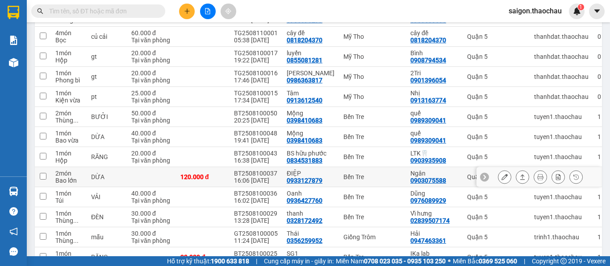
scroll to position [268, 0]
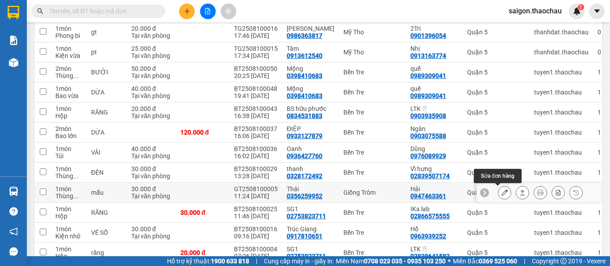
click at [501, 194] on icon at bounding box center [504, 193] width 6 height 6
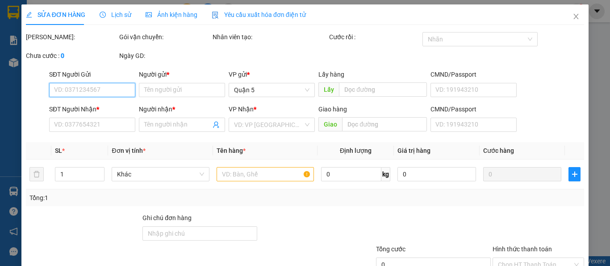
type input "0356259952"
type input "Thái"
type input "0947463361"
type input "Hải"
type input "30.000"
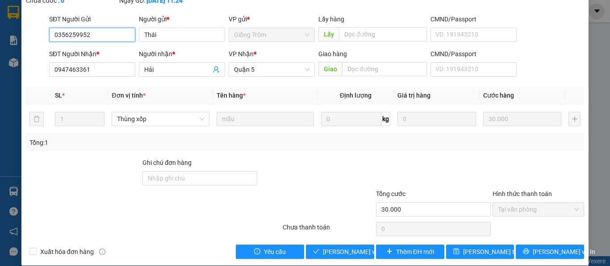
scroll to position [66, 0]
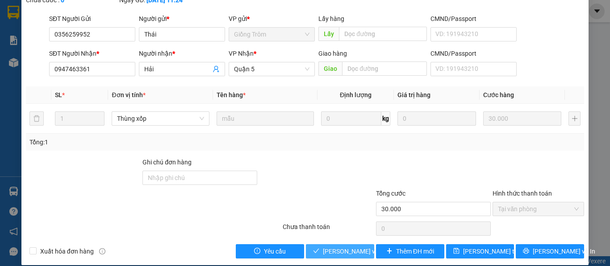
click at [357, 247] on span "Lưu và Giao hàng" at bounding box center [366, 252] width 86 height 10
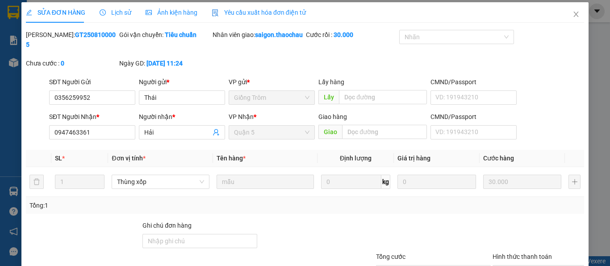
scroll to position [0, 0]
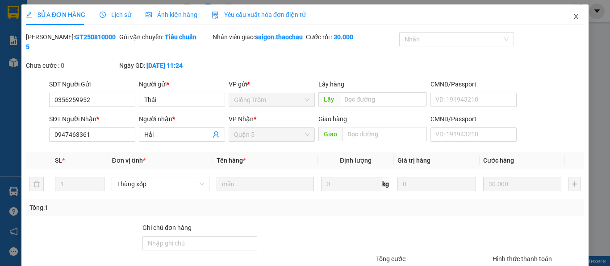
click at [573, 16] on icon "close" at bounding box center [575, 16] width 5 height 5
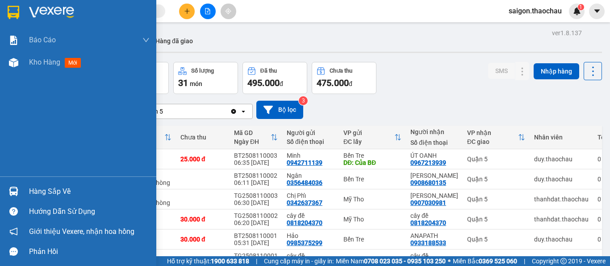
click at [12, 187] on img at bounding box center [13, 191] width 9 height 9
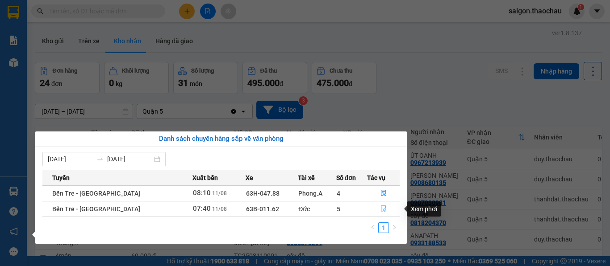
click at [382, 207] on icon "file-done" at bounding box center [383, 209] width 6 height 6
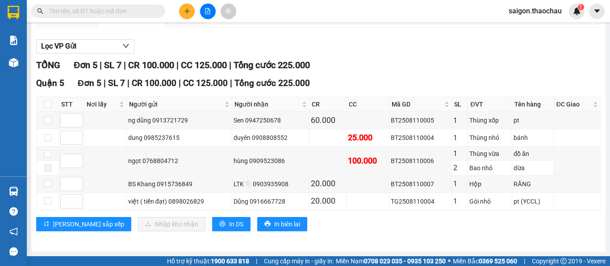
scroll to position [90, 0]
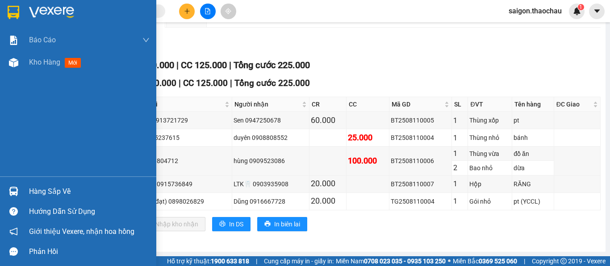
click at [12, 194] on img at bounding box center [13, 191] width 9 height 9
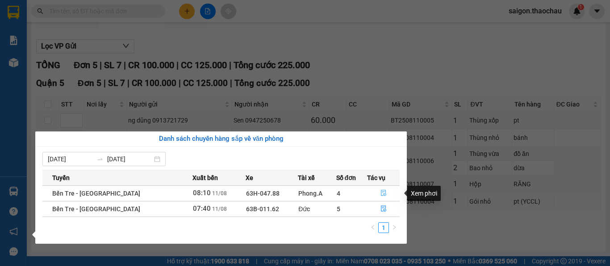
click at [380, 195] on icon "file-done" at bounding box center [383, 193] width 6 height 6
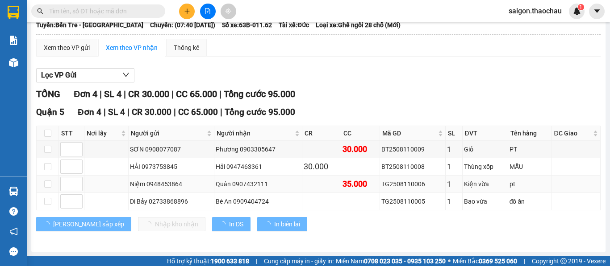
scroll to position [61, 0]
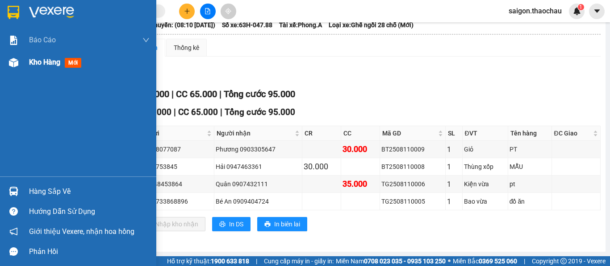
click at [43, 65] on span "Kho hàng" at bounding box center [44, 62] width 31 height 8
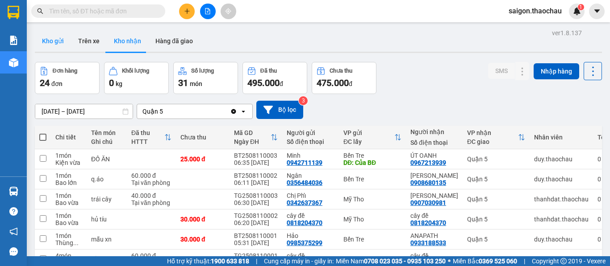
click at [58, 43] on button "Kho gửi" at bounding box center [53, 40] width 36 height 21
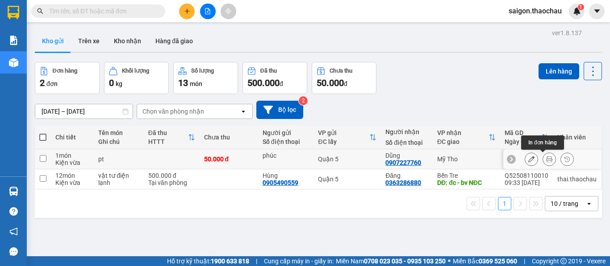
click at [546, 160] on icon at bounding box center [549, 159] width 6 height 6
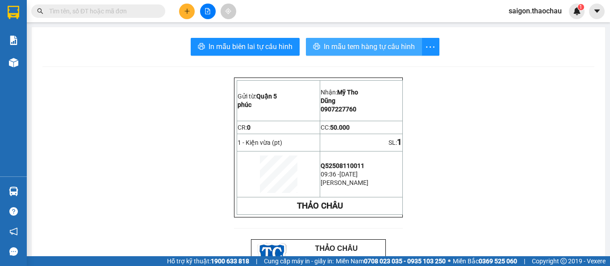
click at [352, 49] on span "In mẫu tem hàng tự cấu hình" at bounding box center [369, 46] width 91 height 11
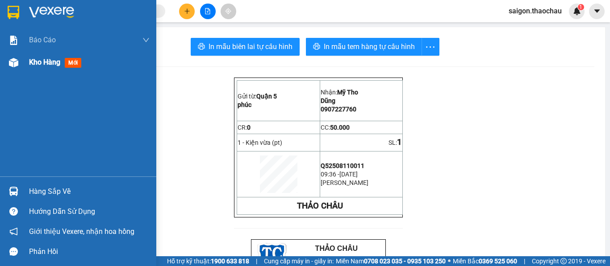
click at [39, 68] on div "Kho hàng mới" at bounding box center [89, 62] width 120 height 22
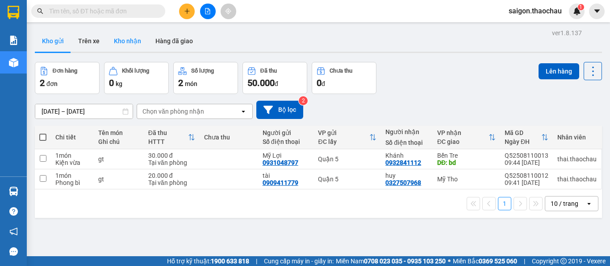
click at [132, 42] on button "Kho nhận" at bounding box center [128, 40] width 42 height 21
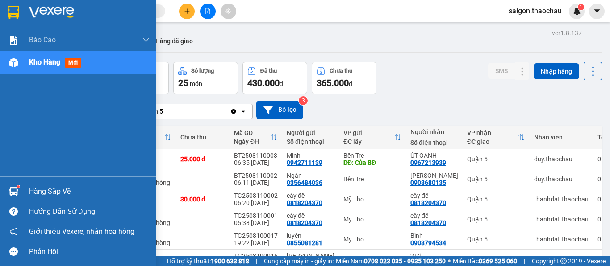
click at [11, 190] on img at bounding box center [13, 191] width 9 height 9
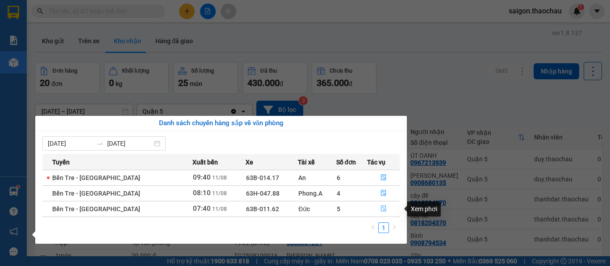
click at [381, 208] on icon "file-done" at bounding box center [383, 209] width 6 height 6
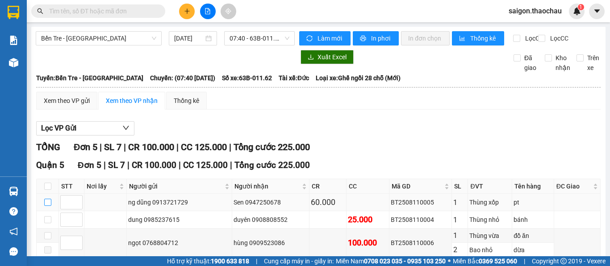
click at [49, 199] on input "checkbox" at bounding box center [47, 202] width 7 height 7
checkbox input "true"
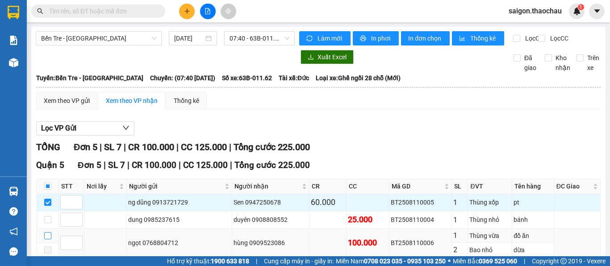
click at [49, 232] on input "checkbox" at bounding box center [47, 235] width 7 height 7
checkbox input "true"
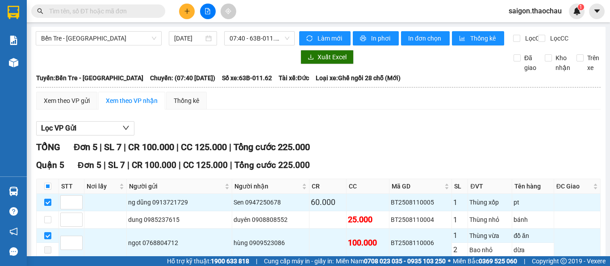
click at [49, 262] on input "checkbox" at bounding box center [47, 265] width 7 height 7
checkbox input "true"
click at [49, 216] on input "checkbox" at bounding box center [47, 219] width 7 height 7
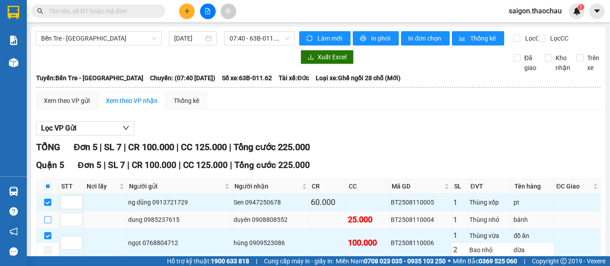
checkbox input "true"
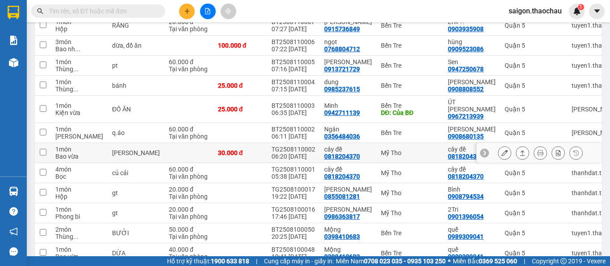
scroll to position [134, 0]
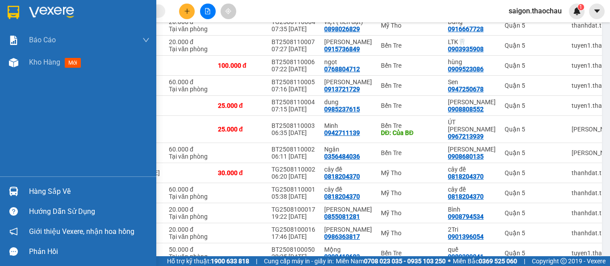
click at [14, 187] on img at bounding box center [13, 191] width 9 height 9
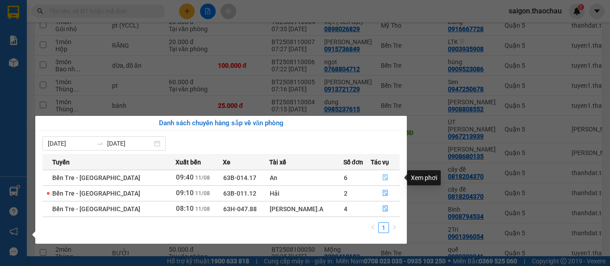
click at [382, 179] on icon "file-done" at bounding box center [384, 178] width 5 height 6
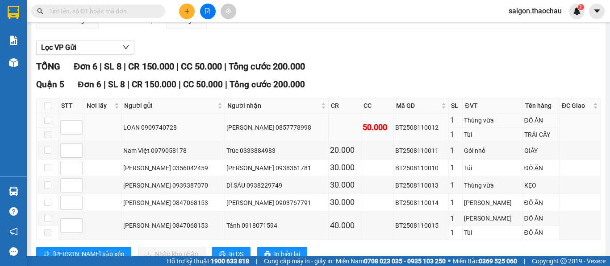
scroll to position [89, 0]
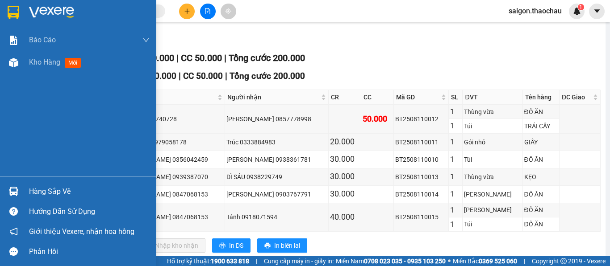
click at [8, 188] on div at bounding box center [14, 192] width 16 height 16
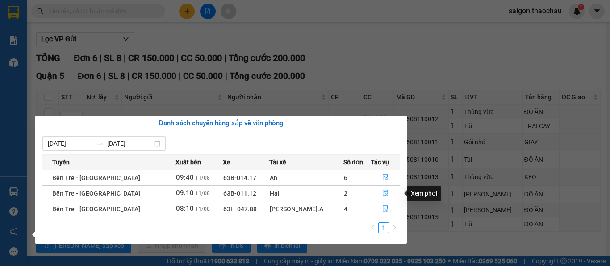
click at [382, 191] on icon "file-done" at bounding box center [385, 193] width 6 height 6
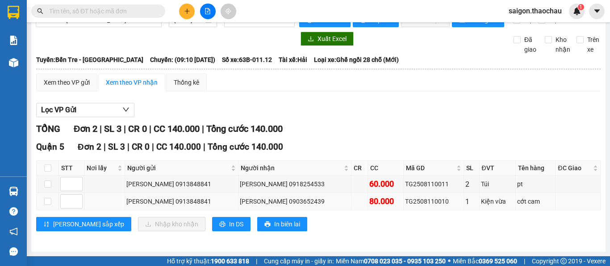
scroll to position [26, 0]
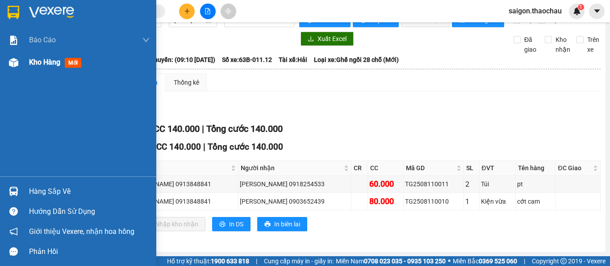
click at [41, 62] on span "Kho hàng" at bounding box center [44, 62] width 31 height 8
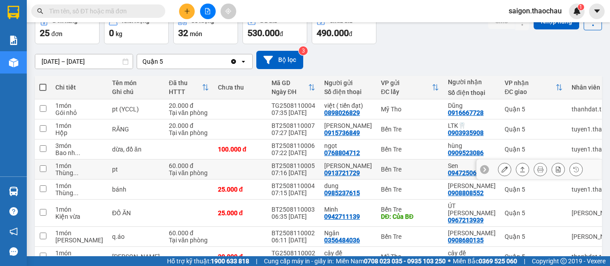
scroll to position [71, 0]
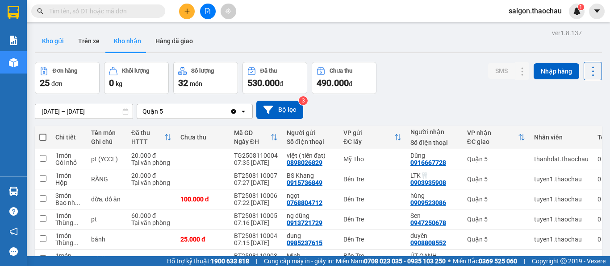
click at [50, 41] on button "Kho gửi" at bounding box center [53, 40] width 36 height 21
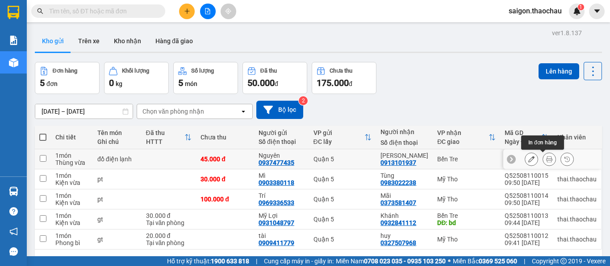
click at [546, 160] on icon at bounding box center [549, 159] width 6 height 6
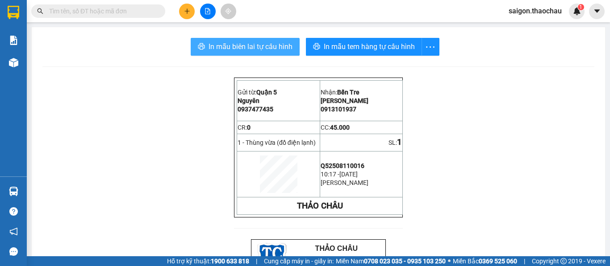
click at [258, 48] on span "In mẫu biên lai tự cấu hình" at bounding box center [250, 46] width 84 height 11
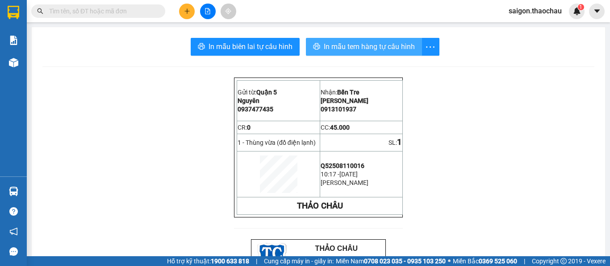
click at [365, 48] on span "In mẫu tem hàng tự cấu hình" at bounding box center [369, 46] width 91 height 11
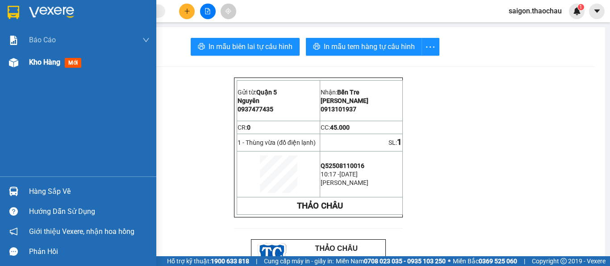
click at [41, 62] on span "Kho hàng" at bounding box center [44, 62] width 31 height 8
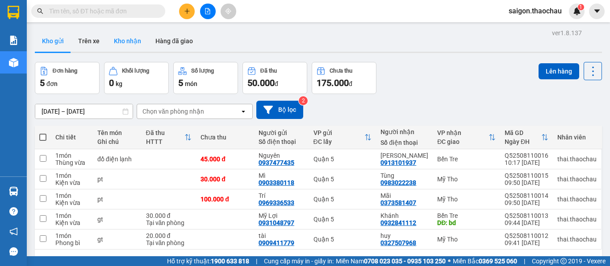
click at [129, 44] on button "Kho nhận" at bounding box center [128, 40] width 42 height 21
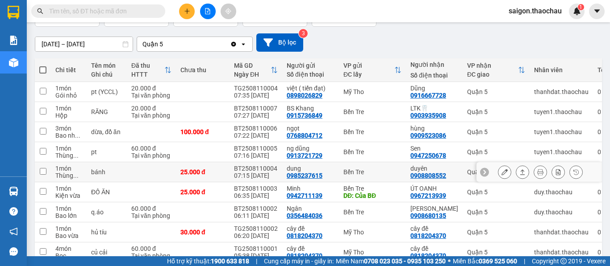
scroll to position [89, 0]
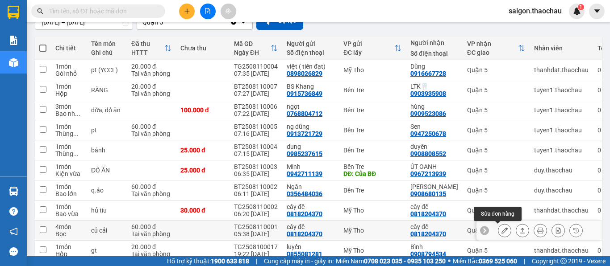
click at [501, 232] on icon at bounding box center [504, 231] width 6 height 6
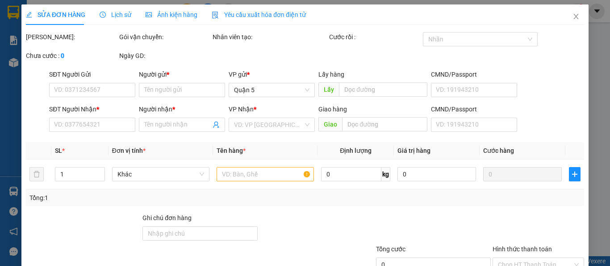
type input "0818204370"
type input "cây đề"
type input "0818204370"
type input "cây đề"
type input "60.000"
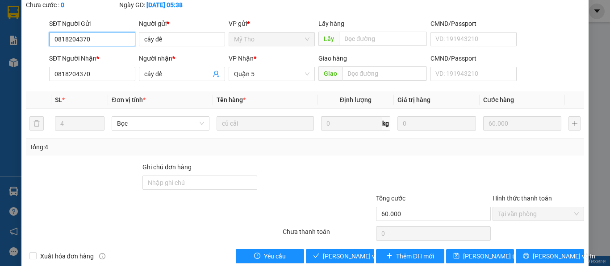
scroll to position [66, 0]
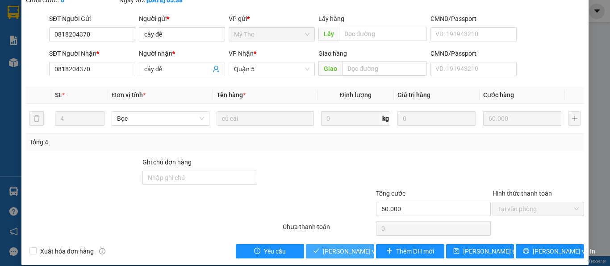
click at [354, 247] on span "[PERSON_NAME] và [PERSON_NAME] hàng" at bounding box center [366, 252] width 86 height 10
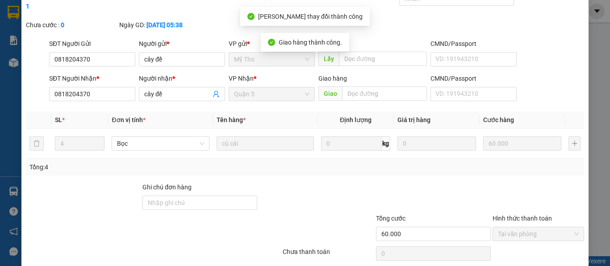
scroll to position [0, 0]
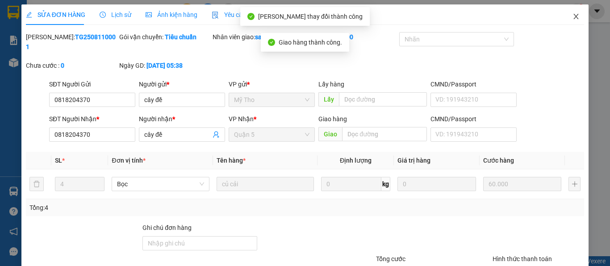
click at [573, 18] on icon "close" at bounding box center [575, 16] width 7 height 7
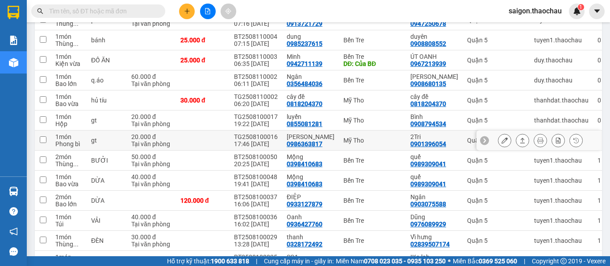
scroll to position [179, 0]
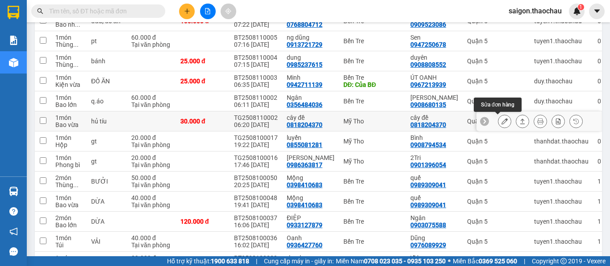
click at [501, 121] on icon at bounding box center [504, 121] width 6 height 6
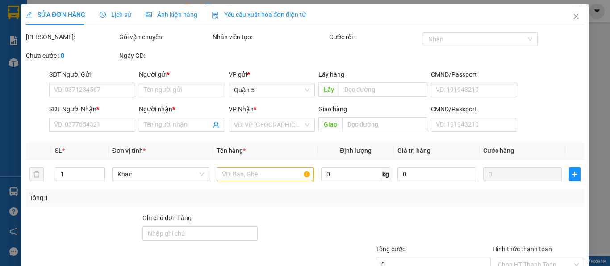
type input "0818204370"
type input "cây đề"
type input "0818204370"
type input "cây đề"
type input "30.000"
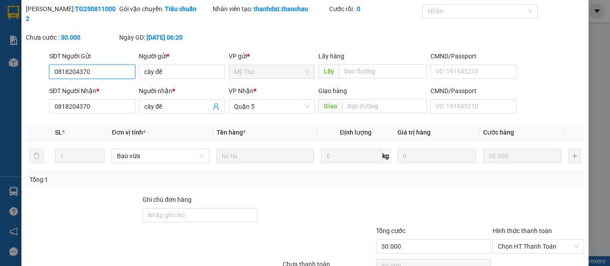
scroll to position [66, 0]
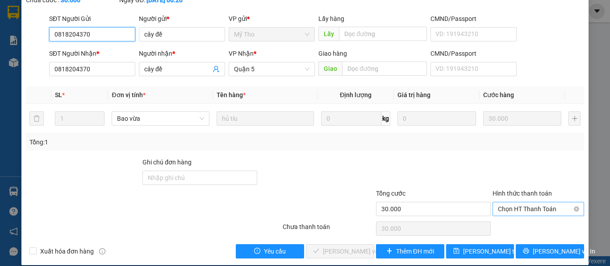
click at [505, 203] on span "Chọn HT Thanh Toán" at bounding box center [538, 209] width 81 height 13
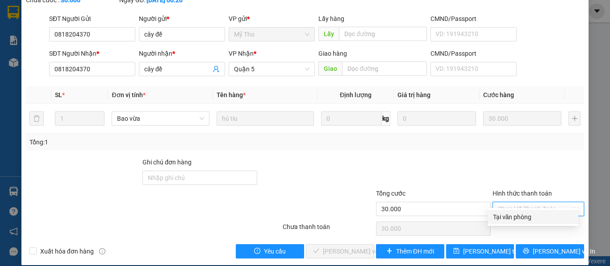
click at [503, 224] on div "Tại văn phòng" at bounding box center [532, 217] width 91 height 14
type input "0"
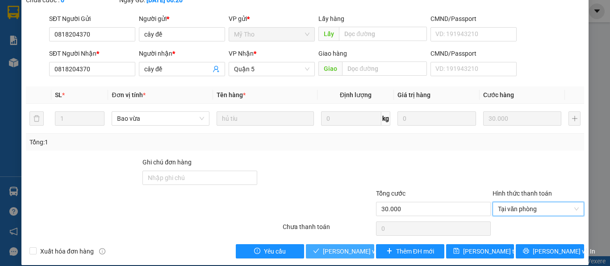
click at [329, 247] on span "Lưu và Giao hàng" at bounding box center [366, 252] width 86 height 10
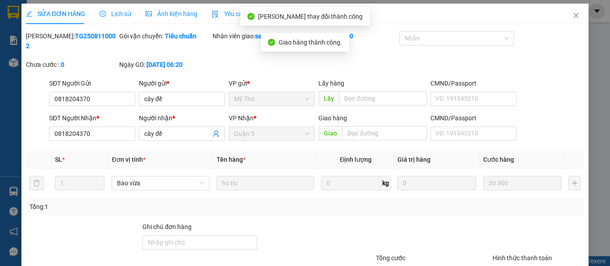
scroll to position [0, 0]
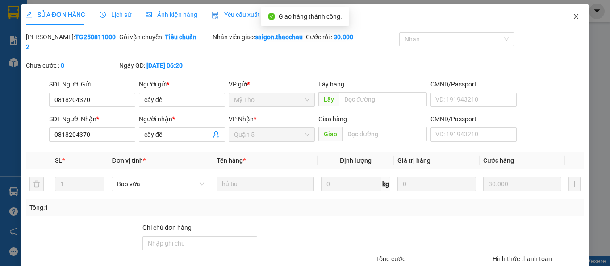
click at [572, 18] on icon "close" at bounding box center [575, 16] width 7 height 7
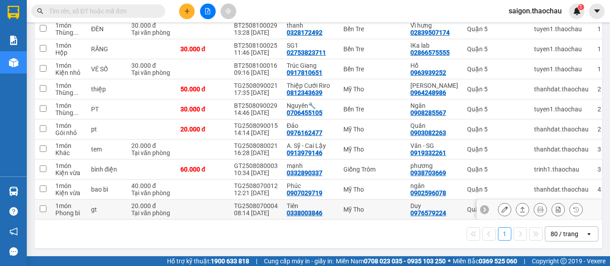
scroll to position [402, 0]
click at [501, 208] on icon at bounding box center [504, 210] width 6 height 6
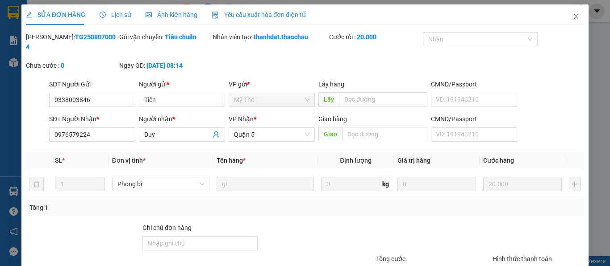
type input "0338003846"
type input "Tiên"
type input "0976579224"
type input "[PERSON_NAME]"
type input "20.000"
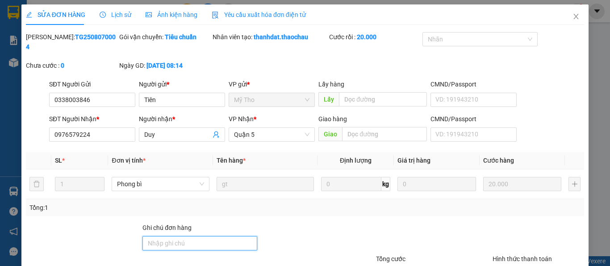
click at [171, 239] on input "Ghi chú đơn hàng" at bounding box center [199, 244] width 115 height 14
paste input "ái"
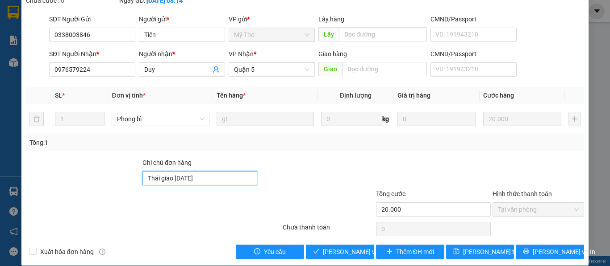
scroll to position [66, 0]
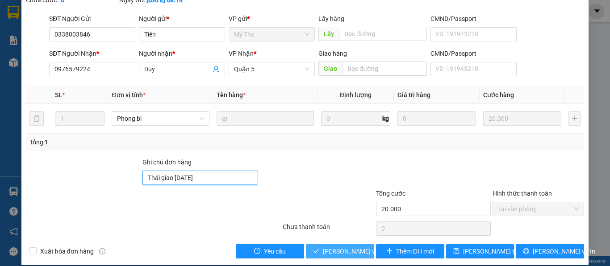
type input "Thái giao 11/8/25"
click at [347, 247] on span "[PERSON_NAME] và Giao hàng" at bounding box center [366, 252] width 86 height 10
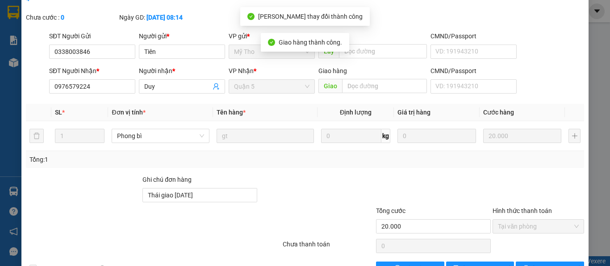
scroll to position [0, 0]
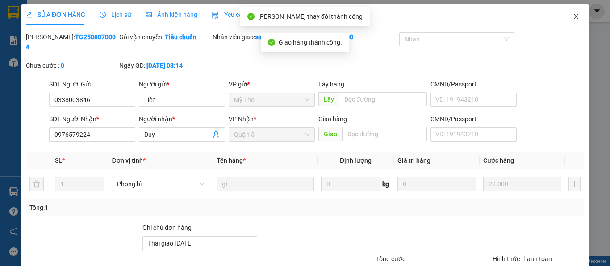
click at [572, 14] on icon "close" at bounding box center [575, 16] width 7 height 7
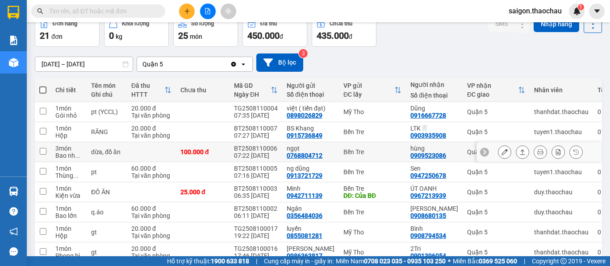
scroll to position [89, 0]
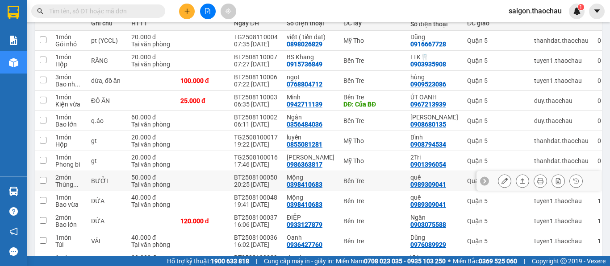
scroll to position [74, 0]
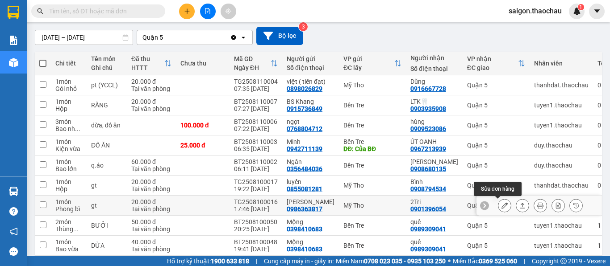
click at [501, 208] on button at bounding box center [504, 206] width 12 height 16
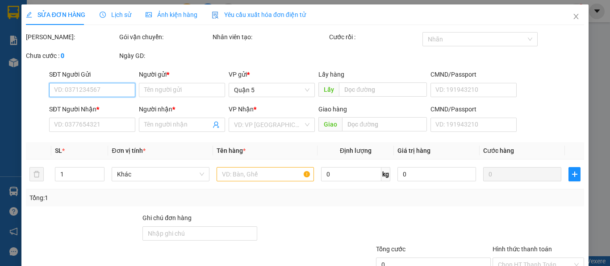
type input "0986363817"
type input "[PERSON_NAME]"
type input "0901396054"
type input "2Tri"
type input "20.000"
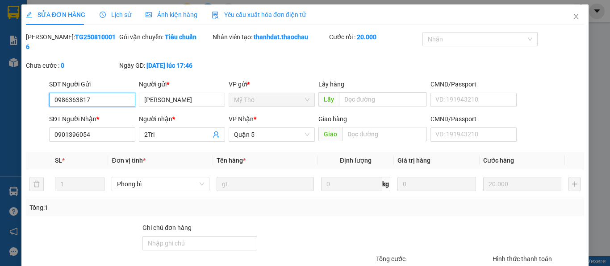
scroll to position [66, 0]
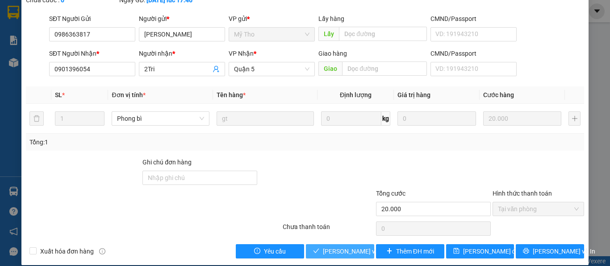
click at [350, 247] on span "[PERSON_NAME] và [PERSON_NAME] hàng" at bounding box center [383, 252] width 120 height 10
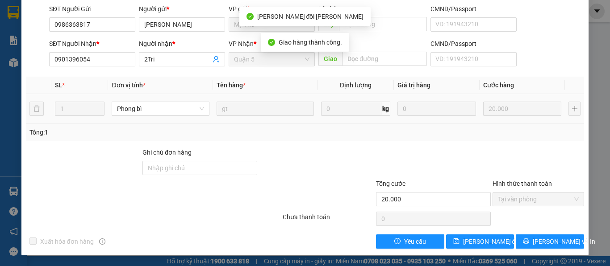
scroll to position [0, 0]
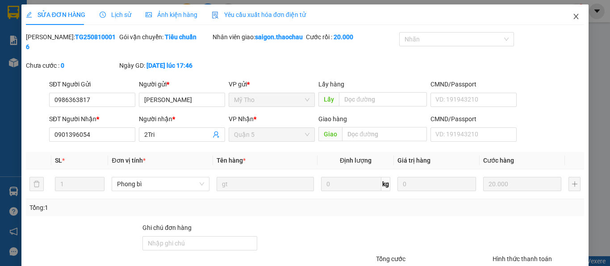
click at [572, 20] on icon "close" at bounding box center [575, 16] width 7 height 7
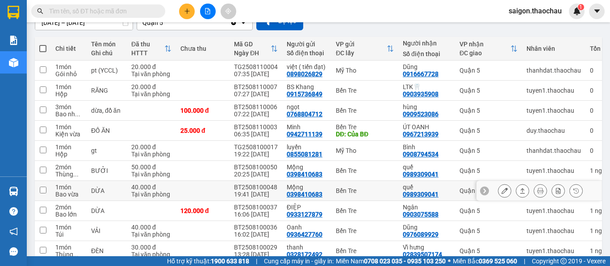
scroll to position [89, 0]
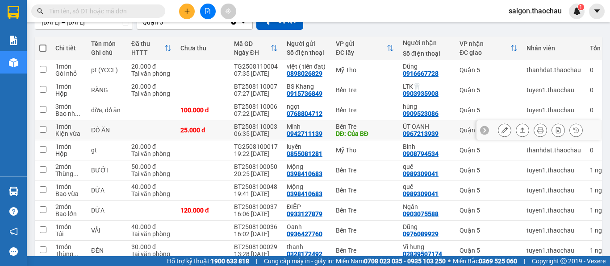
click at [44, 131] on input "checkbox" at bounding box center [43, 129] width 7 height 7
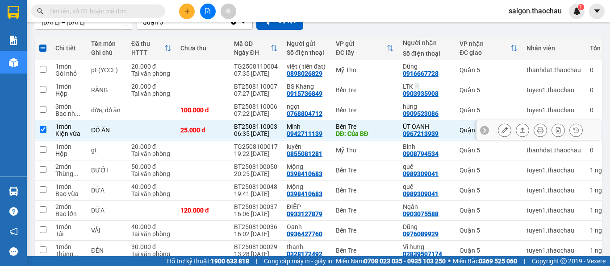
click at [43, 131] on input "checkbox" at bounding box center [43, 129] width 7 height 7
checkbox input "false"
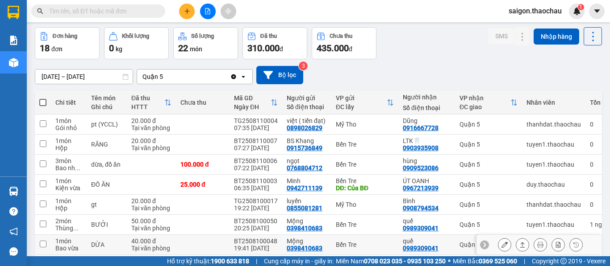
scroll to position [0, 0]
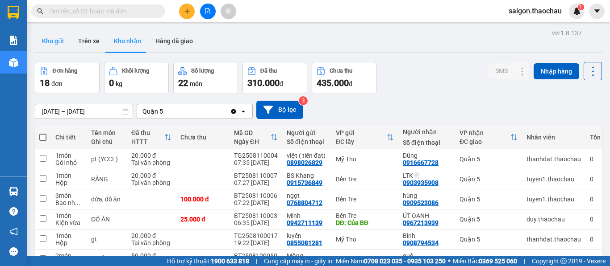
click at [55, 44] on button "Kho gửi" at bounding box center [53, 40] width 36 height 21
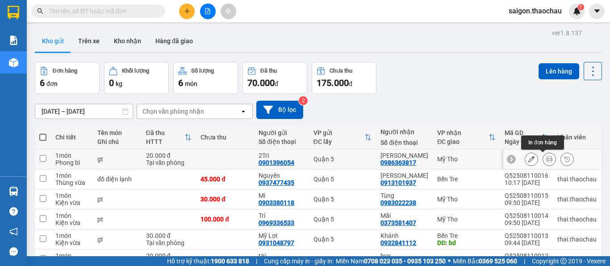
click at [546, 158] on icon at bounding box center [549, 159] width 6 height 6
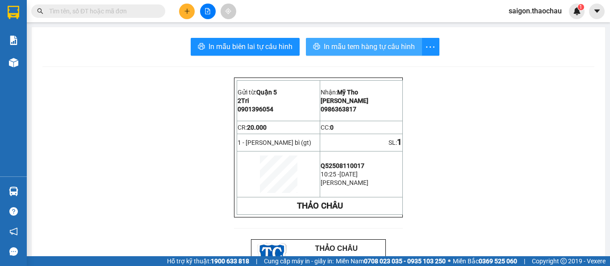
click at [347, 50] on span "In mẫu tem hàng tự cấu hình" at bounding box center [369, 46] width 91 height 11
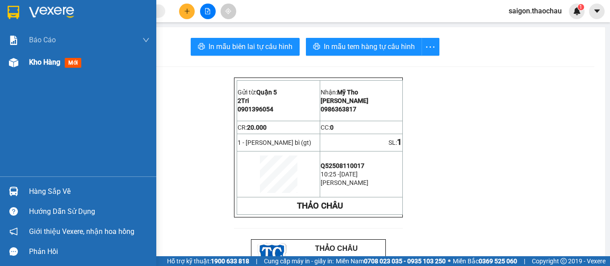
click at [44, 65] on span "Kho hàng" at bounding box center [44, 62] width 31 height 8
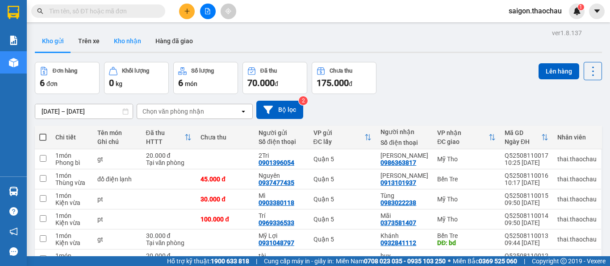
click at [128, 46] on button "Kho nhận" at bounding box center [128, 40] width 42 height 21
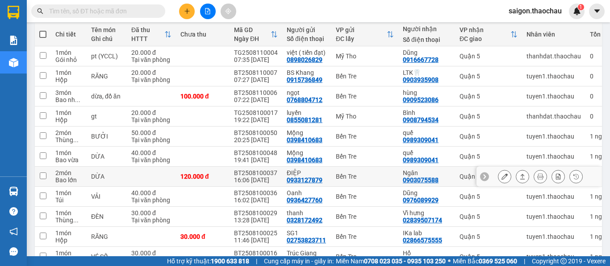
scroll to position [58, 0]
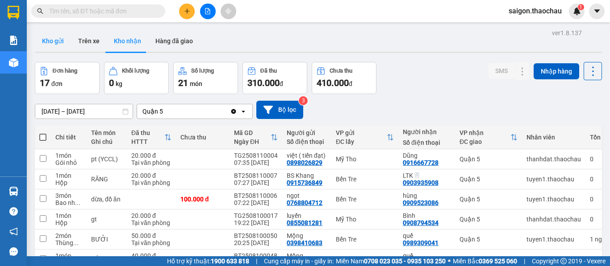
click at [54, 38] on button "Kho gửi" at bounding box center [53, 40] width 36 height 21
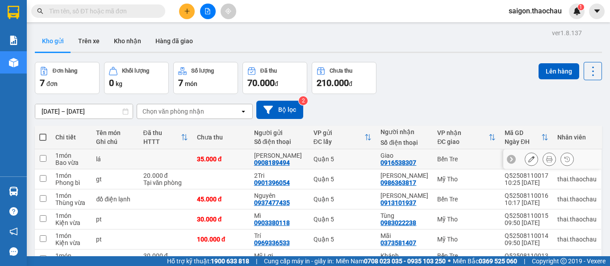
click at [546, 159] on icon at bounding box center [549, 159] width 6 height 6
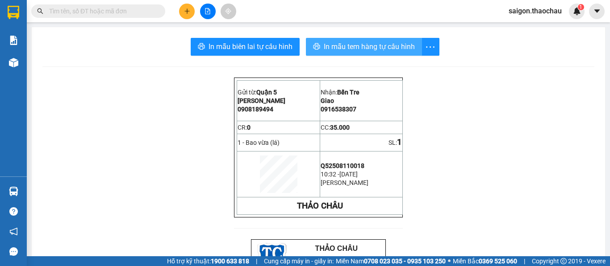
click at [357, 46] on span "In mẫu tem hàng tự cấu hình" at bounding box center [369, 46] width 91 height 11
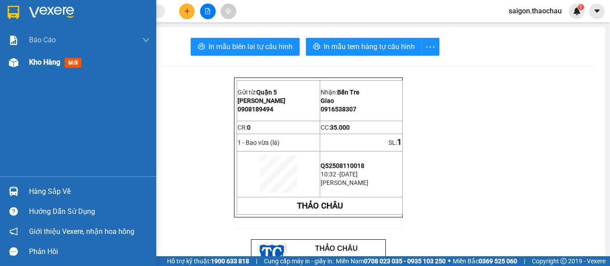
click at [50, 68] on div "Kho hàng mới" at bounding box center [57, 62] width 56 height 11
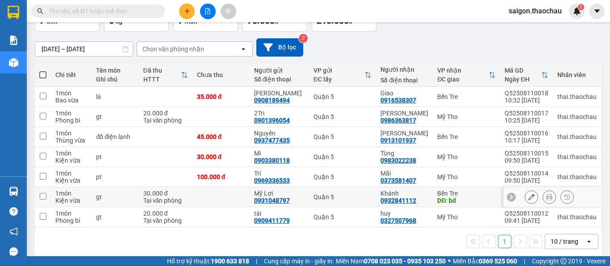
scroll to position [70, 0]
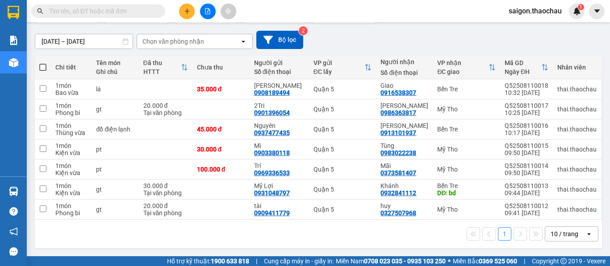
click at [42, 69] on span at bounding box center [42, 67] width 7 height 7
click at [43, 63] on input "checkbox" at bounding box center [43, 63] width 0 height 0
checkbox input "true"
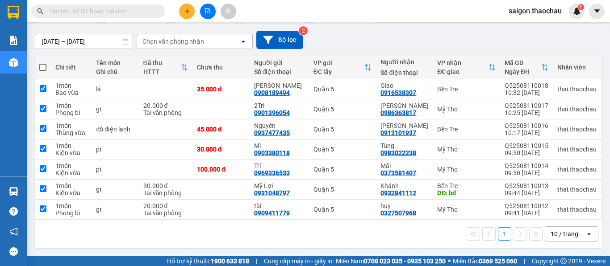
checkbox input "true"
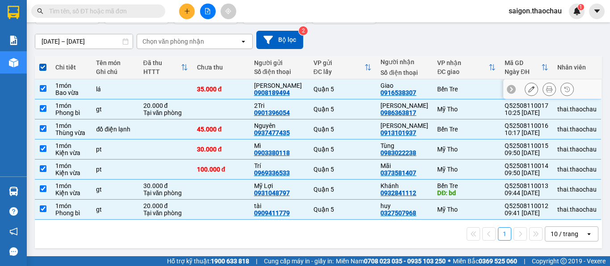
click at [41, 88] on input "checkbox" at bounding box center [43, 88] width 7 height 7
checkbox input "false"
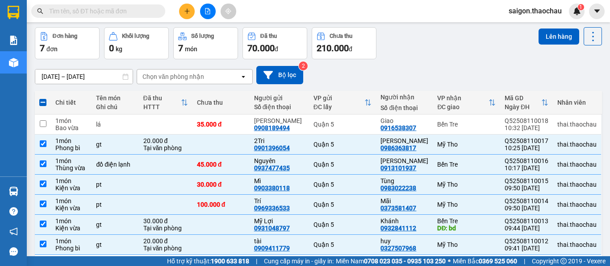
scroll to position [0, 0]
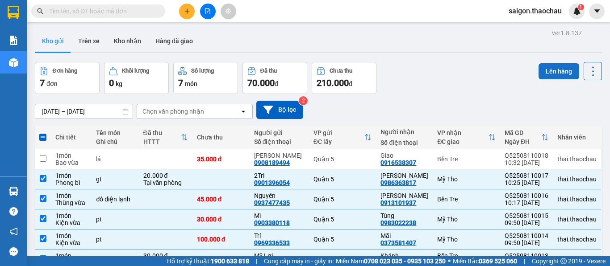
click at [552, 67] on button "Lên hàng" at bounding box center [558, 71] width 41 height 16
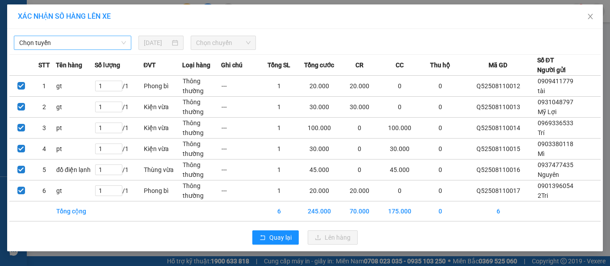
click at [48, 45] on span "Chọn tuyến" at bounding box center [72, 42] width 107 height 13
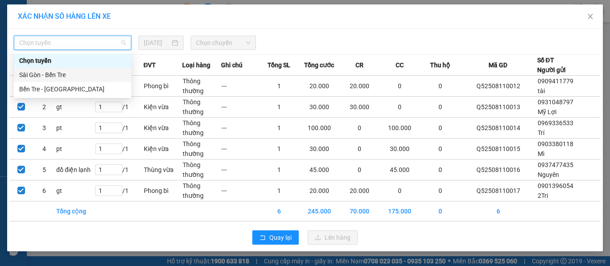
click at [40, 80] on div "Sài Gòn - Bến Tre" at bounding box center [72, 75] width 117 height 14
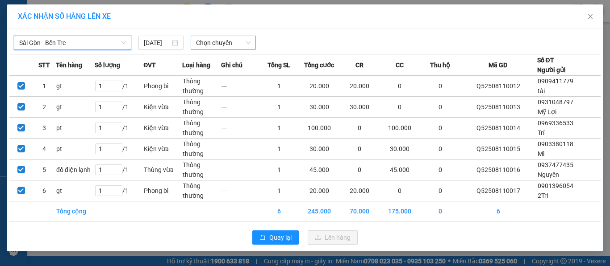
click at [213, 42] on span "Chọn chuyến" at bounding box center [223, 42] width 55 height 13
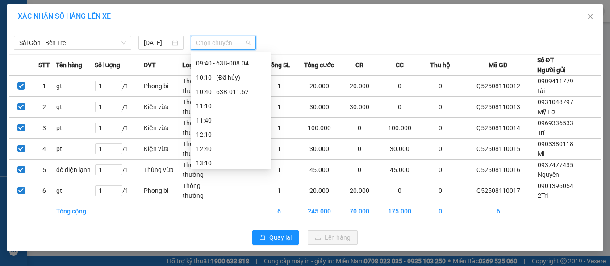
scroll to position [134, 0]
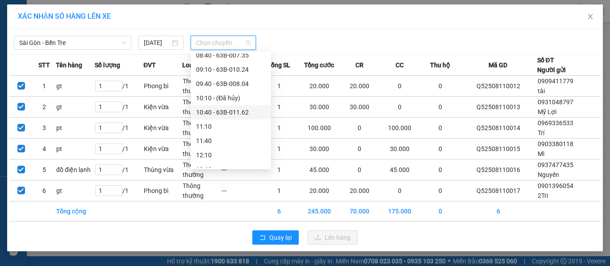
click at [220, 114] on div "10:40 - 63B-011.62" at bounding box center [231, 113] width 70 height 10
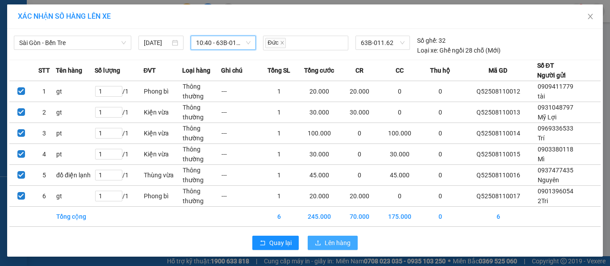
click at [330, 245] on span "Lên hàng" at bounding box center [337, 243] width 26 height 10
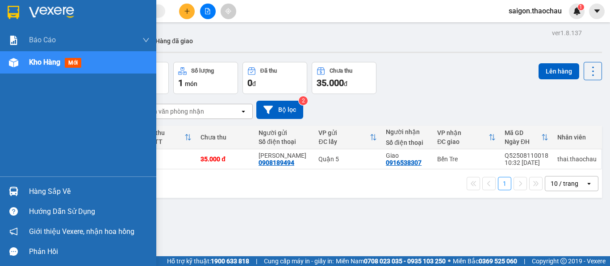
click at [12, 192] on img at bounding box center [13, 191] width 9 height 9
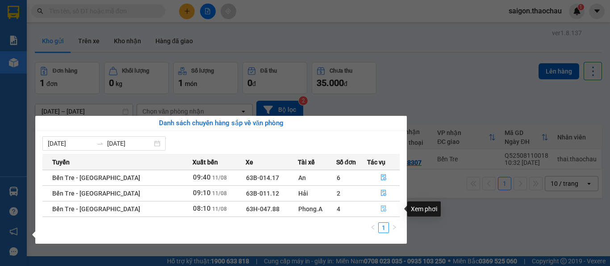
click at [381, 211] on icon "file-done" at bounding box center [383, 209] width 5 height 6
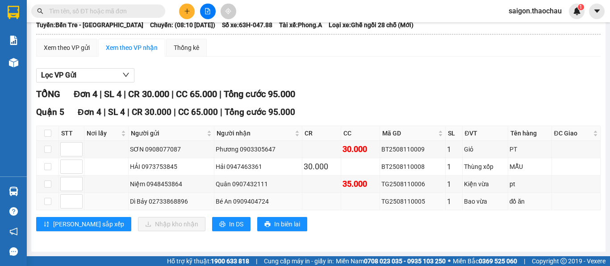
scroll to position [61, 0]
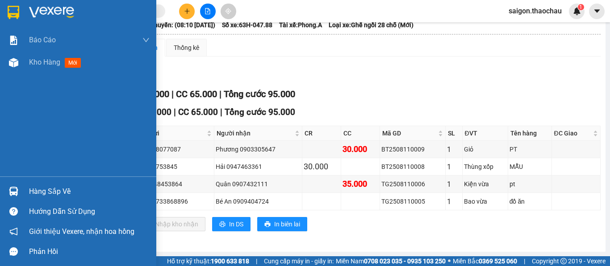
click at [17, 186] on div at bounding box center [14, 192] width 16 height 16
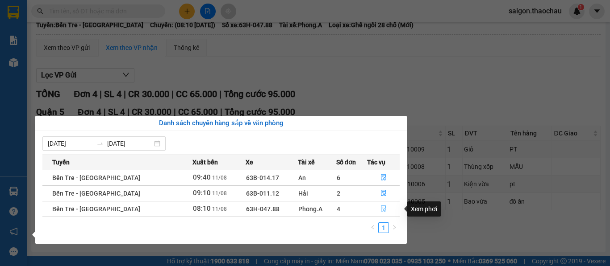
click at [380, 208] on icon "file-done" at bounding box center [383, 209] width 6 height 6
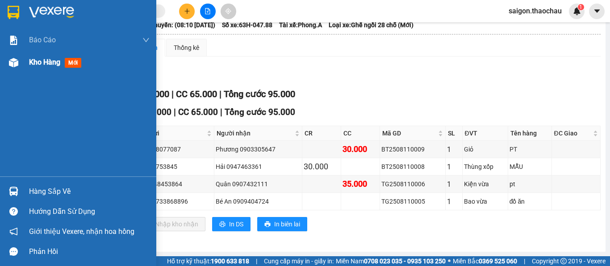
click at [42, 60] on span "Kho hàng" at bounding box center [44, 62] width 31 height 8
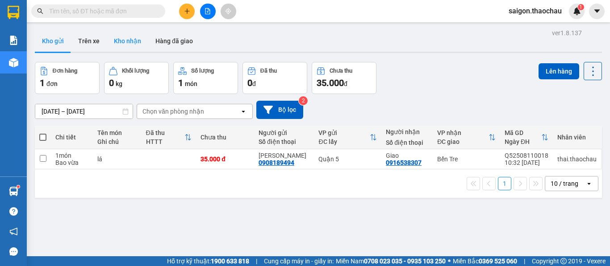
click at [126, 42] on button "Kho nhận" at bounding box center [128, 40] width 42 height 21
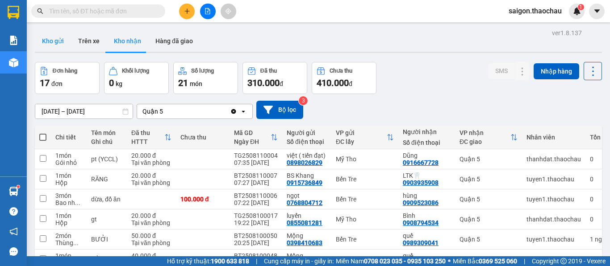
click at [50, 43] on button "Kho gửi" at bounding box center [53, 40] width 36 height 21
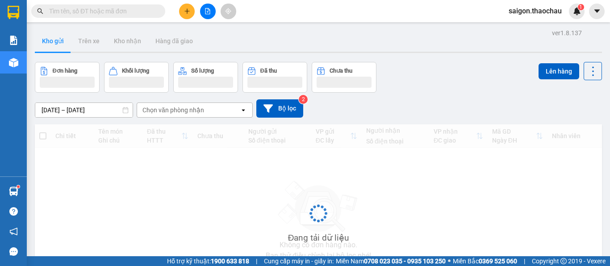
click at [50, 43] on button "Kho gửi" at bounding box center [53, 40] width 36 height 21
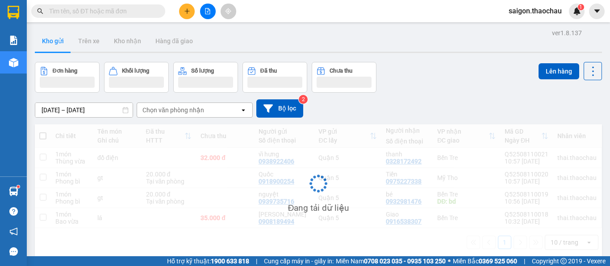
click at [50, 43] on button "Kho gửi" at bounding box center [53, 40] width 36 height 21
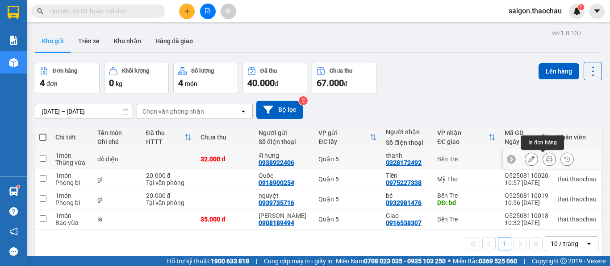
click at [546, 161] on icon at bounding box center [549, 159] width 6 height 6
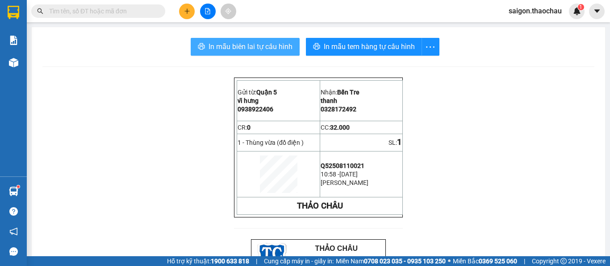
click at [229, 39] on button "In mẫu biên lai tự cấu hình" at bounding box center [245, 47] width 109 height 18
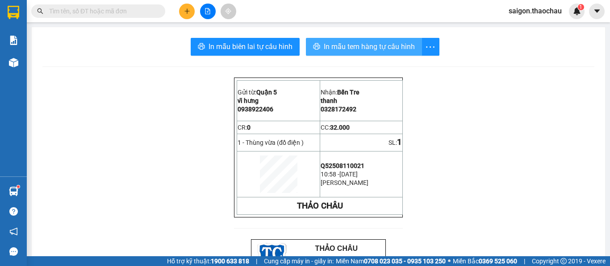
click at [373, 52] on span "In mẫu tem hàng tự cấu hình" at bounding box center [369, 46] width 91 height 11
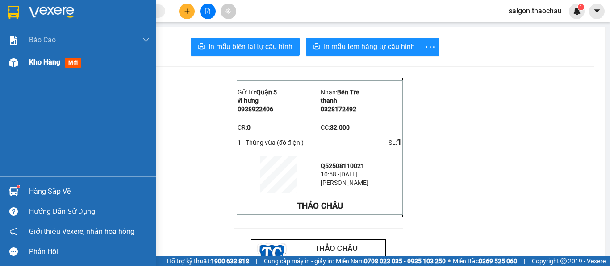
click at [38, 66] on div "Kho hàng mới" at bounding box center [89, 62] width 120 height 22
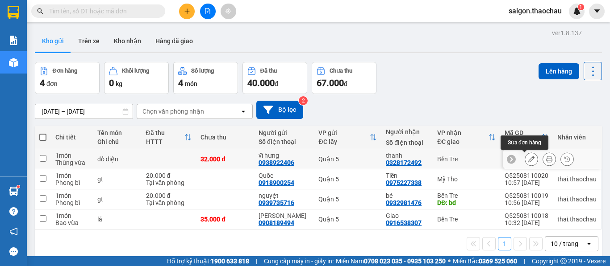
click at [525, 165] on button at bounding box center [531, 160] width 12 height 16
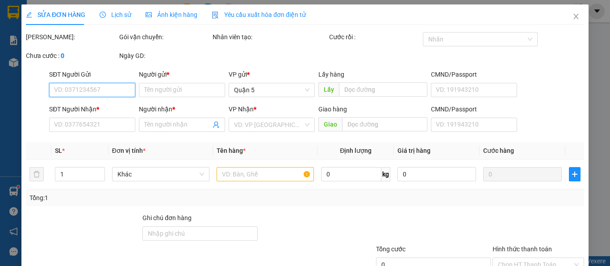
type input "0938922406"
type input "vĩ hưng"
type input "0328172492"
type input "thanh"
type input "32.000"
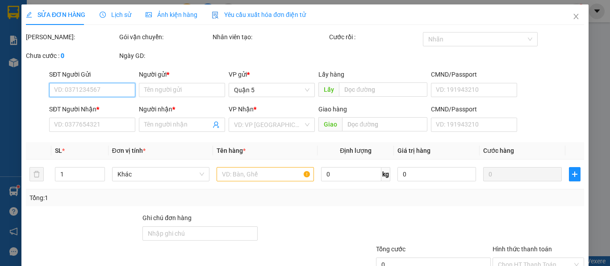
type input "32.000"
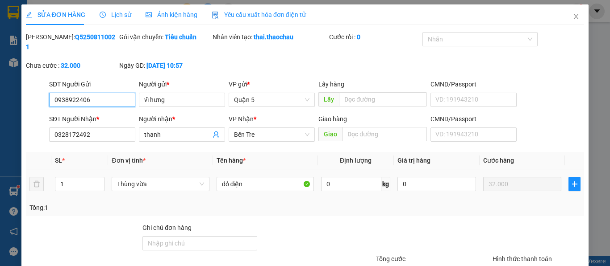
scroll to position [65, 0]
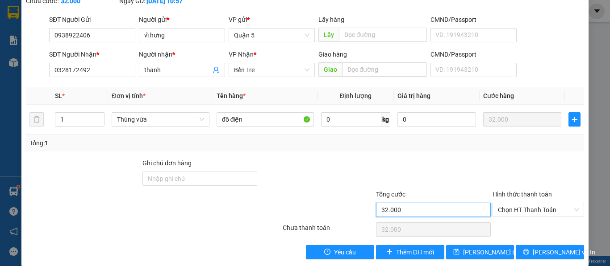
click at [430, 203] on input "32.000" at bounding box center [433, 210] width 115 height 14
click at [423, 203] on input "32.000" at bounding box center [433, 210] width 115 height 14
click at [411, 207] on input "32.000" at bounding box center [433, 210] width 115 height 14
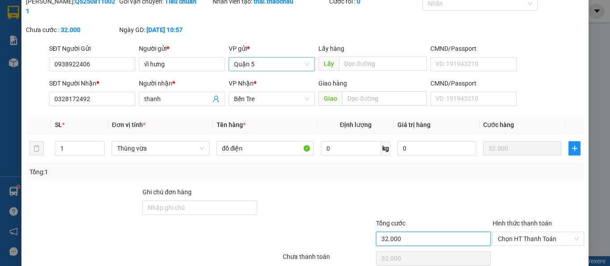
scroll to position [0, 0]
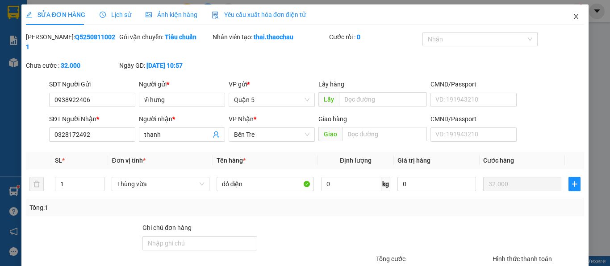
click at [572, 16] on icon "close" at bounding box center [575, 16] width 7 height 7
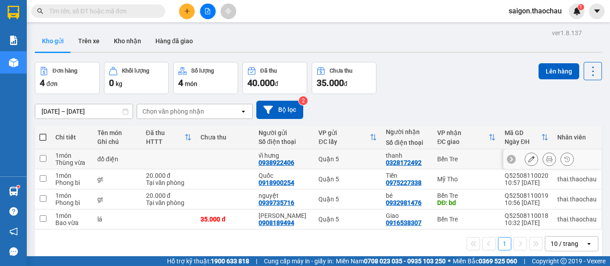
click at [528, 160] on icon at bounding box center [531, 159] width 6 height 6
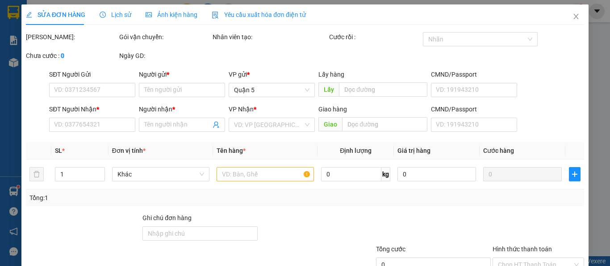
type input "0938922406"
type input "vĩ hưng"
type input "0328172492"
type input "thanh"
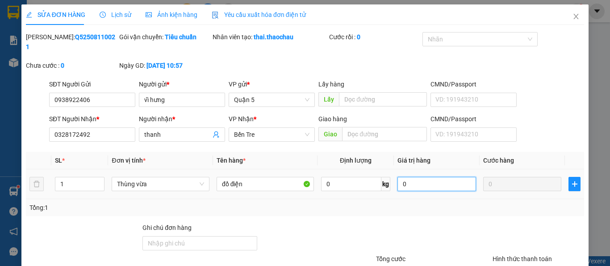
click at [428, 177] on input "0" at bounding box center [436, 184] width 79 height 14
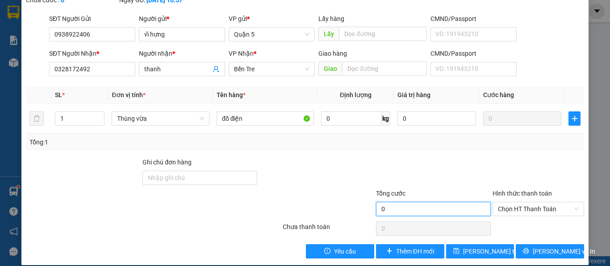
click at [434, 202] on input "0" at bounding box center [433, 209] width 115 height 14
click at [574, 116] on icon "plus" at bounding box center [574, 119] width 0 height 6
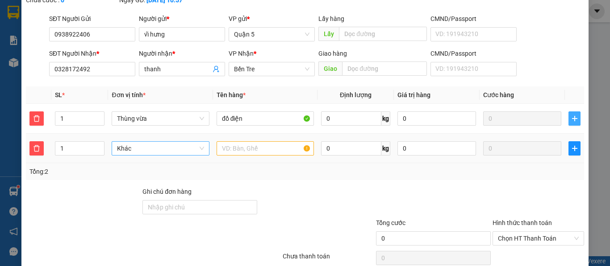
click at [134, 142] on span "Khác" at bounding box center [160, 148] width 87 height 13
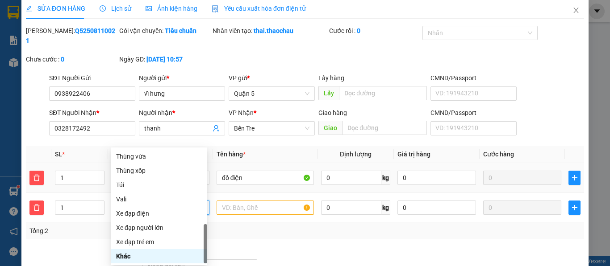
scroll to position [0, 0]
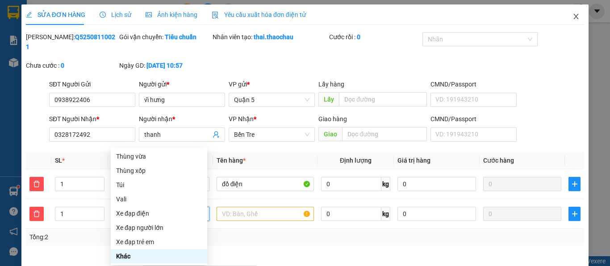
click at [573, 17] on icon "close" at bounding box center [575, 16] width 5 height 5
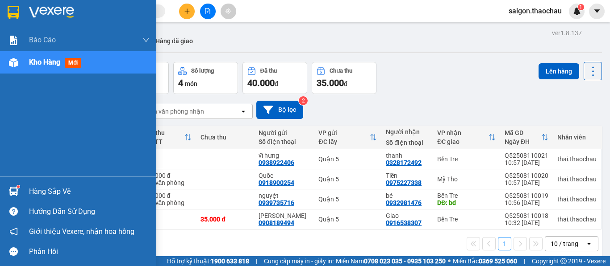
click at [50, 64] on span "Kho hàng" at bounding box center [44, 62] width 31 height 8
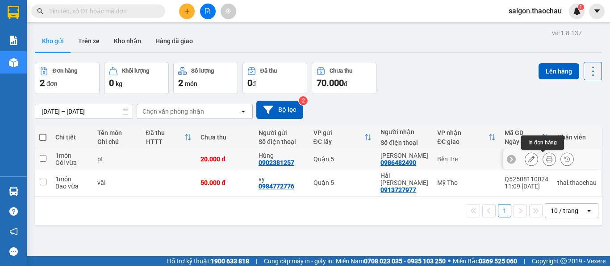
click at [546, 160] on icon at bounding box center [549, 159] width 6 height 6
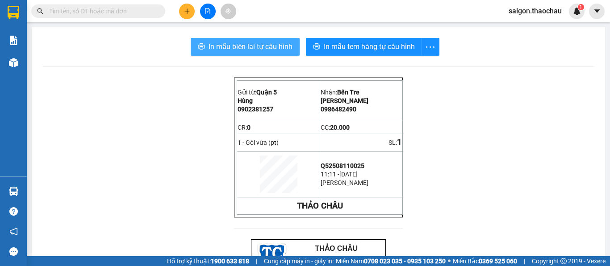
click at [270, 48] on span "In mẫu biên lai tự cấu hình" at bounding box center [250, 46] width 84 height 11
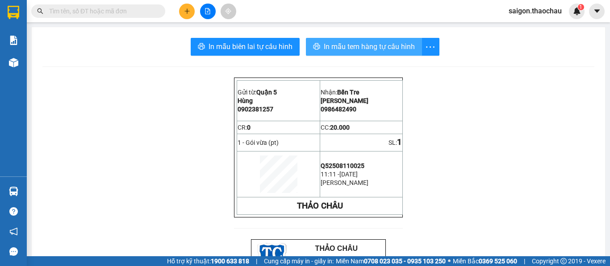
click at [365, 49] on span "In mẫu tem hàng tự cấu hình" at bounding box center [369, 46] width 91 height 11
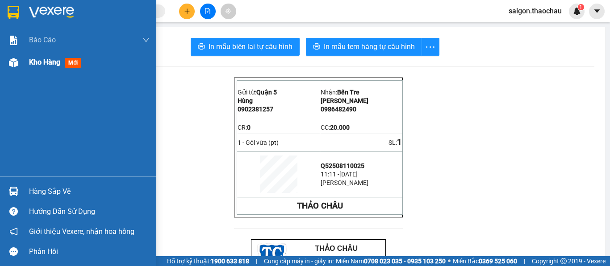
click at [36, 62] on span "Kho hàng" at bounding box center [44, 62] width 31 height 8
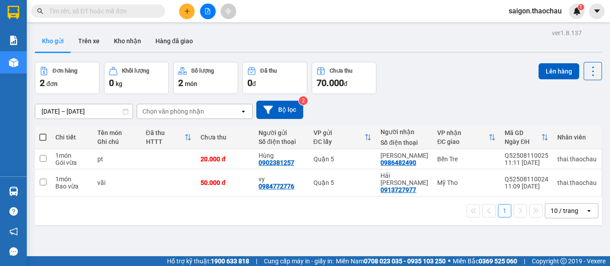
click at [565, 207] on div "10 / trang" at bounding box center [564, 211] width 28 height 9
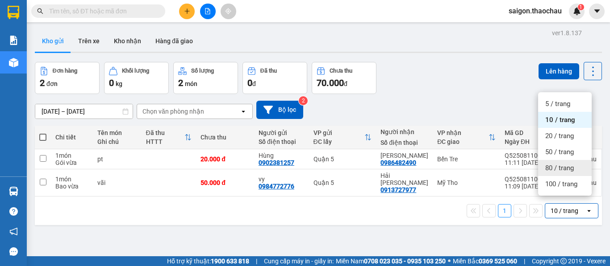
click at [557, 170] on span "80 / trang" at bounding box center [559, 168] width 29 height 9
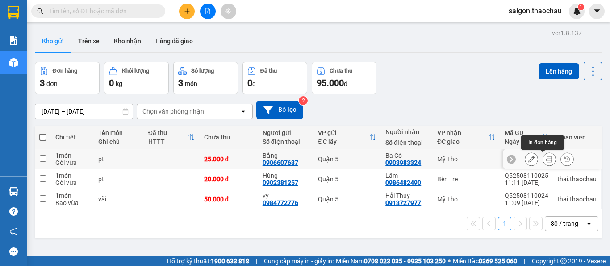
click at [546, 160] on icon at bounding box center [549, 159] width 6 height 6
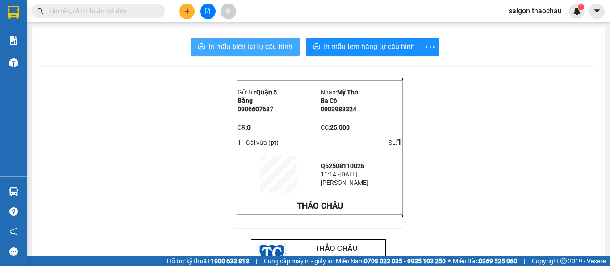
click at [248, 47] on span "In mẫu biên lai tự cấu hình" at bounding box center [250, 46] width 84 height 11
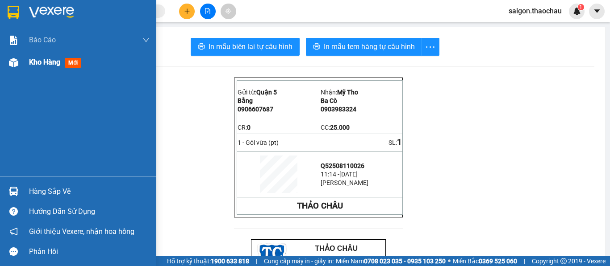
click at [43, 60] on span "Kho hàng" at bounding box center [44, 62] width 31 height 8
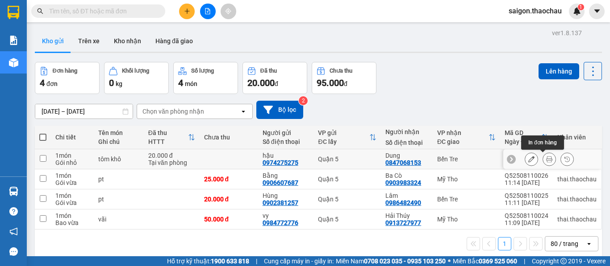
click at [546, 161] on icon at bounding box center [549, 159] width 6 height 6
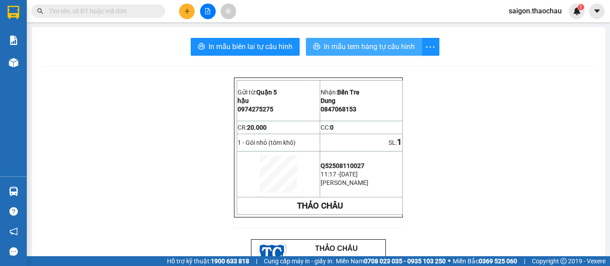
click at [365, 46] on span "In mẫu tem hàng tự cấu hình" at bounding box center [369, 46] width 91 height 11
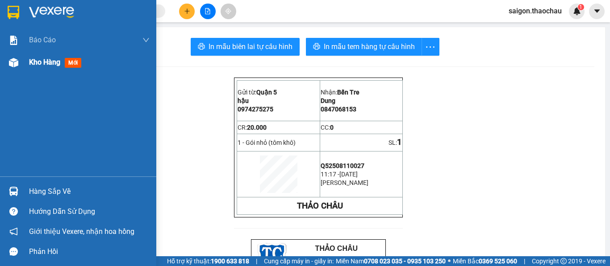
click at [54, 66] on span "Kho hàng" at bounding box center [44, 62] width 31 height 8
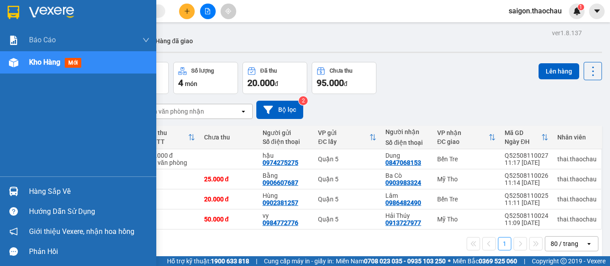
click at [12, 194] on img at bounding box center [13, 191] width 9 height 9
click at [2, 161] on div "Báo cáo Báo cáo dòng tiền (nhân viên) Kho hàng mới Hàng sắp về Hướng dẫn sử dụn…" at bounding box center [78, 133] width 156 height 266
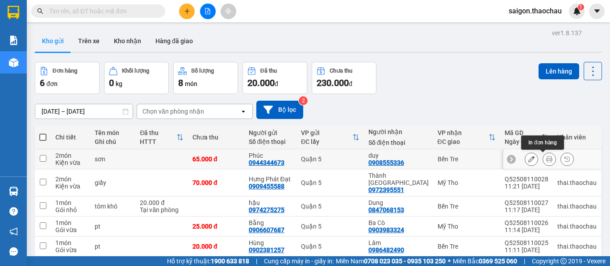
click at [546, 158] on icon at bounding box center [549, 159] width 6 height 6
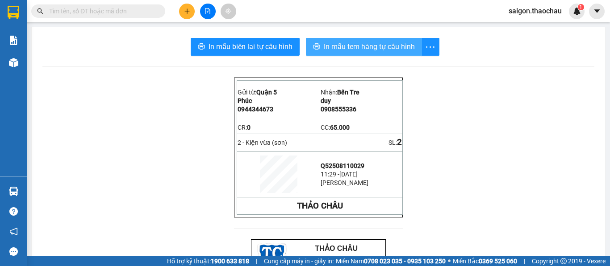
click at [351, 50] on span "In mẫu tem hàng tự cấu hình" at bounding box center [369, 46] width 91 height 11
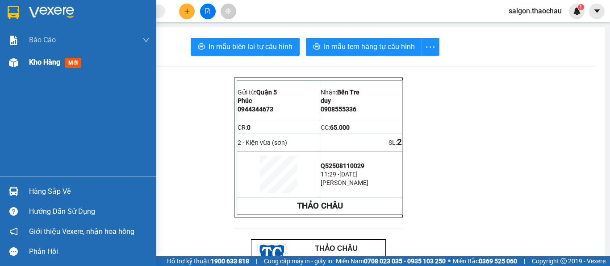
click at [35, 65] on span "Kho hàng" at bounding box center [44, 62] width 31 height 8
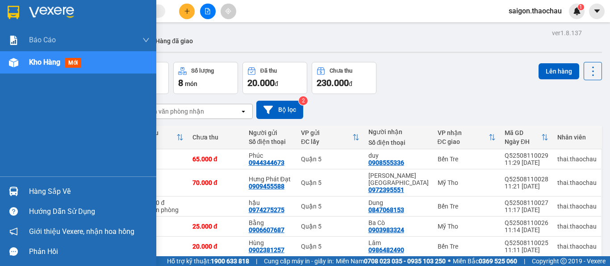
drag, startPoint x: 50, startPoint y: 58, endPoint x: 117, endPoint y: 103, distance: 80.4
click at [50, 58] on span "Kho hàng" at bounding box center [44, 62] width 31 height 8
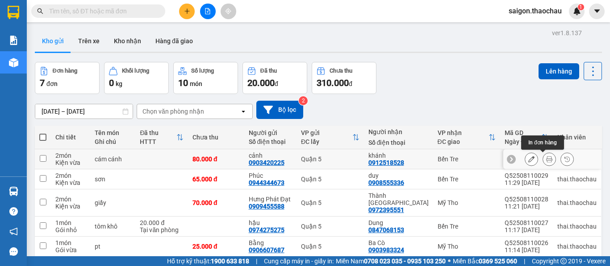
click at [546, 160] on icon at bounding box center [549, 159] width 6 height 6
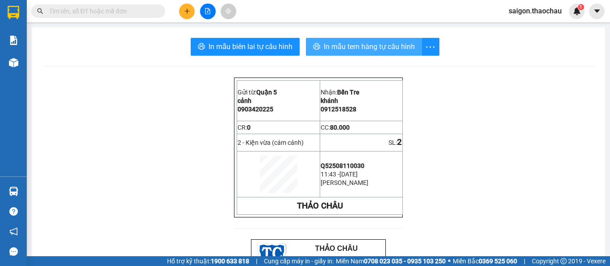
click at [353, 41] on button "In mẫu tem hàng tự cấu hình" at bounding box center [364, 47] width 116 height 18
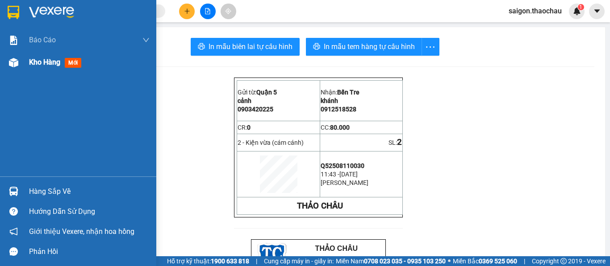
click at [42, 64] on span "Kho hàng" at bounding box center [44, 62] width 31 height 8
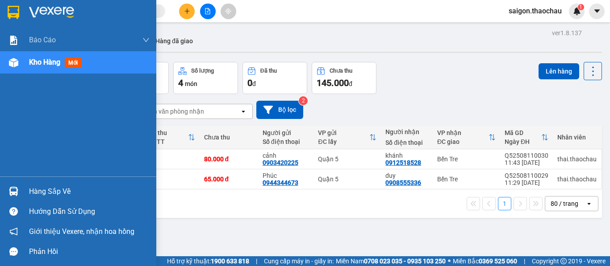
click at [15, 195] on img at bounding box center [13, 191] width 9 height 9
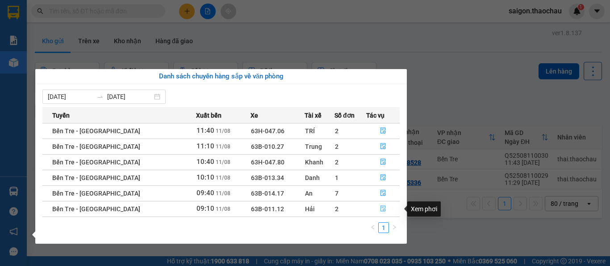
click at [380, 208] on icon "file-done" at bounding box center [382, 209] width 5 height 6
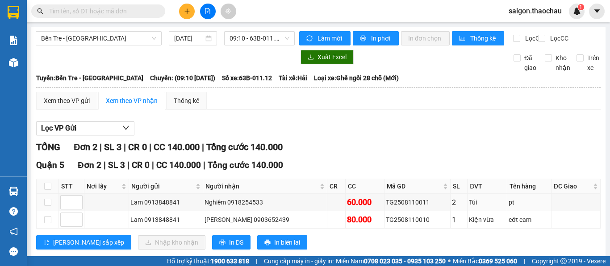
scroll to position [26, 0]
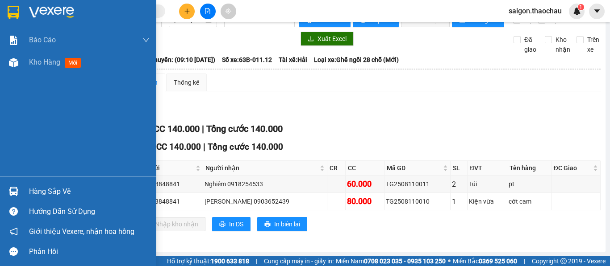
click at [9, 191] on img at bounding box center [13, 191] width 9 height 9
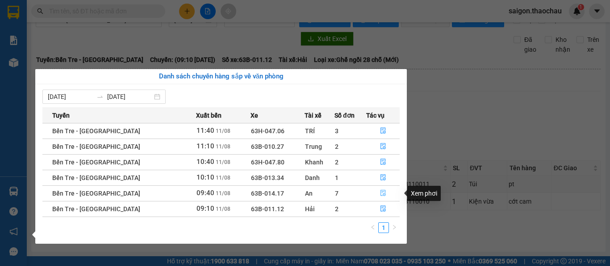
click at [380, 194] on icon "file-done" at bounding box center [382, 194] width 5 height 6
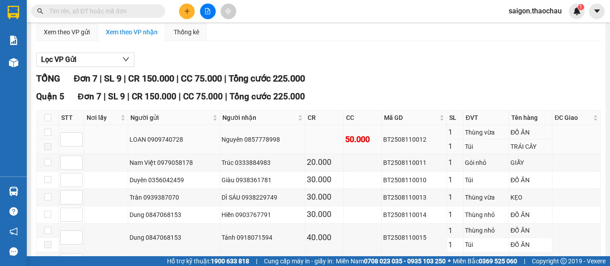
scroll to position [71, 0]
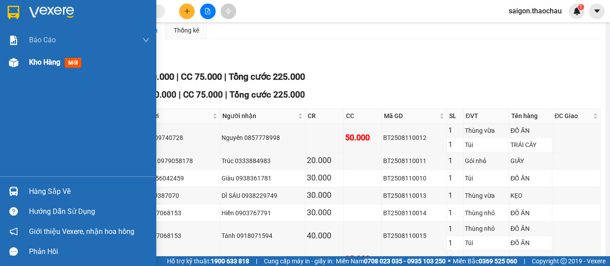
click at [49, 63] on span "Kho hàng" at bounding box center [44, 62] width 31 height 8
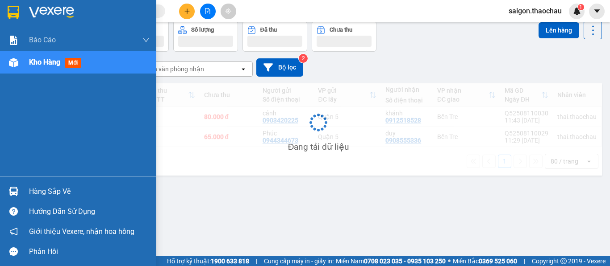
scroll to position [41, 0]
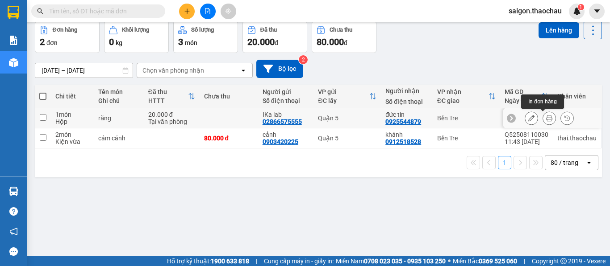
click at [545, 120] on button at bounding box center [549, 119] width 12 height 16
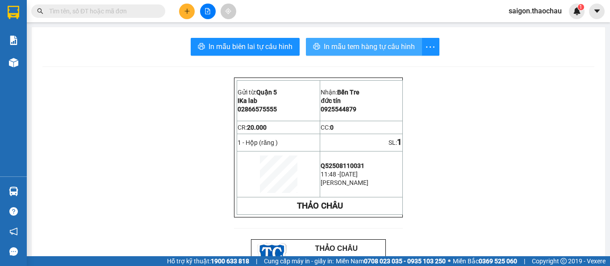
click at [353, 52] on span "In mẫu tem hàng tự cấu hình" at bounding box center [369, 46] width 91 height 11
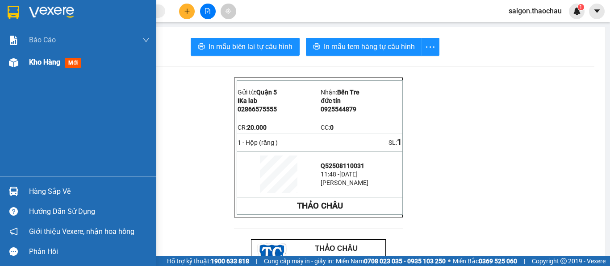
click at [46, 65] on span "Kho hàng" at bounding box center [44, 62] width 31 height 8
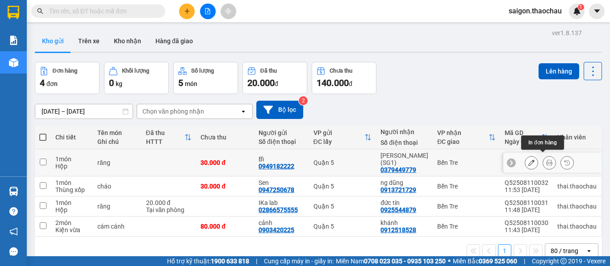
click at [546, 162] on icon at bounding box center [549, 163] width 6 height 6
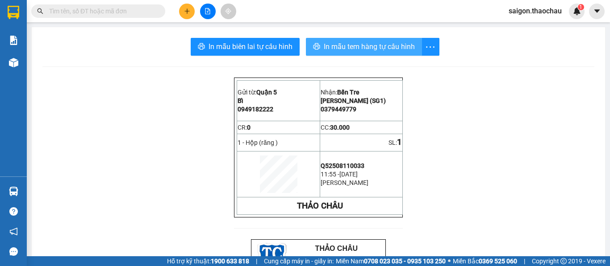
click at [345, 46] on span "In mẫu tem hàng tự cấu hình" at bounding box center [369, 46] width 91 height 11
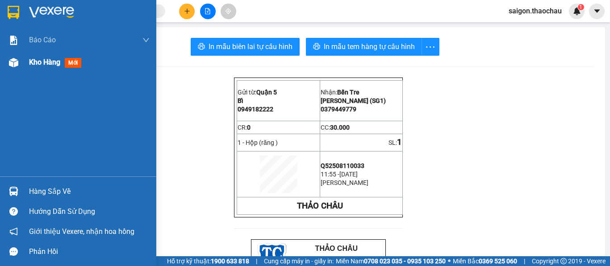
click at [59, 64] on span "Kho hàng" at bounding box center [44, 62] width 31 height 8
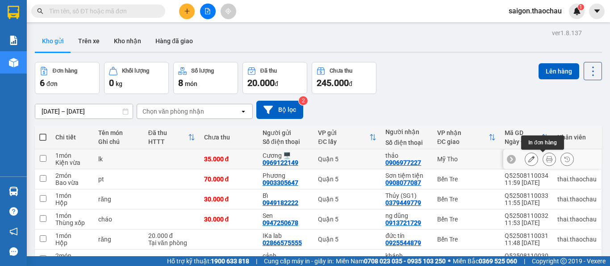
click at [546, 158] on icon at bounding box center [549, 159] width 6 height 6
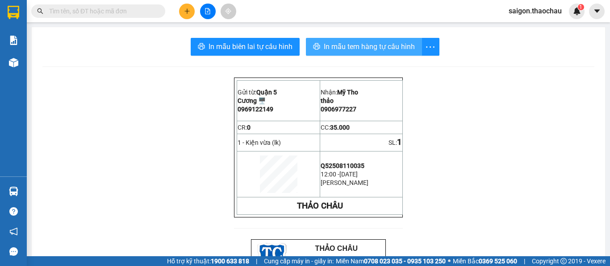
click at [349, 47] on span "In mẫu tem hàng tự cấu hình" at bounding box center [369, 46] width 91 height 11
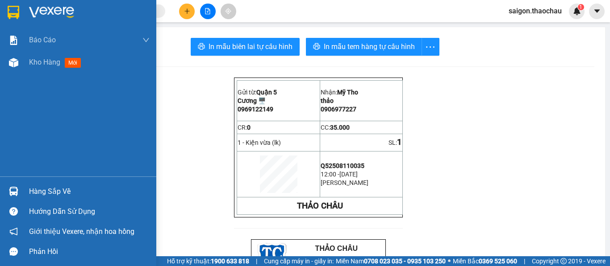
click at [15, 191] on img at bounding box center [13, 191] width 9 height 9
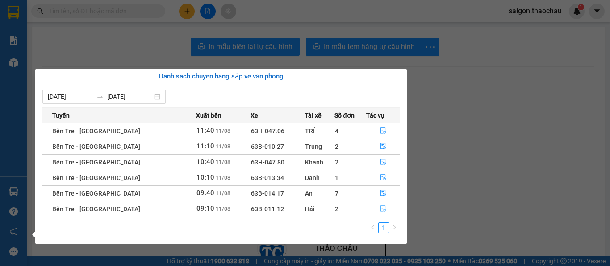
click at [381, 209] on icon "file-done" at bounding box center [382, 209] width 5 height 6
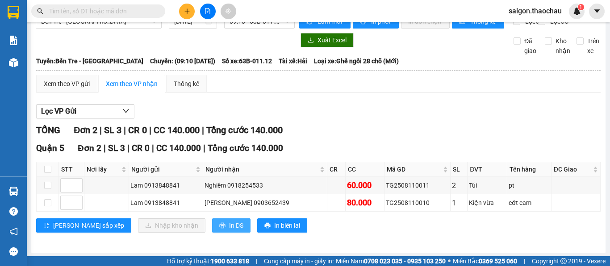
scroll to position [26, 0]
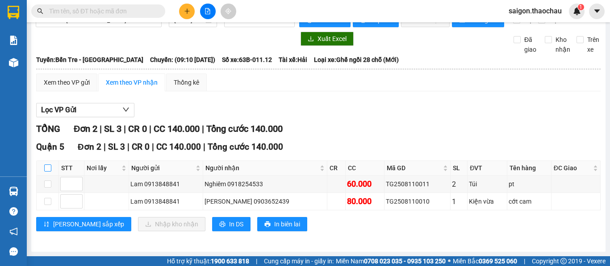
click at [48, 168] on input "checkbox" at bounding box center [47, 168] width 7 height 7
checkbox input "true"
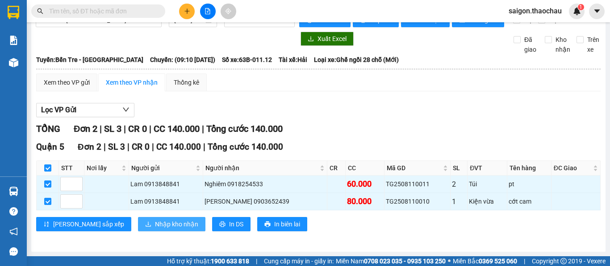
click at [155, 227] on span "Nhập kho nhận" at bounding box center [176, 225] width 43 height 10
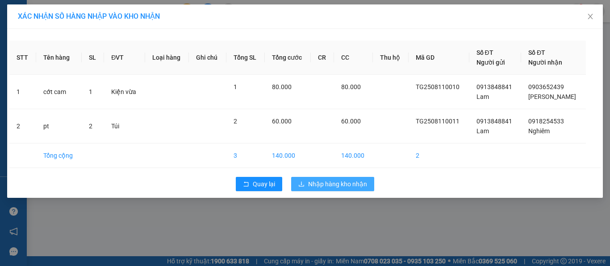
click at [324, 185] on span "Nhập hàng kho nhận" at bounding box center [337, 184] width 59 height 10
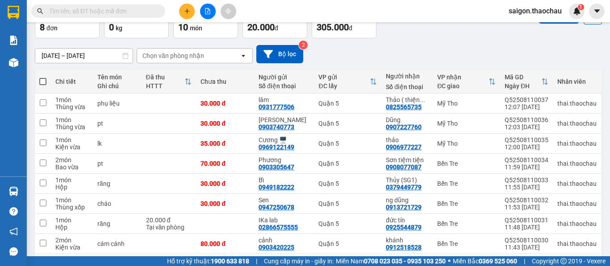
scroll to position [46, 0]
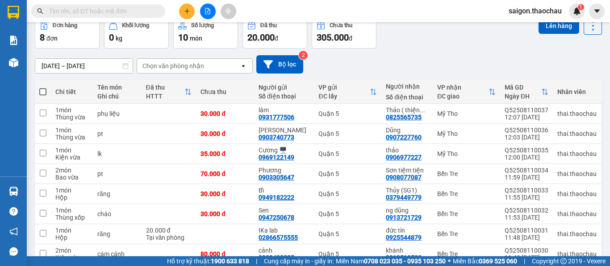
click at [42, 93] on span at bounding box center [42, 91] width 7 height 7
click at [43, 87] on input "checkbox" at bounding box center [43, 87] width 0 height 0
checkbox input "true"
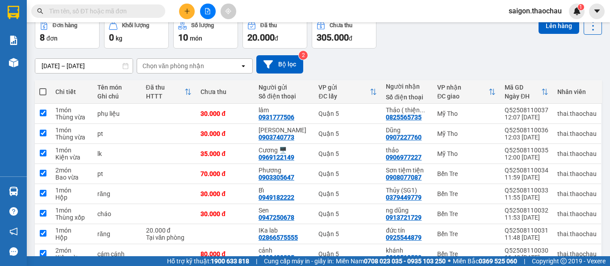
checkbox input "true"
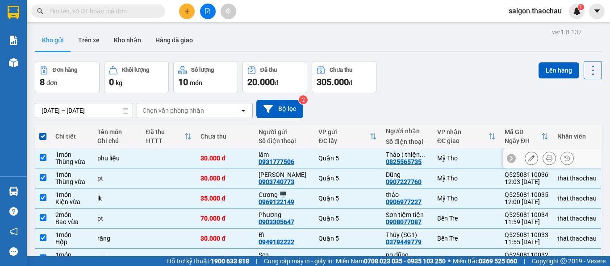
scroll to position [0, 0]
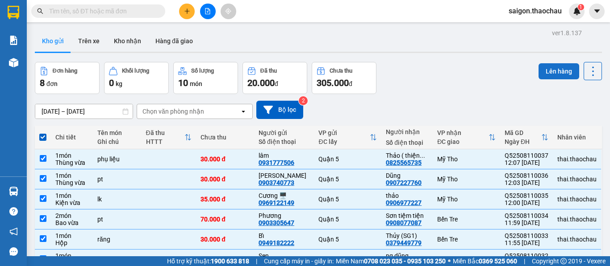
click at [550, 73] on button "Lên hàng" at bounding box center [558, 71] width 41 height 16
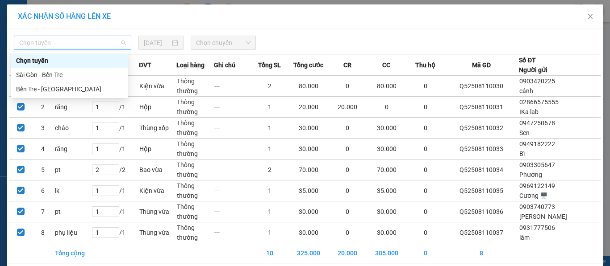
click at [36, 39] on span "Chọn tuyến" at bounding box center [72, 42] width 107 height 13
click at [39, 77] on div "Sài Gòn - Bến Tre" at bounding box center [69, 75] width 107 height 10
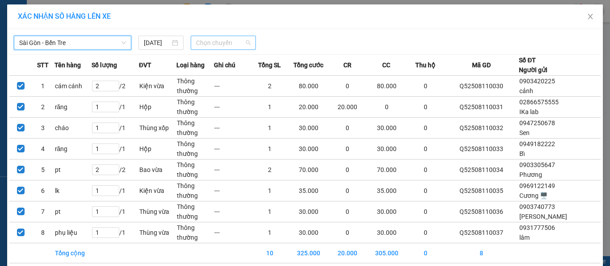
click at [197, 42] on span "Chọn chuyến" at bounding box center [223, 42] width 55 height 13
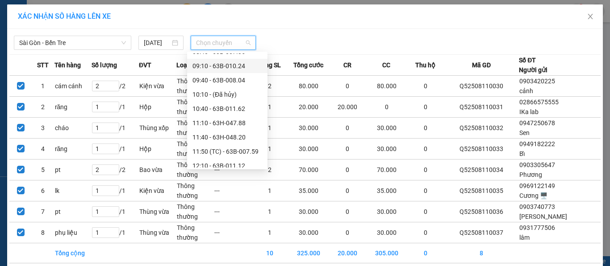
scroll to position [179, 0]
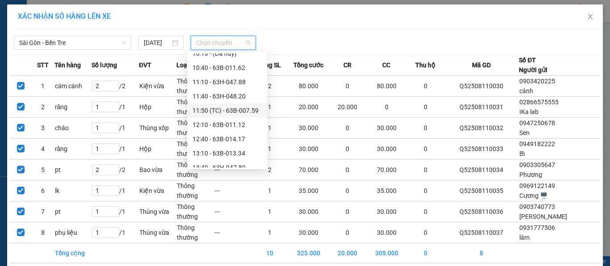
click at [215, 112] on div "11:50 (TC) - 63B-007.59" at bounding box center [227, 111] width 70 height 10
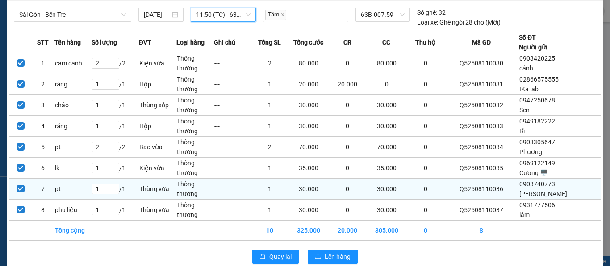
scroll to position [43, 0]
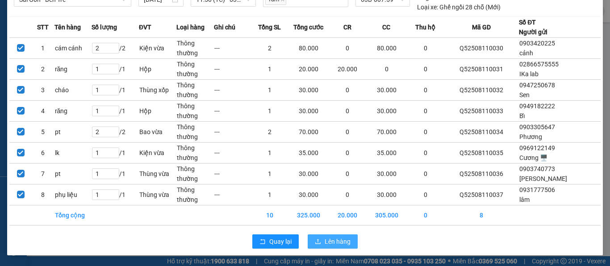
click at [328, 243] on span "Lên hàng" at bounding box center [337, 242] width 26 height 10
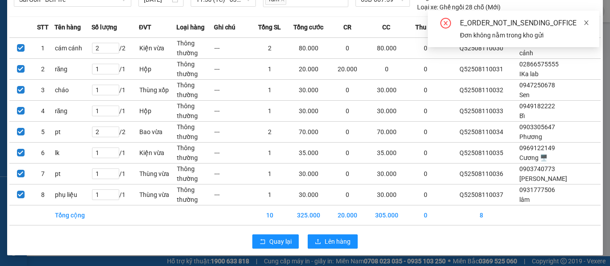
click at [587, 20] on icon "close" at bounding box center [586, 23] width 6 height 6
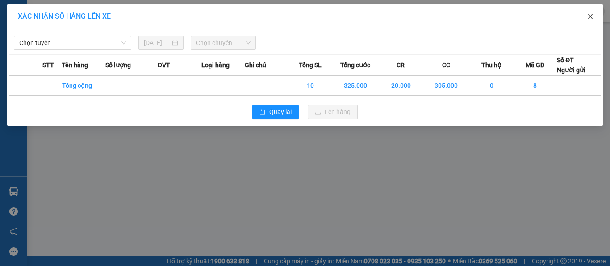
click at [591, 19] on icon "close" at bounding box center [589, 16] width 7 height 7
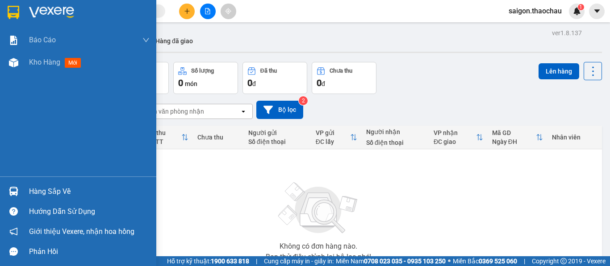
click at [15, 188] on img at bounding box center [13, 191] width 9 height 9
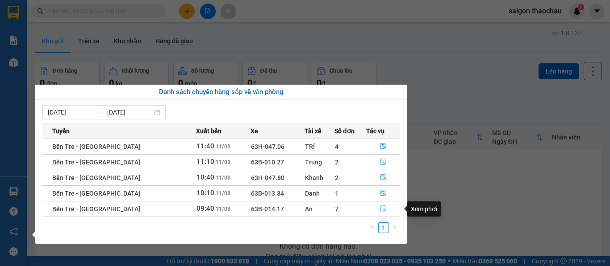
click at [381, 211] on icon "file-done" at bounding box center [383, 209] width 6 height 6
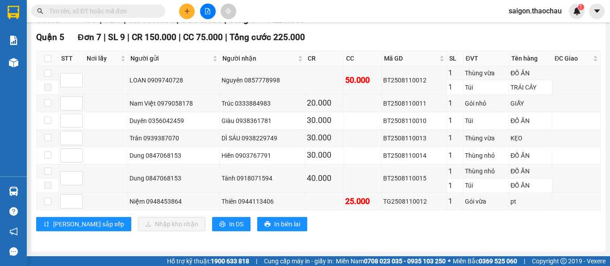
scroll to position [136, 0]
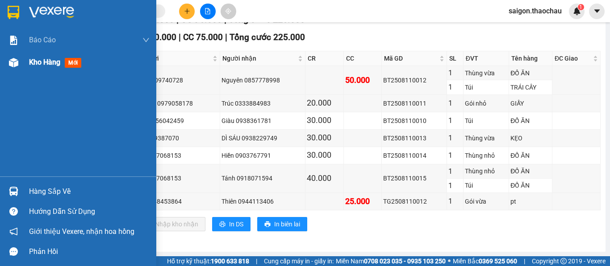
drag, startPoint x: 46, startPoint y: 64, endPoint x: 49, endPoint y: 69, distance: 5.4
click at [46, 64] on span "Kho hàng" at bounding box center [44, 62] width 31 height 8
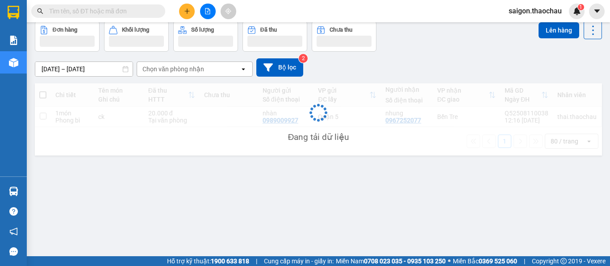
scroll to position [41, 0]
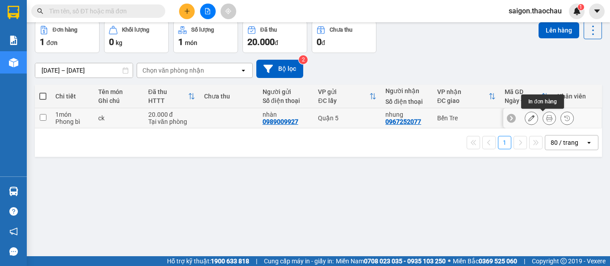
click at [546, 118] on icon at bounding box center [549, 118] width 6 height 6
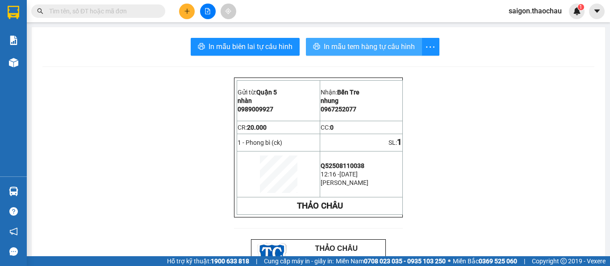
click at [356, 42] on span "In mẫu tem hàng tự cấu hình" at bounding box center [369, 46] width 91 height 11
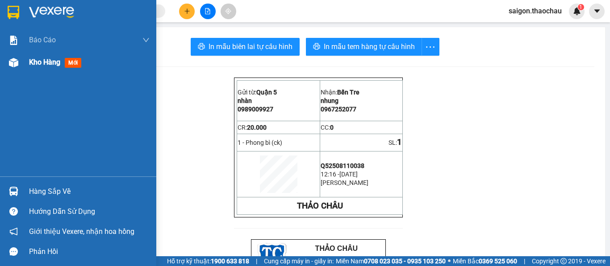
click at [36, 62] on span "Kho hàng" at bounding box center [44, 62] width 31 height 8
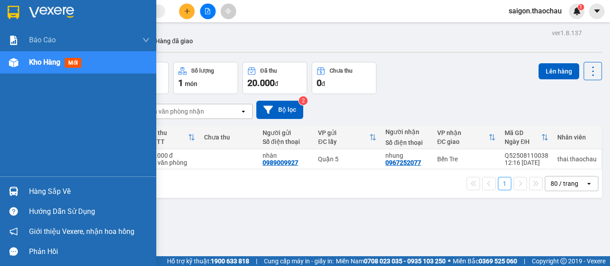
click at [14, 195] on img at bounding box center [13, 191] width 9 height 9
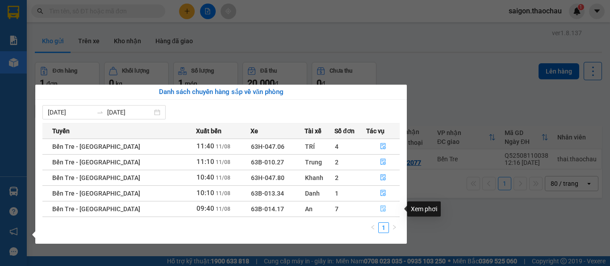
click at [380, 212] on icon "file-done" at bounding box center [383, 209] width 6 height 6
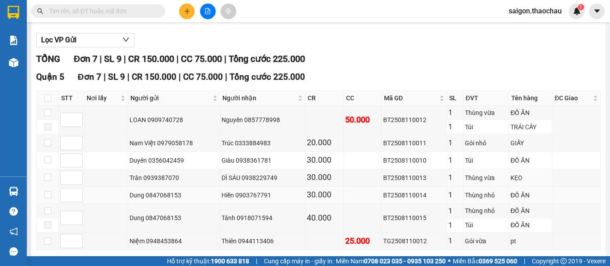
scroll to position [89, 0]
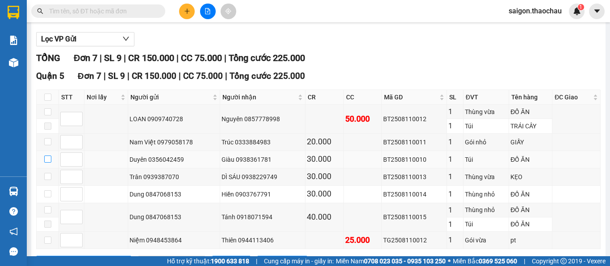
click at [47, 163] on input "checkbox" at bounding box center [47, 159] width 7 height 7
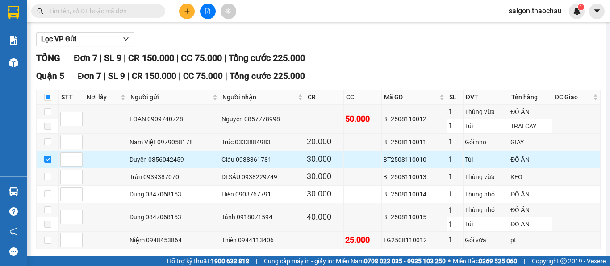
click at [47, 163] on input "checkbox" at bounding box center [47, 159] width 7 height 7
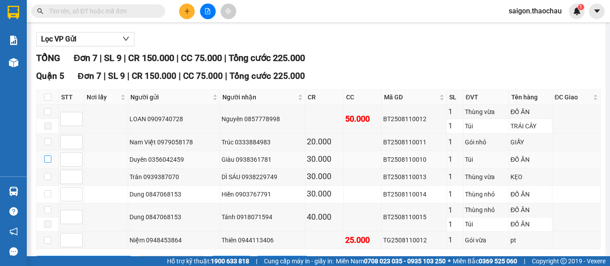
click at [47, 163] on input "checkbox" at bounding box center [47, 159] width 7 height 7
checkbox input "true"
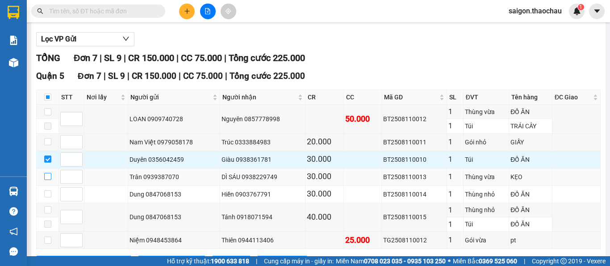
click at [47, 180] on input "checkbox" at bounding box center [47, 176] width 7 height 7
checkbox input "true"
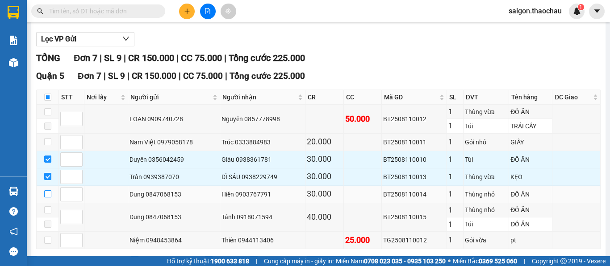
click at [48, 198] on input "checkbox" at bounding box center [47, 194] width 7 height 7
checkbox input "true"
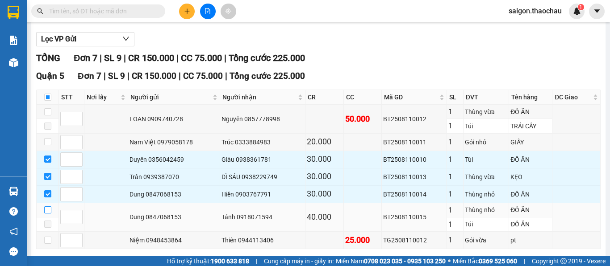
click at [49, 214] on input "checkbox" at bounding box center [47, 210] width 7 height 7
checkbox input "true"
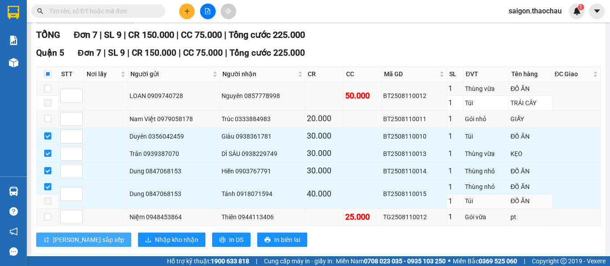
scroll to position [134, 0]
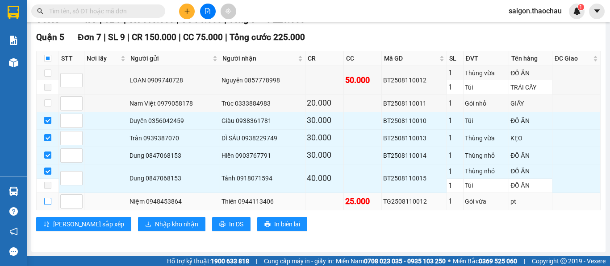
click at [46, 205] on input "checkbox" at bounding box center [47, 201] width 7 height 7
checkbox input "true"
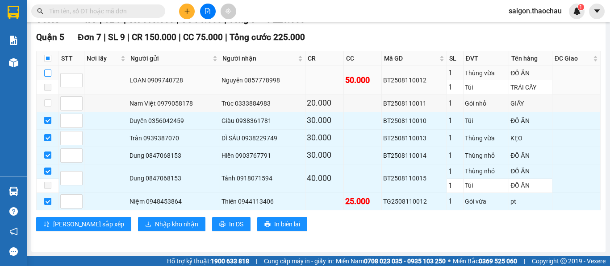
click at [48, 75] on input "checkbox" at bounding box center [47, 73] width 7 height 7
checkbox input "true"
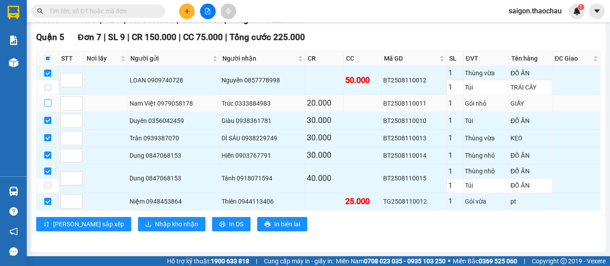
click at [47, 107] on input "checkbox" at bounding box center [47, 103] width 7 height 7
checkbox input "true"
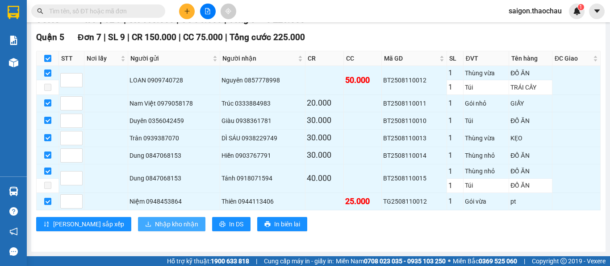
click at [155, 228] on span "Nhập kho nhận" at bounding box center [176, 225] width 43 height 10
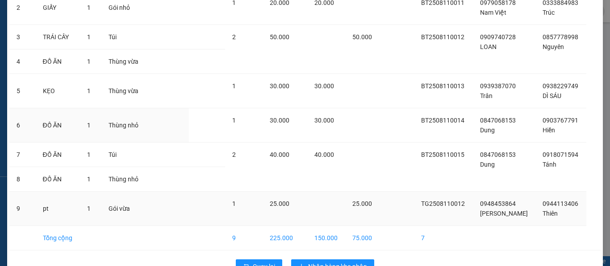
scroll to position [144, 0]
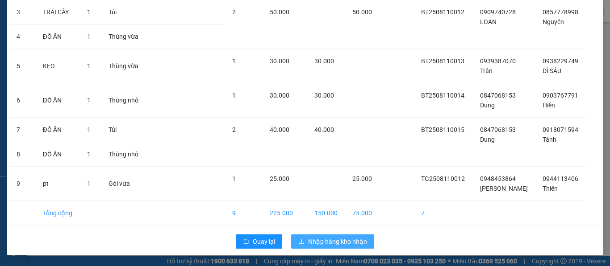
click at [328, 245] on span "Nhập hàng kho nhận" at bounding box center [337, 242] width 59 height 10
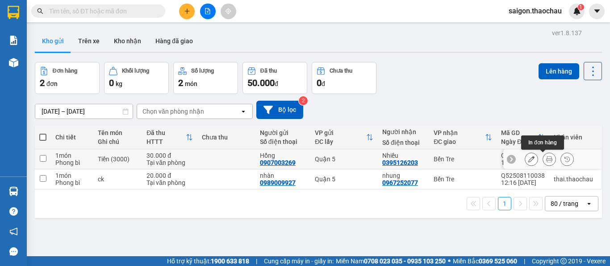
click at [546, 161] on icon at bounding box center [549, 159] width 6 height 6
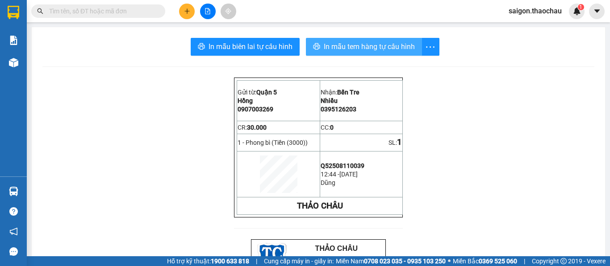
click at [339, 46] on span "In mẫu tem hàng tự cấu hình" at bounding box center [369, 46] width 91 height 11
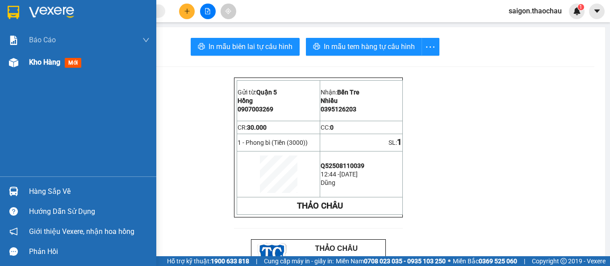
click at [42, 64] on span "Kho hàng" at bounding box center [44, 62] width 31 height 8
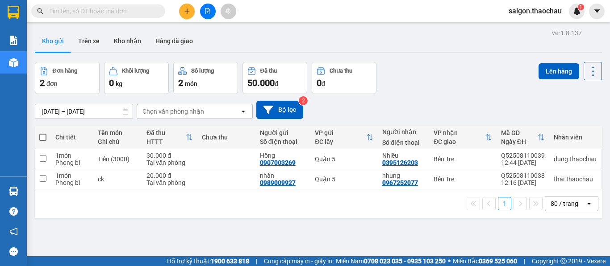
click at [42, 137] on span at bounding box center [42, 137] width 7 height 7
click at [43, 133] on input "checkbox" at bounding box center [43, 133] width 0 height 0
checkbox input "true"
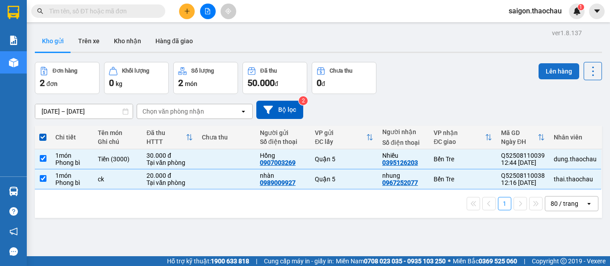
click at [547, 73] on button "Lên hàng" at bounding box center [558, 71] width 41 height 16
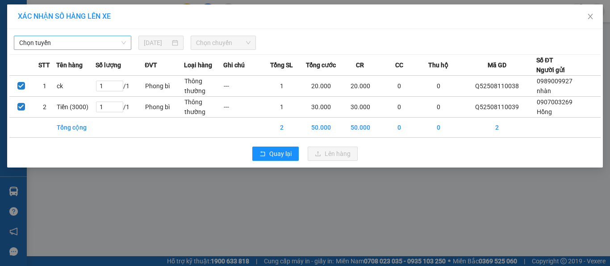
click at [85, 40] on span "Chọn tuyến" at bounding box center [72, 42] width 107 height 13
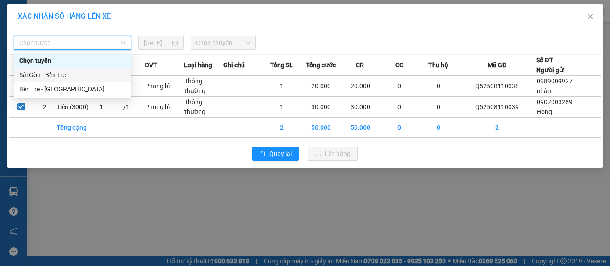
click at [58, 73] on div "Sài Gòn - Bến Tre" at bounding box center [72, 75] width 107 height 10
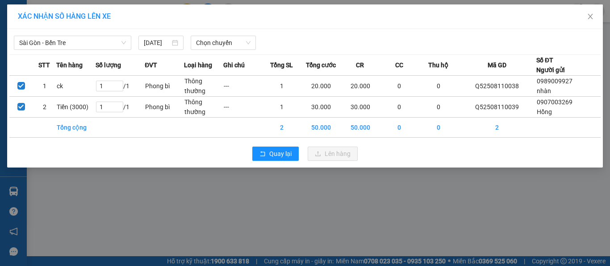
click at [226, 35] on div "[GEOGRAPHIC_DATA] - Bến Tre [DATE] Chọn chuyến" at bounding box center [304, 40] width 591 height 19
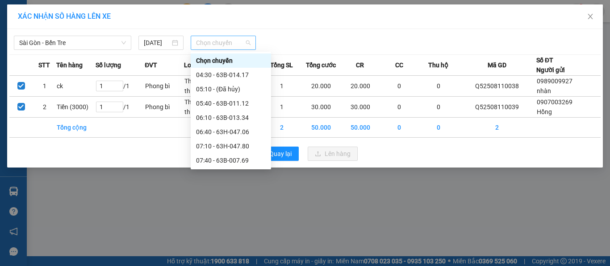
click at [222, 39] on span "Chọn chuyến" at bounding box center [223, 42] width 55 height 13
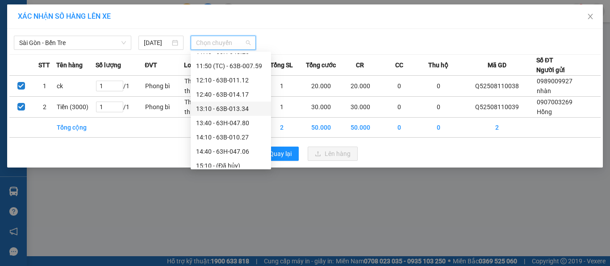
scroll to position [179, 0]
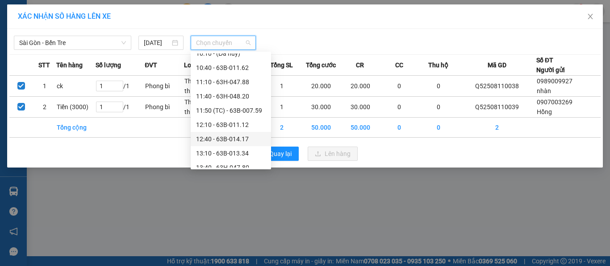
click at [215, 142] on div "12:40 - 63B-014.17" at bounding box center [231, 139] width 70 height 10
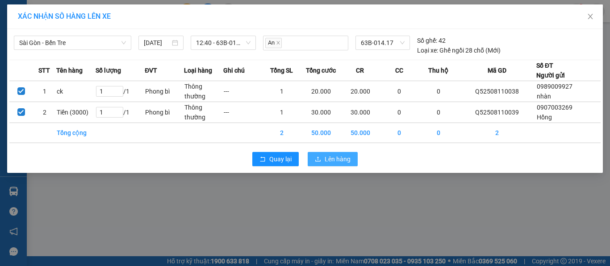
click at [336, 162] on span "Lên hàng" at bounding box center [337, 159] width 26 height 10
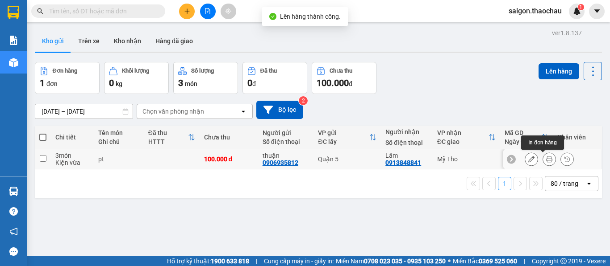
click at [546, 158] on icon at bounding box center [549, 159] width 6 height 6
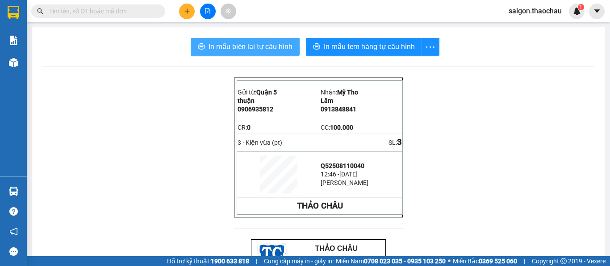
click at [232, 50] on span "In mẫu biên lai tự cấu hình" at bounding box center [250, 46] width 84 height 11
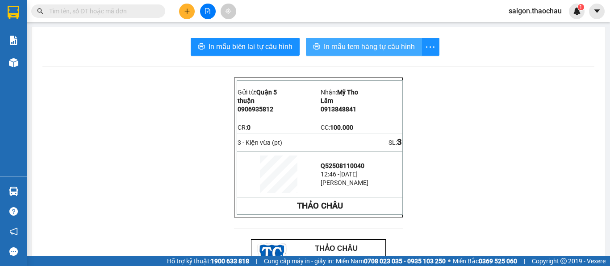
click at [372, 48] on span "In mẫu tem hàng tự cấu hình" at bounding box center [369, 46] width 91 height 11
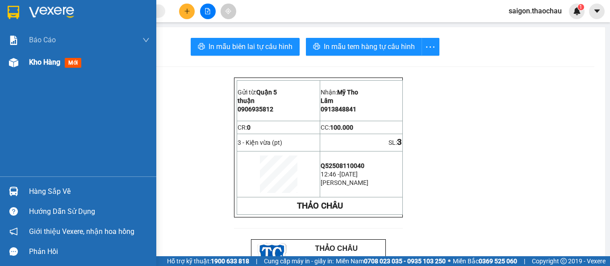
click at [42, 66] on span "Kho hàng" at bounding box center [44, 62] width 31 height 8
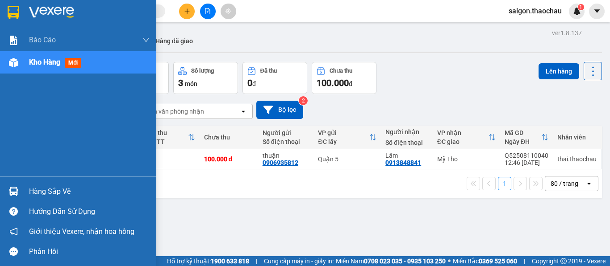
click at [18, 190] on div at bounding box center [14, 192] width 16 height 16
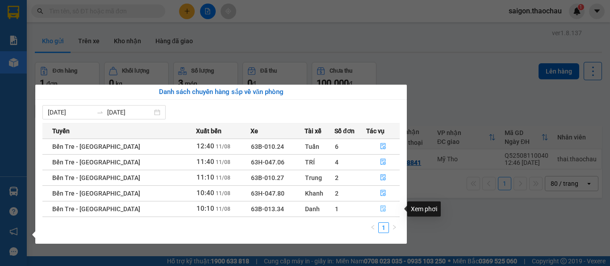
click at [386, 207] on button "button" at bounding box center [382, 209] width 33 height 14
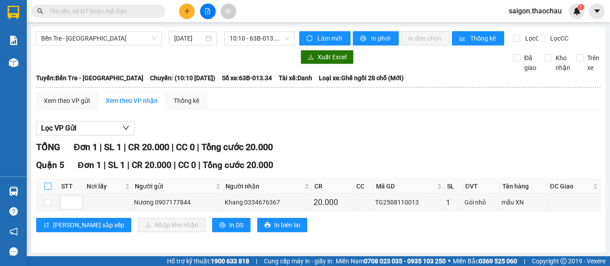
click at [46, 190] on input "checkbox" at bounding box center [47, 186] width 7 height 7
checkbox input "true"
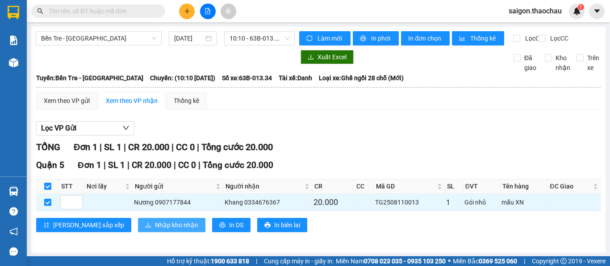
click at [155, 230] on span "Nhập kho nhận" at bounding box center [176, 225] width 43 height 10
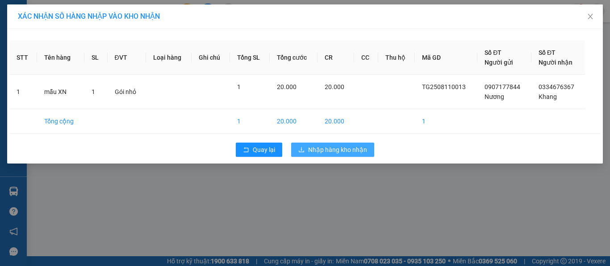
click at [328, 157] on button "Nhập hàng kho nhận" at bounding box center [332, 150] width 83 height 14
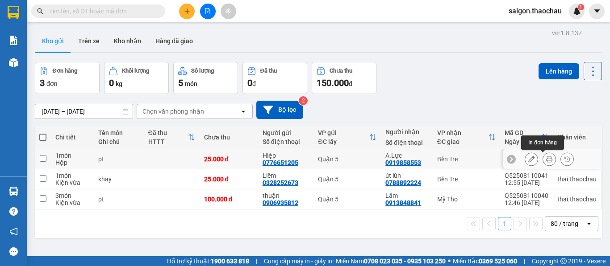
click at [546, 162] on icon at bounding box center [549, 159] width 6 height 6
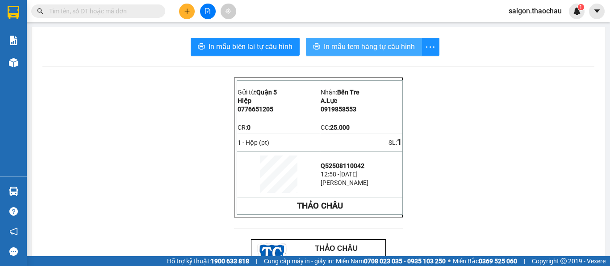
click at [335, 50] on span "In mẫu tem hàng tự cấu hình" at bounding box center [369, 46] width 91 height 11
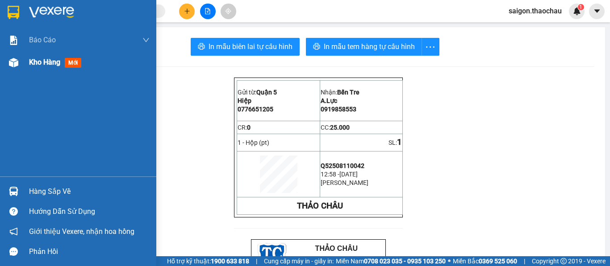
click at [31, 62] on span "Kho hàng" at bounding box center [44, 62] width 31 height 8
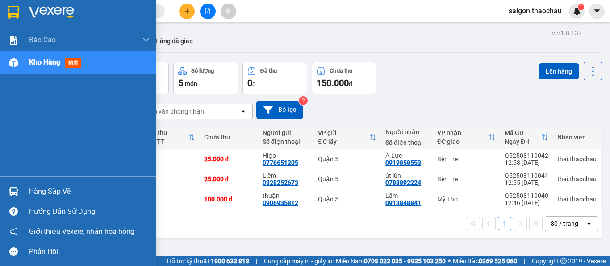
click at [11, 194] on img at bounding box center [13, 191] width 9 height 9
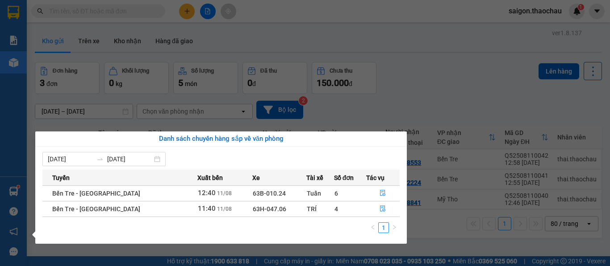
click at [16, 126] on div "Báo cáo Báo cáo dòng tiền (nhân viên) Kho hàng mới Hàng sắp về Hướng dẫn sử dụn…" at bounding box center [13, 133] width 27 height 266
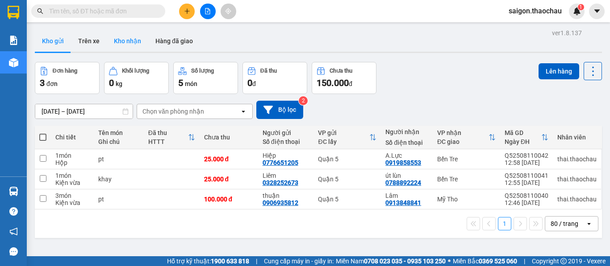
click at [116, 39] on button "Kho nhận" at bounding box center [128, 40] width 42 height 21
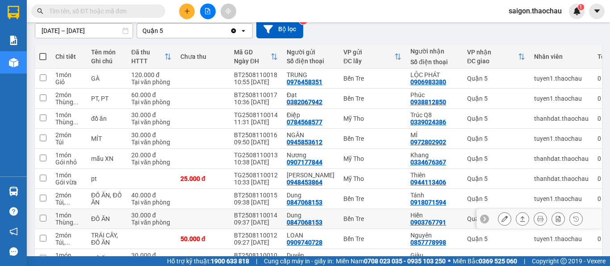
scroll to position [89, 0]
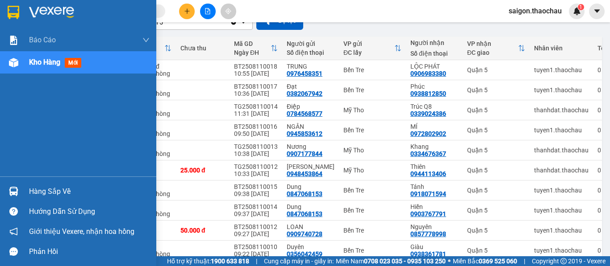
click at [10, 193] on img at bounding box center [13, 191] width 9 height 9
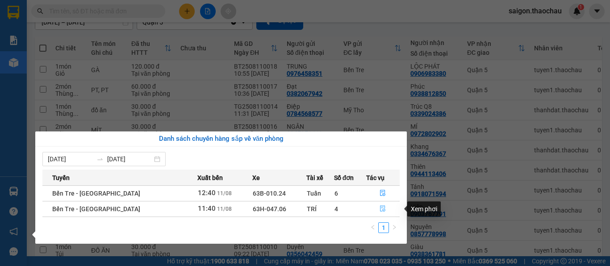
click at [380, 210] on icon "file-done" at bounding box center [382, 209] width 5 height 6
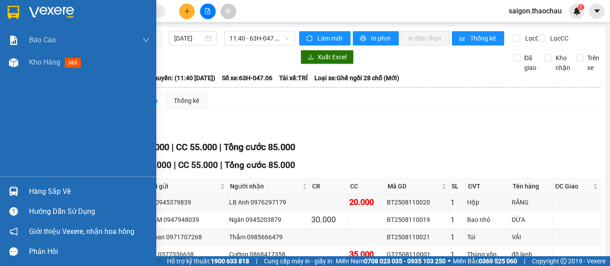
click at [17, 195] on img at bounding box center [13, 191] width 9 height 9
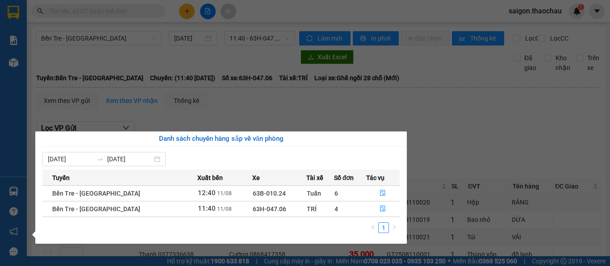
click at [17, 149] on div "Báo cáo Báo cáo dòng tiền (nhân viên) Kho hàng mới Hàng sắp về Hướng dẫn sử dụn…" at bounding box center [13, 133] width 27 height 266
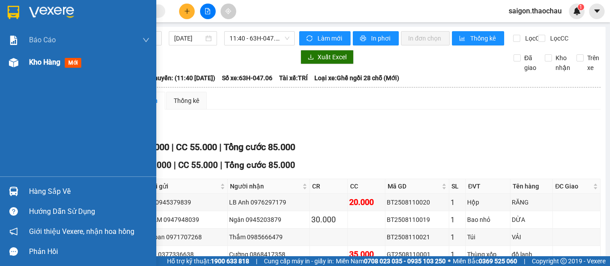
click at [42, 62] on span "Kho hàng" at bounding box center [44, 62] width 31 height 8
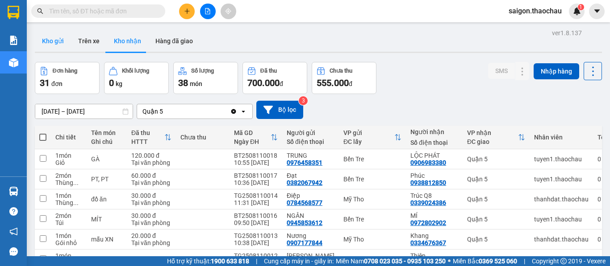
click at [56, 37] on button "Kho gửi" at bounding box center [53, 40] width 36 height 21
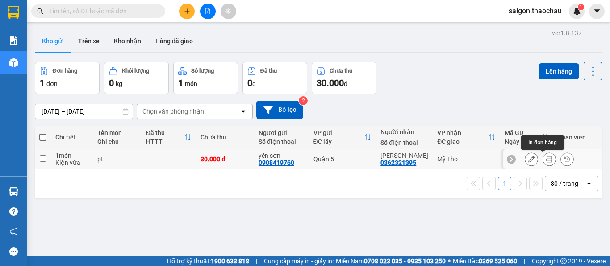
click at [546, 160] on icon at bounding box center [549, 159] width 6 height 6
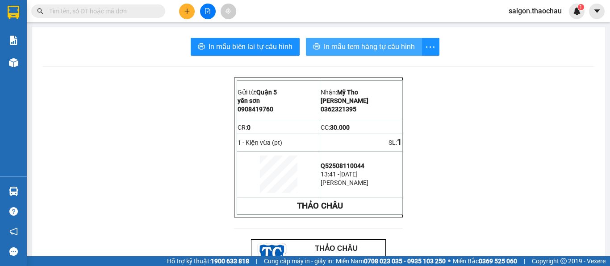
click at [358, 48] on span "In mẫu tem hàng tự cấu hình" at bounding box center [369, 46] width 91 height 11
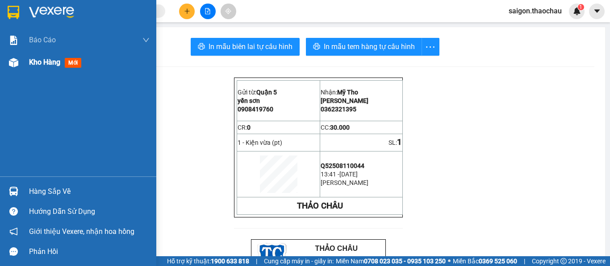
click at [50, 65] on span "Kho hàng" at bounding box center [44, 62] width 31 height 8
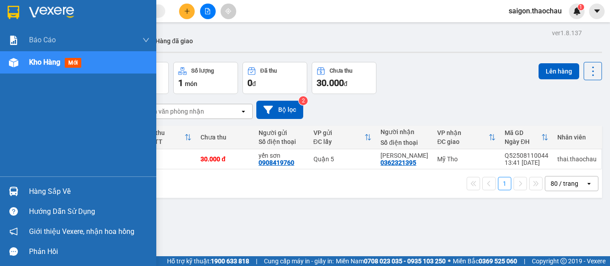
click at [9, 187] on img at bounding box center [13, 191] width 9 height 9
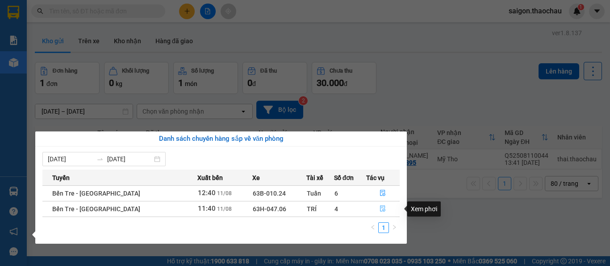
click at [379, 207] on icon "file-done" at bounding box center [382, 209] width 6 height 6
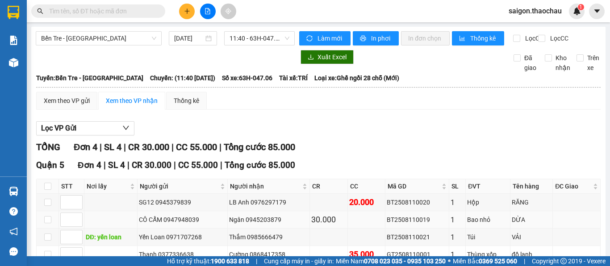
scroll to position [45, 0]
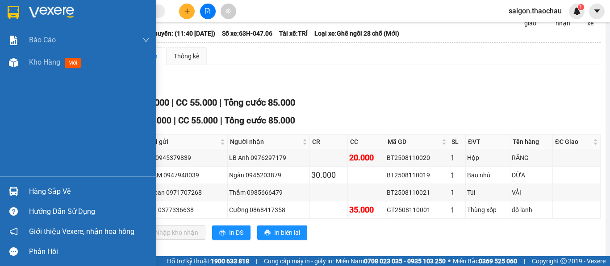
click at [15, 187] on img at bounding box center [13, 191] width 9 height 9
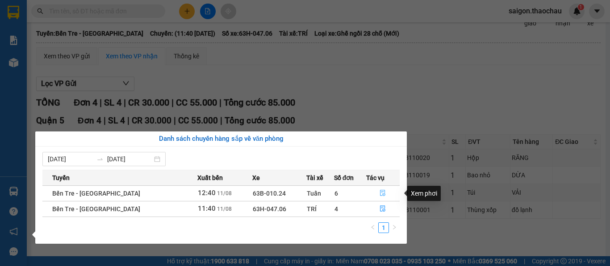
click at [380, 194] on icon "file-done" at bounding box center [382, 194] width 5 height 6
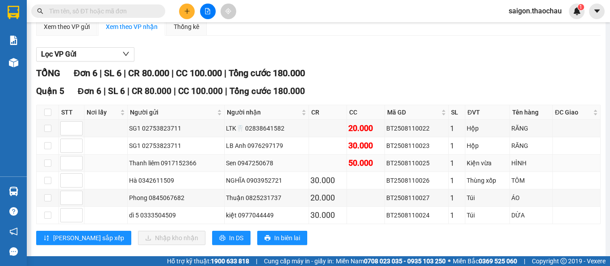
scroll to position [95, 0]
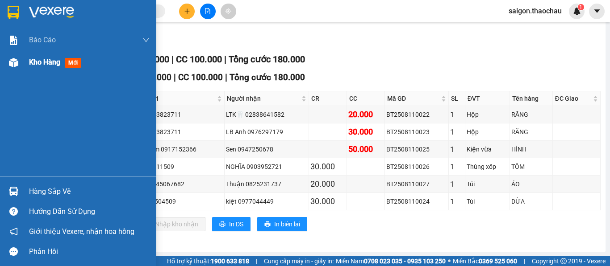
click at [50, 61] on span "Kho hàng" at bounding box center [44, 62] width 31 height 8
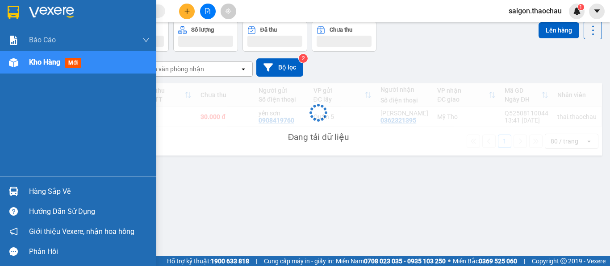
scroll to position [41, 0]
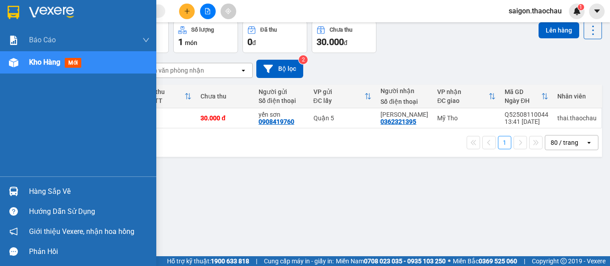
click at [37, 60] on span "Kho hàng" at bounding box center [44, 62] width 31 height 8
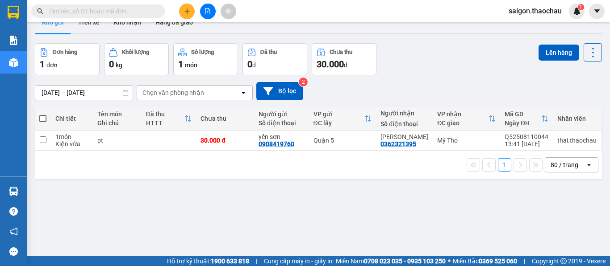
scroll to position [0, 0]
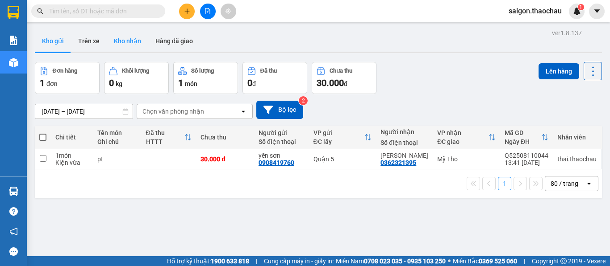
click at [117, 40] on button "Kho nhận" at bounding box center [128, 40] width 42 height 21
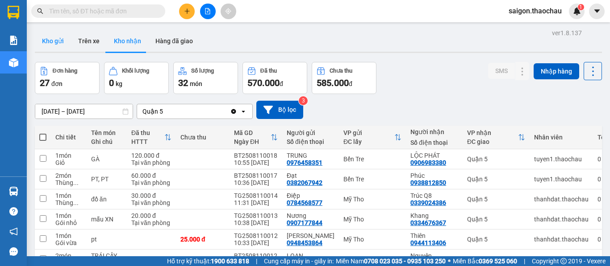
click at [56, 38] on button "Kho gửi" at bounding box center [53, 40] width 36 height 21
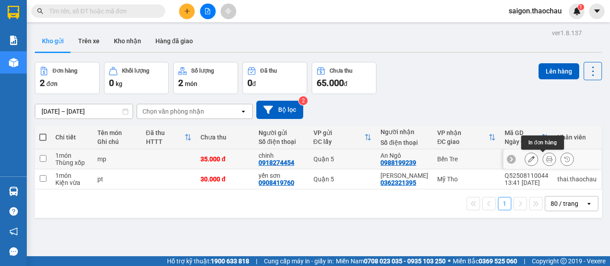
click at [546, 160] on icon at bounding box center [549, 159] width 6 height 6
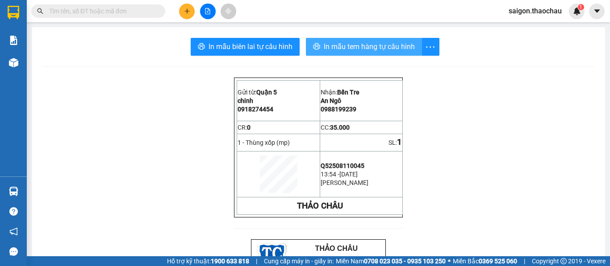
click at [350, 54] on button "In mẫu tem hàng tự cấu hình" at bounding box center [364, 47] width 116 height 18
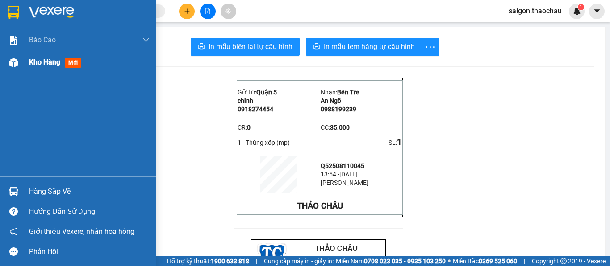
click at [55, 62] on span "Kho hàng" at bounding box center [44, 62] width 31 height 8
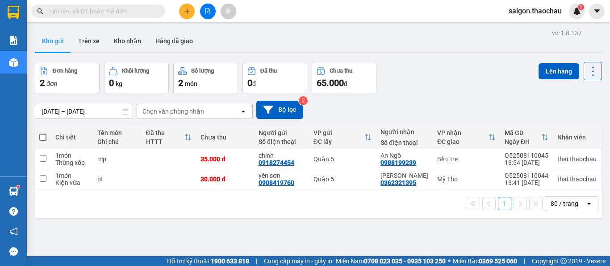
click at [102, 12] on input "text" at bounding box center [101, 11] width 105 height 10
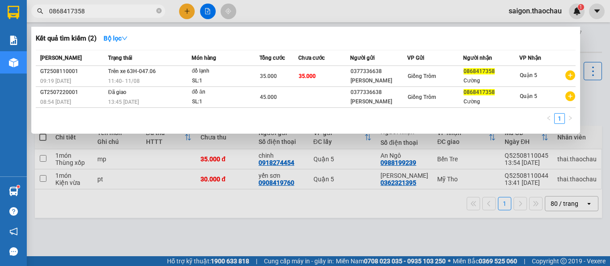
type input "0868417358"
click at [288, 17] on div at bounding box center [305, 133] width 610 height 266
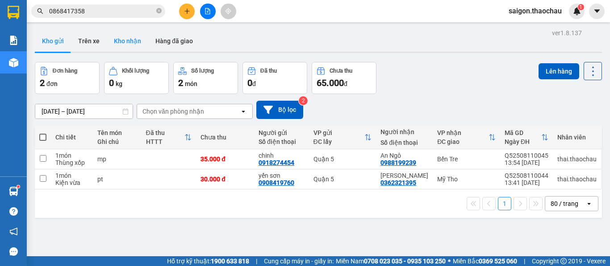
click at [124, 46] on button "Kho nhận" at bounding box center [128, 40] width 42 height 21
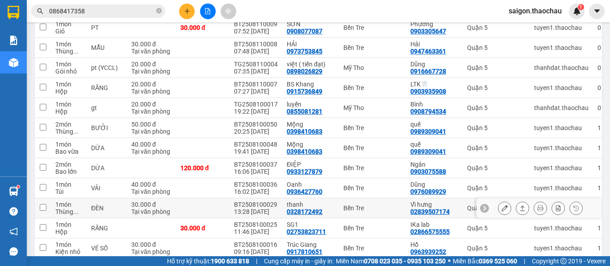
scroll to position [357, 0]
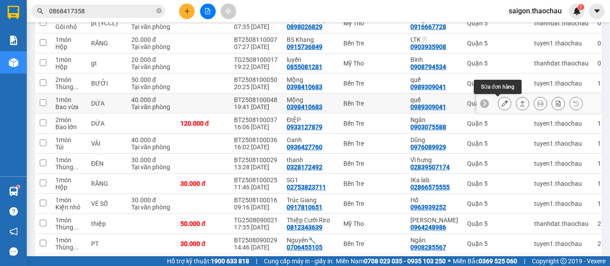
click at [501, 106] on icon at bounding box center [504, 103] width 6 height 6
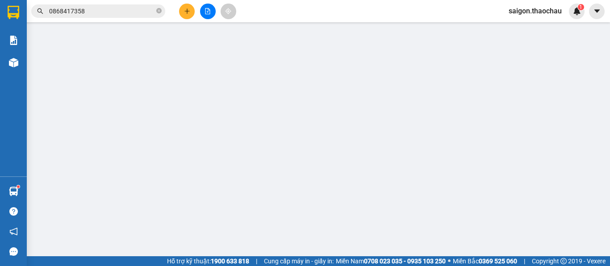
type input "0398410683"
type input "Mộng"
type input "0989309041"
type input "quế"
type input "40.000"
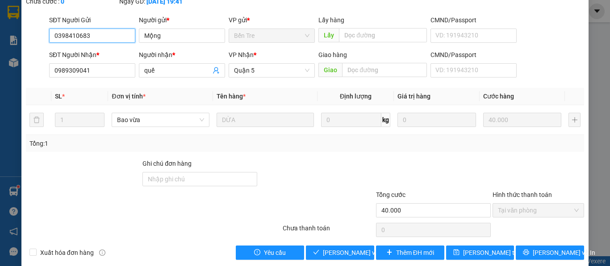
scroll to position [66, 0]
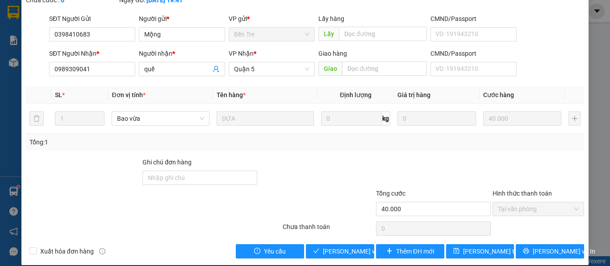
click at [214, 158] on div "Ghi chú đơn hàng" at bounding box center [199, 164] width 115 height 13
click at [209, 171] on input "Ghi chú đơn hàng" at bounding box center [199, 178] width 115 height 14
type input "nv đã giao nhưng ko quét"
click at [307, 189] on div at bounding box center [328, 204] width 93 height 31
click at [339, 247] on span "Lưu và Giao hàng" at bounding box center [366, 252] width 86 height 10
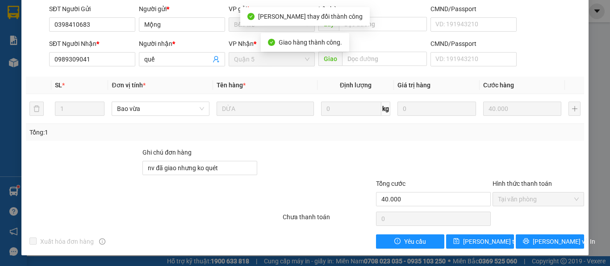
scroll to position [0, 0]
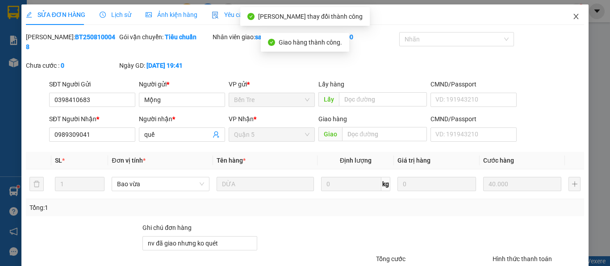
click at [572, 17] on icon "close" at bounding box center [575, 16] width 7 height 7
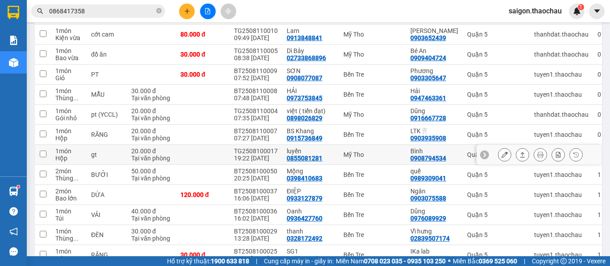
scroll to position [268, 0]
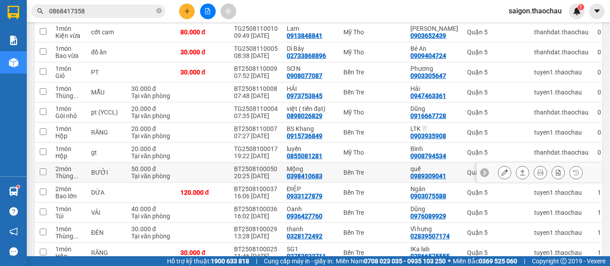
click at [501, 173] on icon at bounding box center [504, 173] width 6 height 6
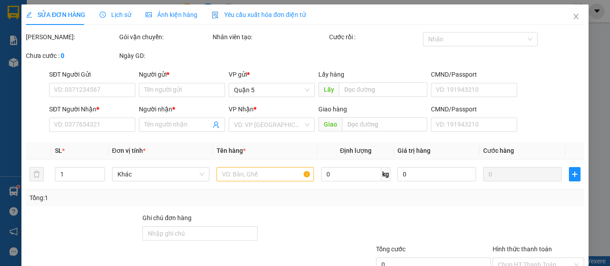
type input "0398410683"
type input "Mộng"
type input "0989309041"
type input "quế"
type input "50.000"
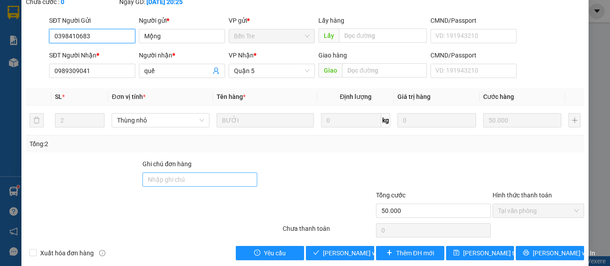
scroll to position [66, 0]
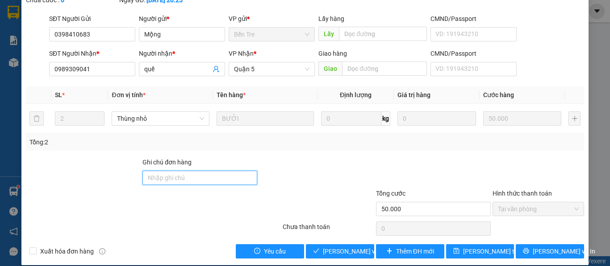
click at [171, 171] on input "Ghi chú đơn hàng" at bounding box center [199, 178] width 115 height 14
type input "nv đã giao nhưng ko quét"
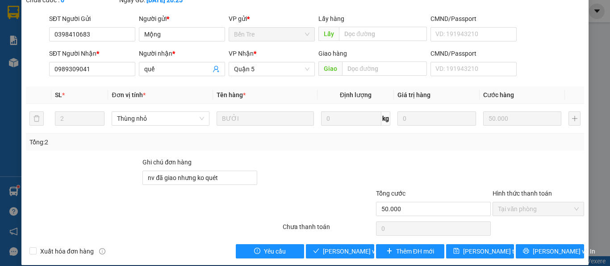
click at [341, 166] on div at bounding box center [316, 173] width 116 height 31
click at [335, 247] on span "Lưu và Giao hàng" at bounding box center [366, 252] width 86 height 10
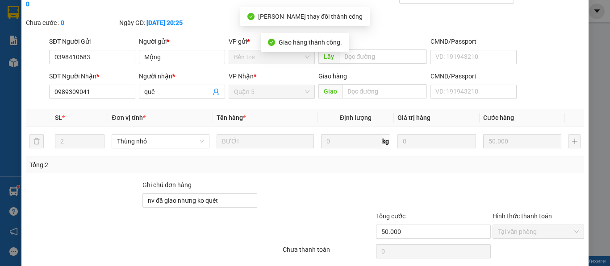
scroll to position [0, 0]
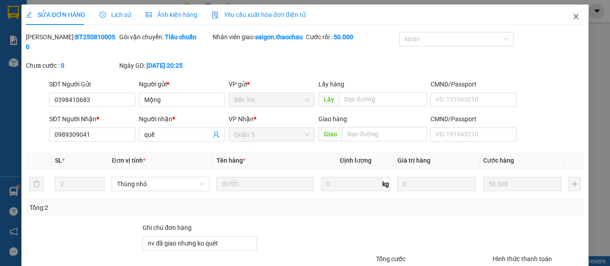
click at [574, 15] on span "Close" at bounding box center [575, 16] width 25 height 25
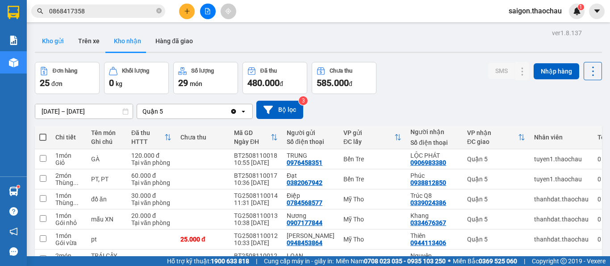
click at [52, 45] on button "Kho gửi" at bounding box center [53, 40] width 36 height 21
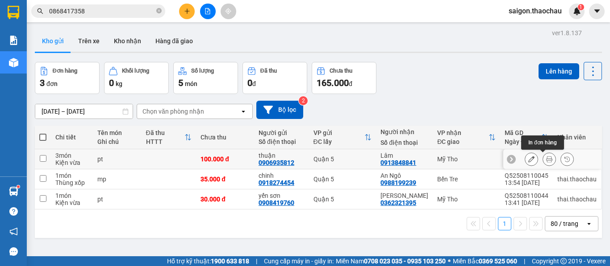
click at [543, 161] on button at bounding box center [549, 160] width 12 height 16
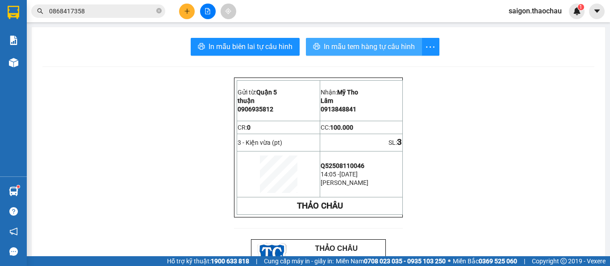
click at [331, 45] on span "In mẫu tem hàng tự cấu hình" at bounding box center [369, 46] width 91 height 11
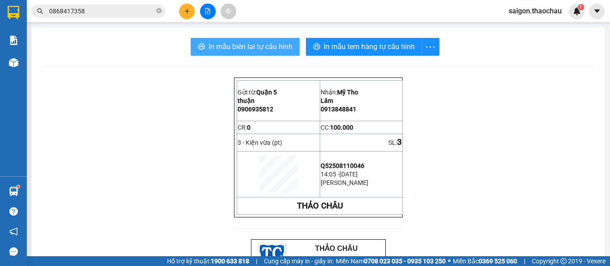
click at [253, 50] on span "In mẫu biên lai tự cấu hình" at bounding box center [250, 46] width 84 height 11
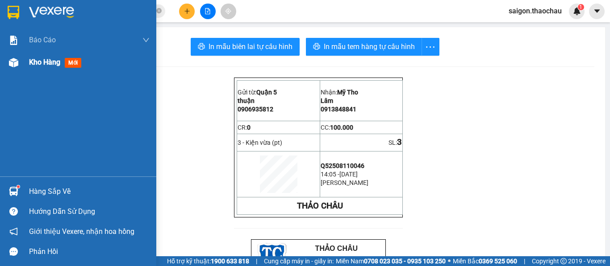
click at [45, 63] on span "Kho hàng" at bounding box center [44, 62] width 31 height 8
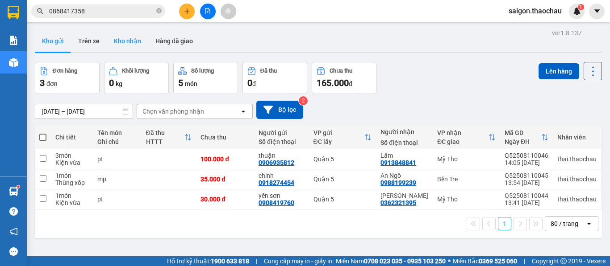
click at [123, 41] on button "Kho nhận" at bounding box center [128, 40] width 42 height 21
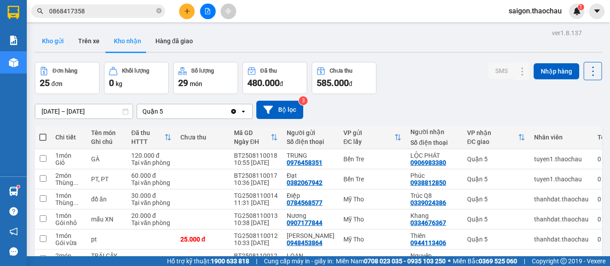
click at [57, 34] on button "Kho gửi" at bounding box center [53, 40] width 36 height 21
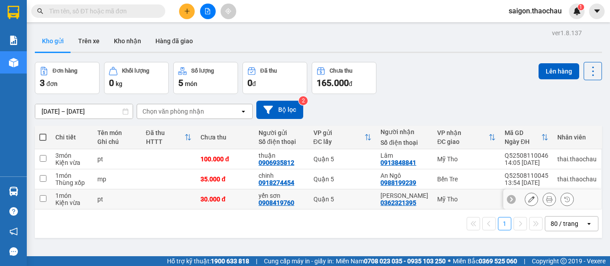
scroll to position [41, 0]
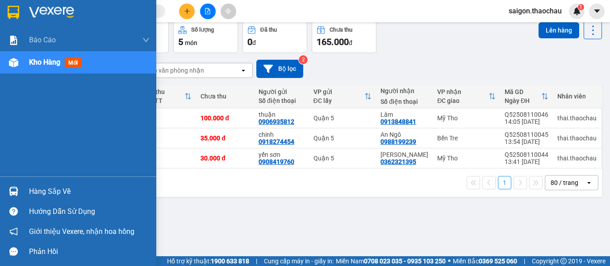
click at [16, 195] on img at bounding box center [13, 191] width 9 height 9
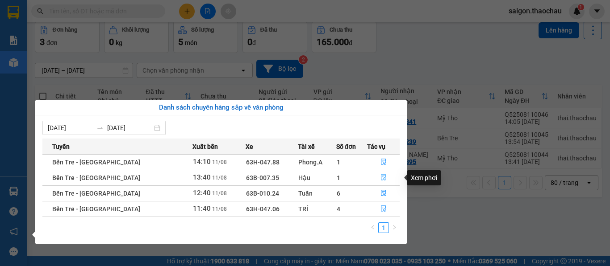
click at [380, 177] on icon "file-done" at bounding box center [383, 177] width 6 height 6
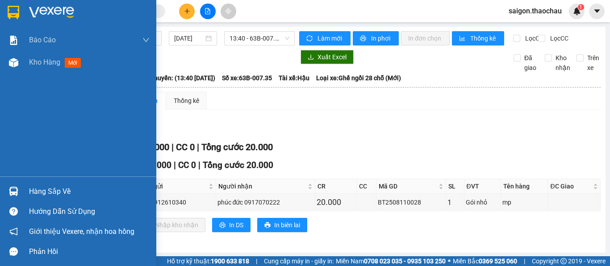
click at [7, 191] on div at bounding box center [14, 192] width 16 height 16
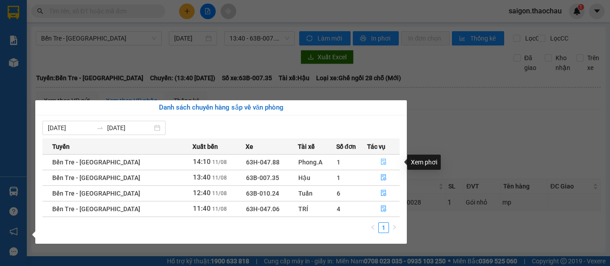
click at [380, 160] on icon "file-done" at bounding box center [383, 162] width 6 height 6
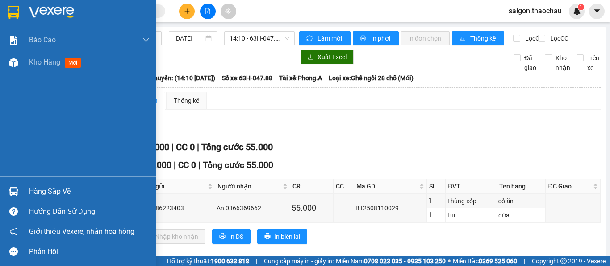
click at [8, 189] on div at bounding box center [14, 192] width 16 height 16
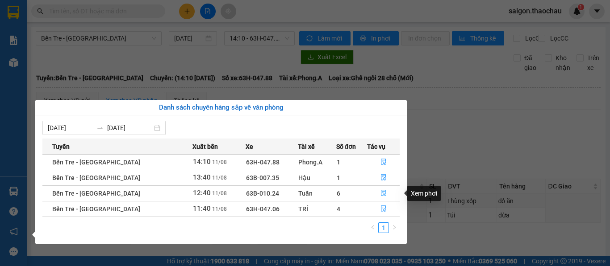
click at [380, 193] on icon "file-done" at bounding box center [383, 193] width 6 height 6
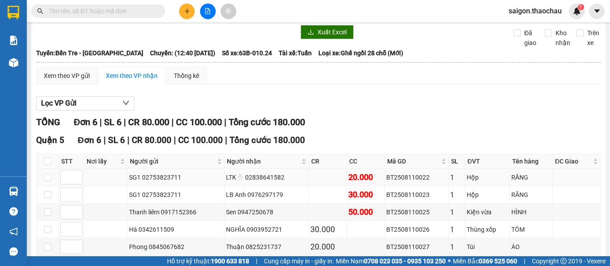
scroll to position [89, 0]
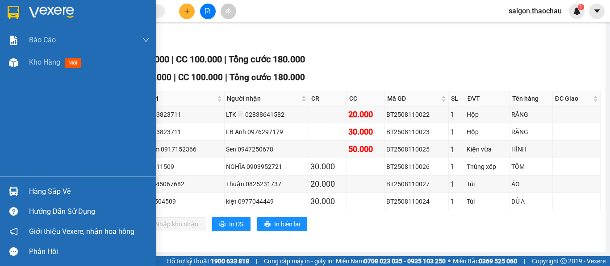
click at [13, 187] on img at bounding box center [13, 191] width 9 height 9
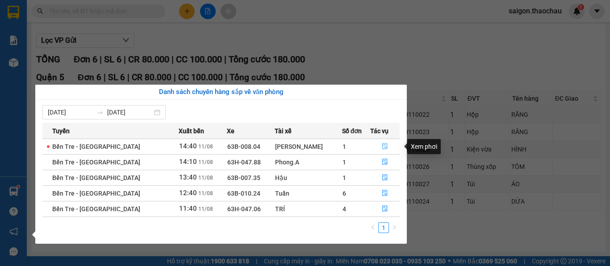
click at [383, 145] on button "button" at bounding box center [384, 147] width 29 height 14
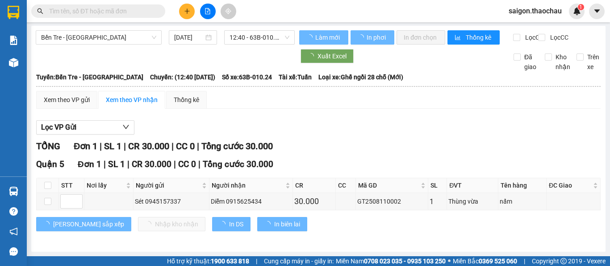
scroll to position [8, 0]
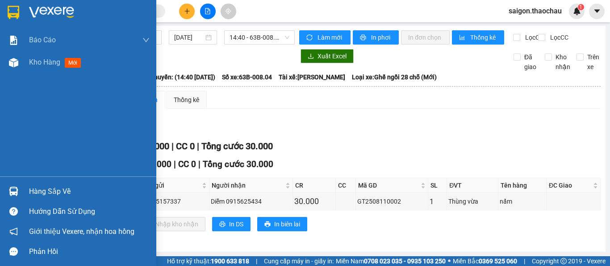
click at [9, 190] on img at bounding box center [13, 191] width 9 height 9
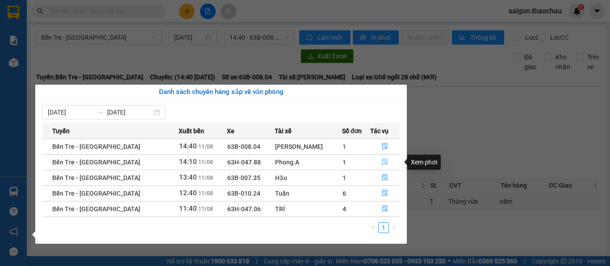
click at [382, 163] on icon "file-done" at bounding box center [385, 162] width 6 height 6
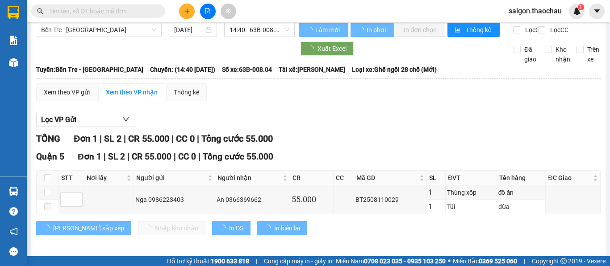
scroll to position [20, 0]
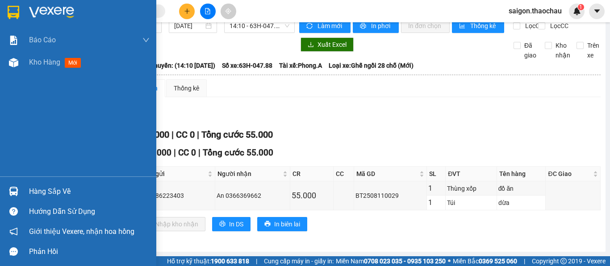
click at [12, 193] on img at bounding box center [13, 191] width 9 height 9
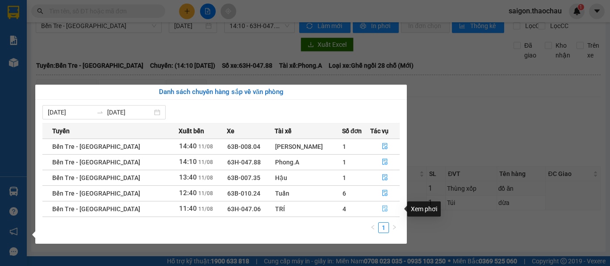
click at [383, 210] on button "button" at bounding box center [384, 209] width 29 height 14
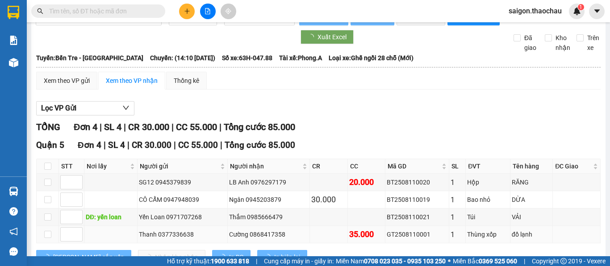
scroll to position [61, 0]
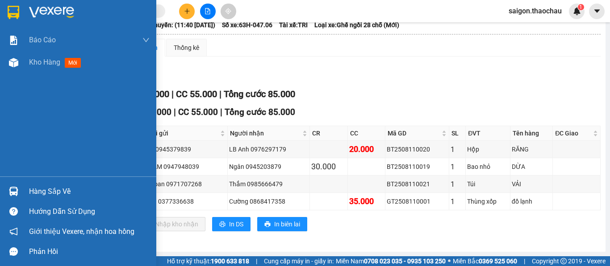
click at [12, 194] on img at bounding box center [13, 191] width 9 height 9
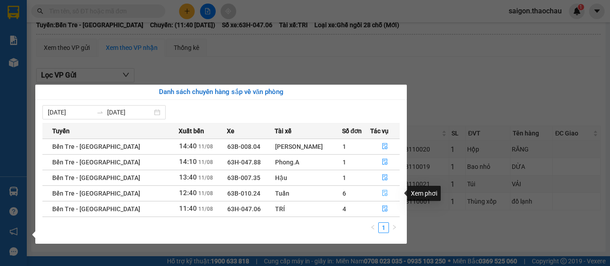
click at [382, 194] on icon "file-done" at bounding box center [384, 194] width 5 height 6
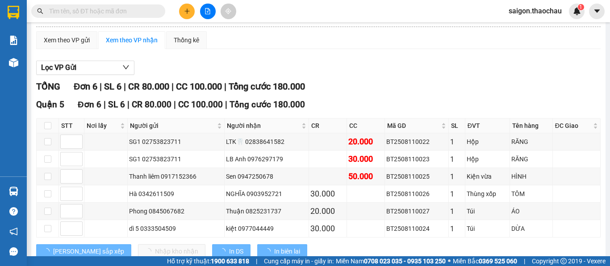
scroll to position [89, 0]
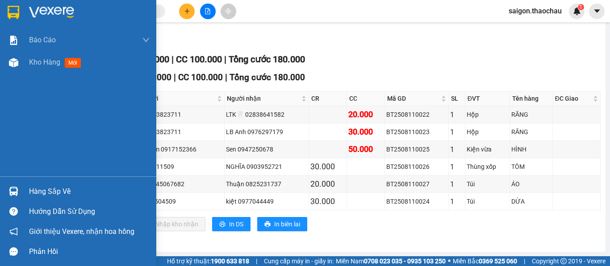
click at [20, 191] on div at bounding box center [14, 192] width 16 height 16
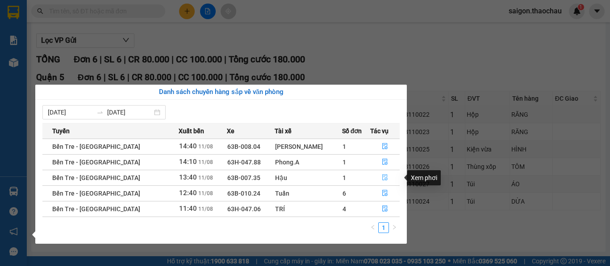
click at [382, 175] on icon "file-done" at bounding box center [385, 177] width 6 height 6
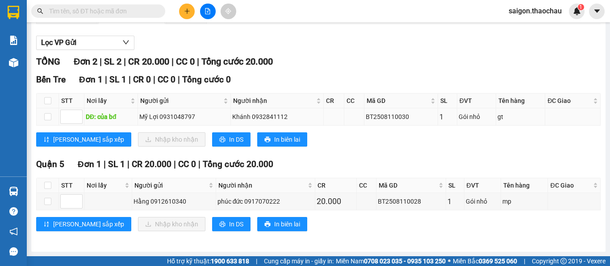
click at [403, 120] on div "BT2508110030" at bounding box center [400, 117] width 71 height 10
drag, startPoint x: 402, startPoint y: 121, endPoint x: 350, endPoint y: 129, distance: 52.8
click at [357, 125] on tr "DĐ: của bđ Mỹ Lợi 0931048797 Khánh 0932841112 BT2508110030 1 Gói nhỏ gt" at bounding box center [319, 116] width 564 height 17
copy div "BT2508110030"
click at [88, 9] on input "text" at bounding box center [101, 11] width 105 height 10
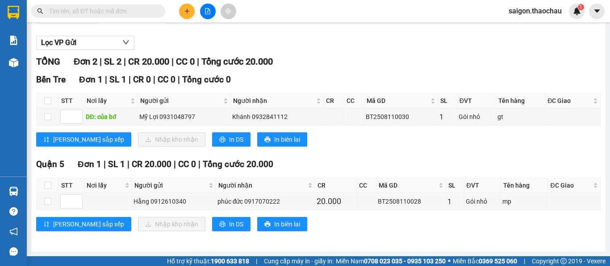
paste input "BT2508110030"
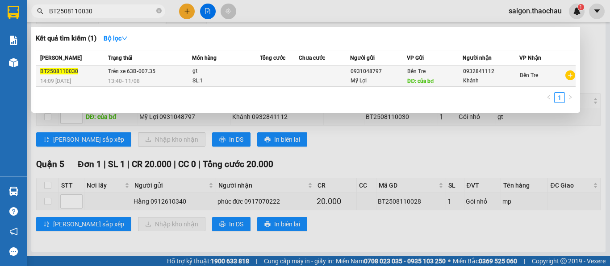
type input "BT2508110030"
click at [266, 80] on td at bounding box center [279, 76] width 39 height 21
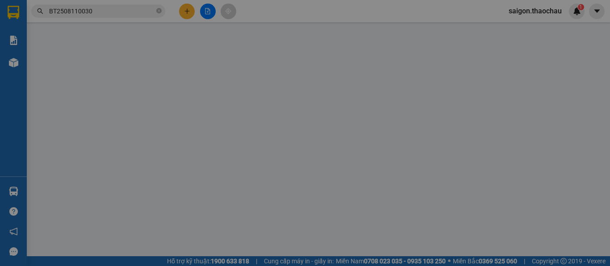
type input "0931048797"
type input "Mỹ Lợi"
type input "của bđ"
type input "0932841112"
type input "Khánh"
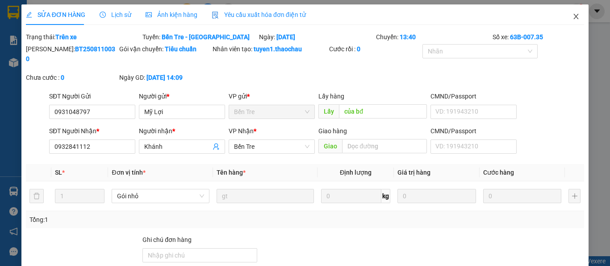
click at [573, 18] on icon "close" at bounding box center [575, 16] width 5 height 5
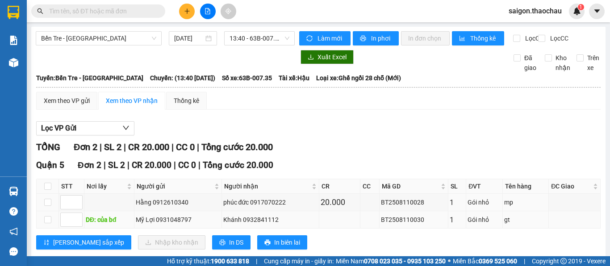
scroll to position [26, 0]
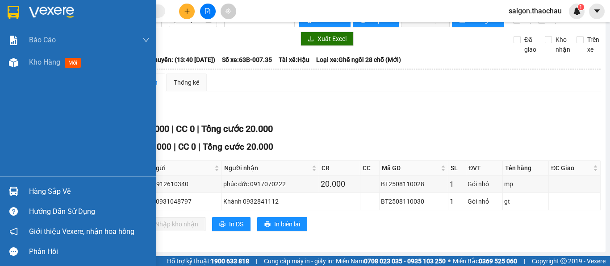
click at [10, 192] on img at bounding box center [13, 191] width 9 height 9
click at [5, 106] on div "Báo cáo Báo cáo dòng tiền (nhân viên) Kho hàng mới Hàng sắp về Hướng dẫn sử dụn…" at bounding box center [78, 133] width 156 height 266
click at [43, 66] on span "Kho hàng" at bounding box center [44, 62] width 31 height 8
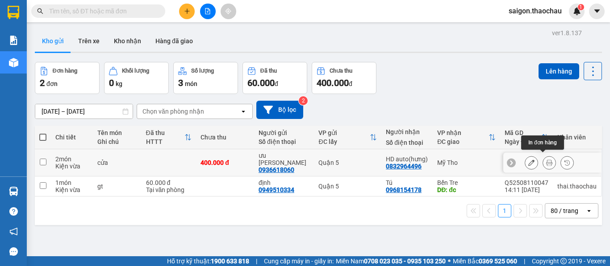
click at [546, 160] on icon at bounding box center [549, 163] width 6 height 6
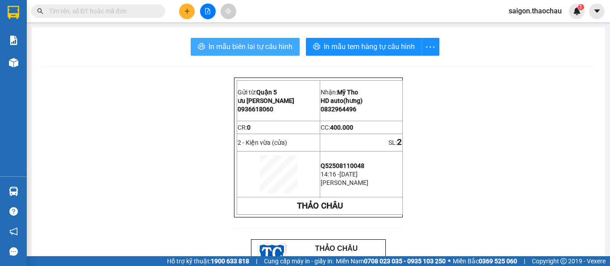
click at [257, 48] on span "In mẫu biên lai tự cấu hình" at bounding box center [250, 46] width 84 height 11
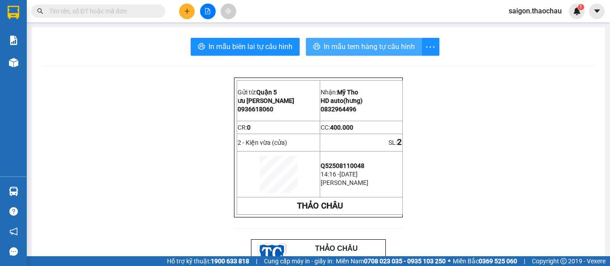
click at [361, 46] on span "In mẫu tem hàng tự cấu hình" at bounding box center [369, 46] width 91 height 11
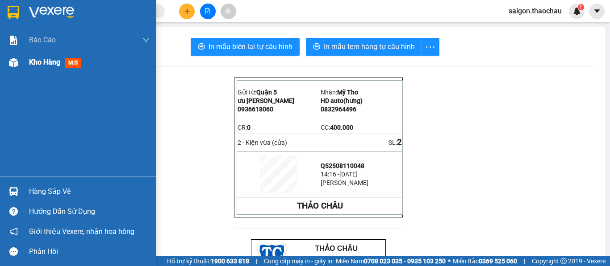
click at [38, 65] on span "Kho hàng" at bounding box center [44, 62] width 31 height 8
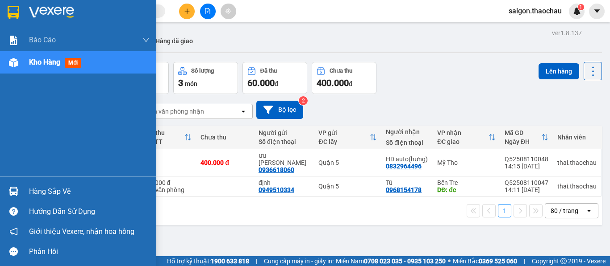
click at [15, 197] on div at bounding box center [14, 192] width 16 height 16
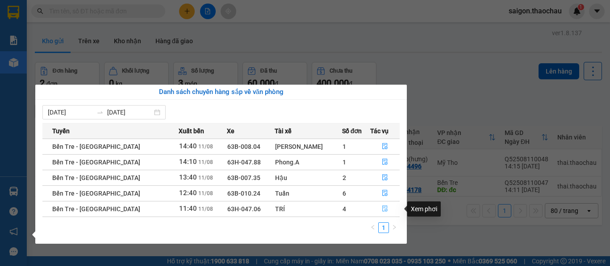
click at [382, 210] on icon "file-done" at bounding box center [385, 209] width 6 height 6
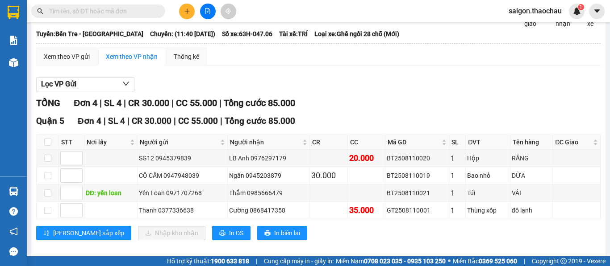
scroll to position [45, 0]
drag, startPoint x: 475, startPoint y: 99, endPoint x: 509, endPoint y: 106, distance: 34.7
click at [509, 106] on div "[PERSON_NAME] 4 | SL 4 | CR 30.000 | CC 55.000 | [PERSON_NAME] 85.000" at bounding box center [318, 103] width 564 height 14
drag, startPoint x: 347, startPoint y: 237, endPoint x: 308, endPoint y: 86, distance: 156.3
click at [308, 86] on div "Lọc VP Gửi" at bounding box center [318, 84] width 564 height 15
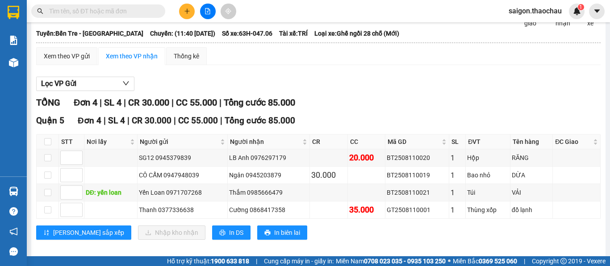
scroll to position [0, 0]
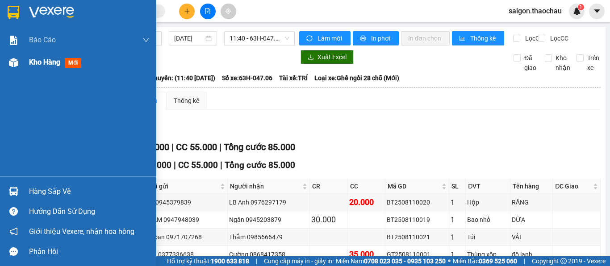
click at [41, 62] on span "Kho hàng" at bounding box center [44, 62] width 31 height 8
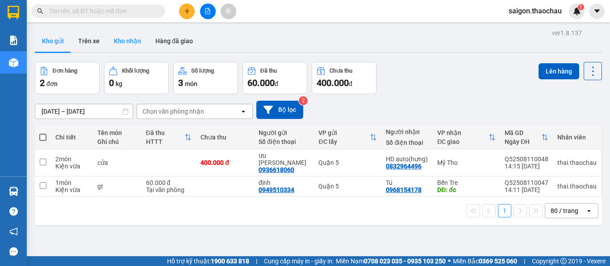
click at [130, 44] on button "Kho nhận" at bounding box center [128, 40] width 42 height 21
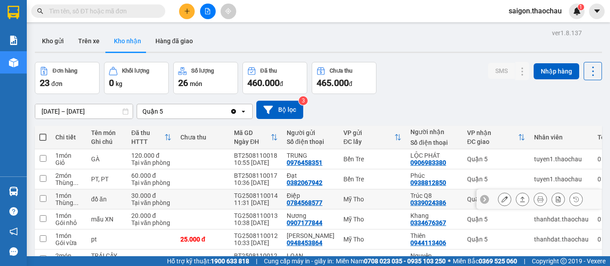
scroll to position [45, 0]
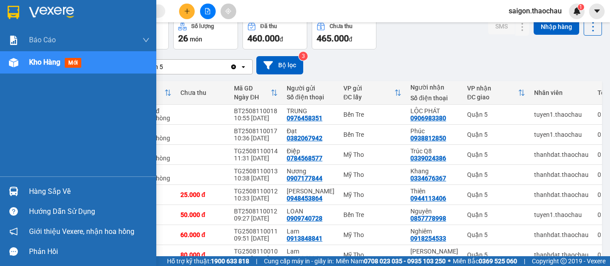
click at [42, 61] on span "Kho hàng" at bounding box center [44, 62] width 31 height 8
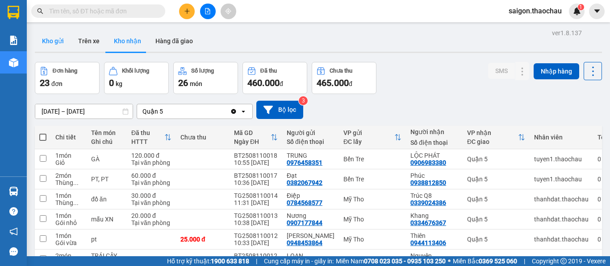
click at [52, 37] on button "Kho gửi" at bounding box center [53, 40] width 36 height 21
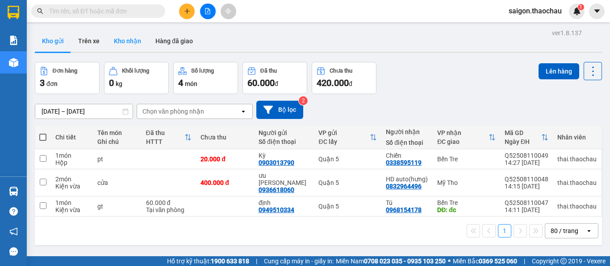
click at [120, 37] on button "Kho nhận" at bounding box center [128, 40] width 42 height 21
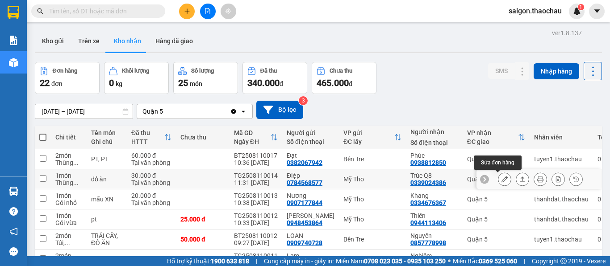
click at [501, 178] on icon at bounding box center [504, 179] width 6 height 6
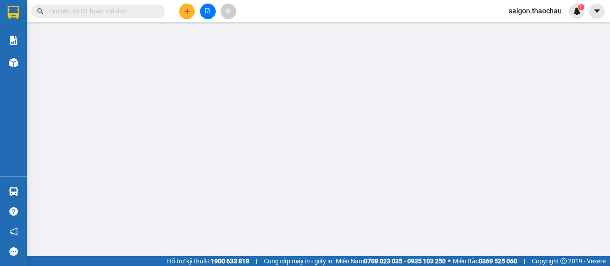
type input "0784568577"
type input "Điệp"
type input "0339024386"
type input "Trúc Q8"
type input "30.000"
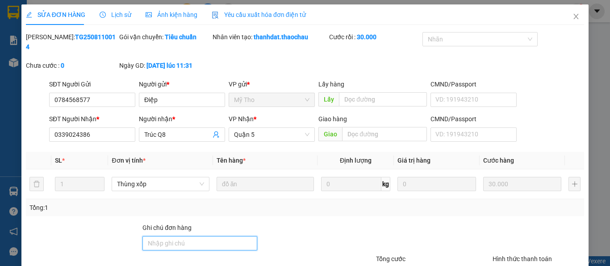
click at [202, 237] on input "Ghi chú đơn hàng" at bounding box center [199, 244] width 115 height 14
type input "[PERSON_NAME]"
click at [281, 203] on div "Tổng: 1" at bounding box center [304, 208] width 551 height 10
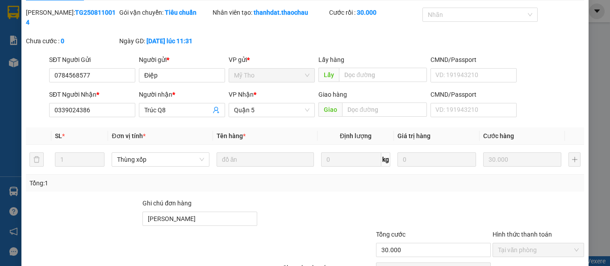
scroll to position [45, 0]
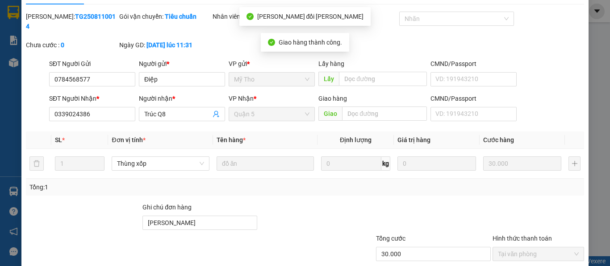
scroll to position [0, 0]
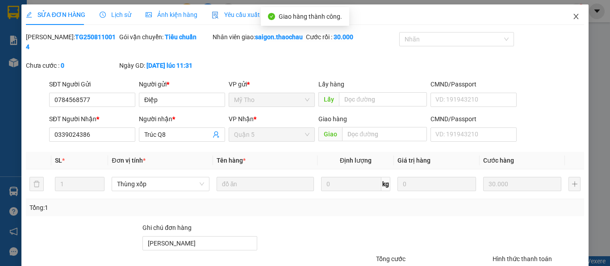
click at [572, 18] on icon "close" at bounding box center [575, 16] width 7 height 7
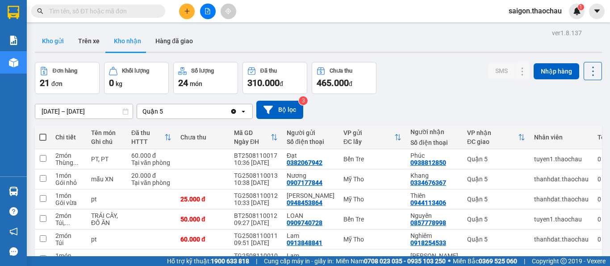
click at [47, 35] on button "Kho gửi" at bounding box center [53, 40] width 36 height 21
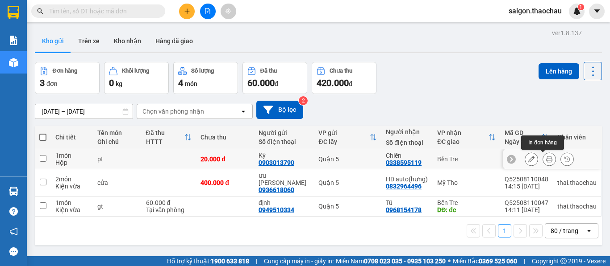
click at [546, 161] on icon at bounding box center [549, 159] width 6 height 6
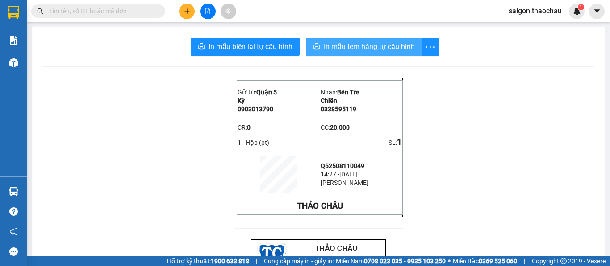
click at [365, 48] on span "In mẫu tem hàng tự cấu hình" at bounding box center [369, 46] width 91 height 11
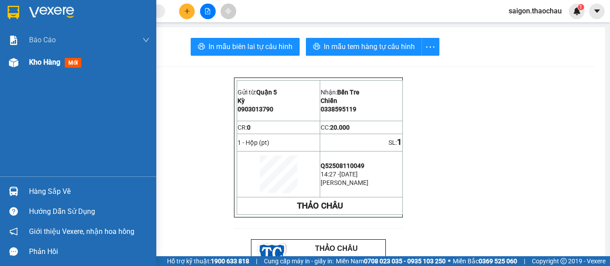
click at [44, 66] on span "Kho hàng" at bounding box center [44, 62] width 31 height 8
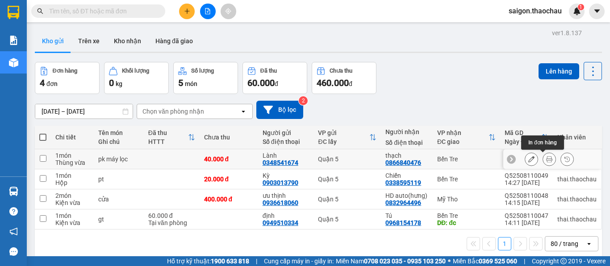
click at [546, 158] on icon at bounding box center [549, 159] width 6 height 6
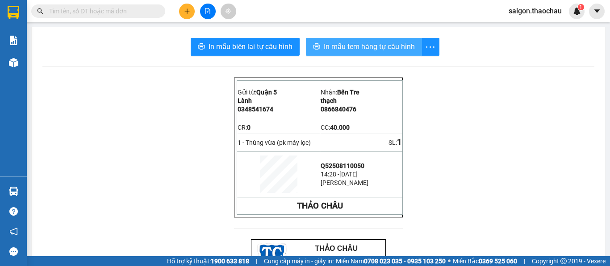
click at [361, 51] on span "In mẫu tem hàng tự cấu hình" at bounding box center [369, 46] width 91 height 11
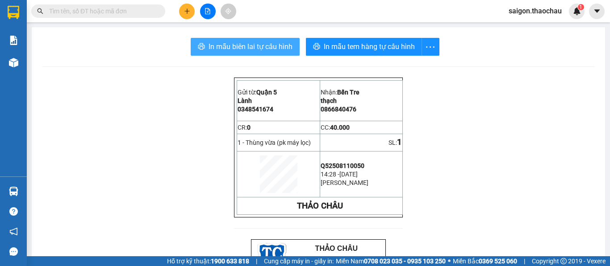
click at [257, 45] on span "In mẫu biên lai tự cấu hình" at bounding box center [250, 46] width 84 height 11
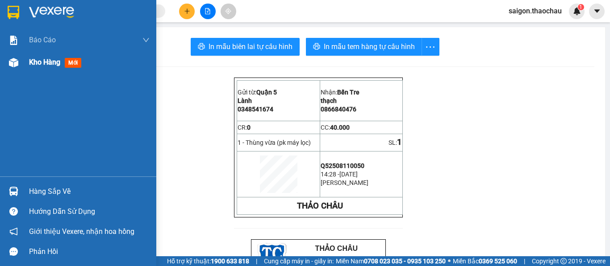
click at [44, 66] on span "Kho hàng" at bounding box center [44, 62] width 31 height 8
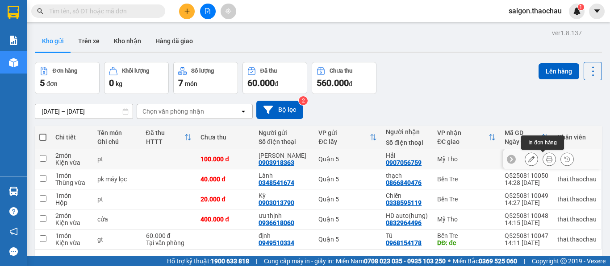
click at [546, 159] on icon at bounding box center [549, 159] width 6 height 6
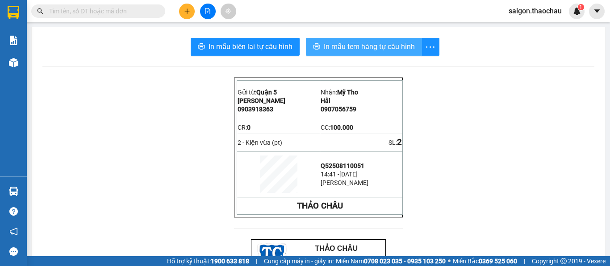
click at [362, 47] on span "In mẫu tem hàng tự cấu hình" at bounding box center [369, 46] width 91 height 11
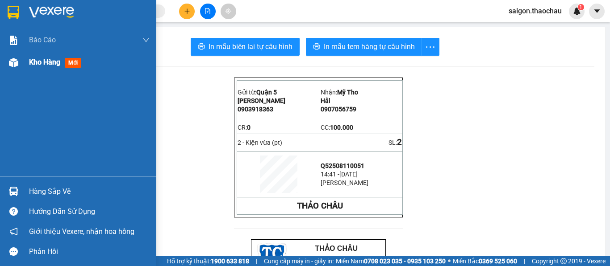
click at [36, 69] on div "Kho hàng mới" at bounding box center [89, 62] width 120 height 22
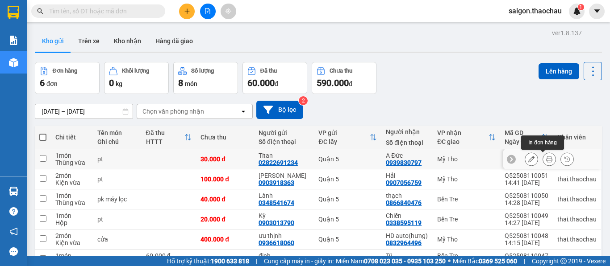
click at [546, 159] on icon at bounding box center [549, 159] width 6 height 6
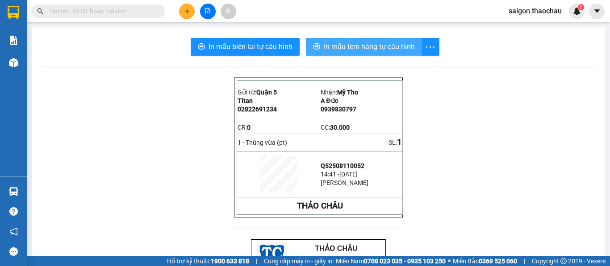
click at [364, 50] on span "In mẫu tem hàng tự cấu hình" at bounding box center [369, 46] width 91 height 11
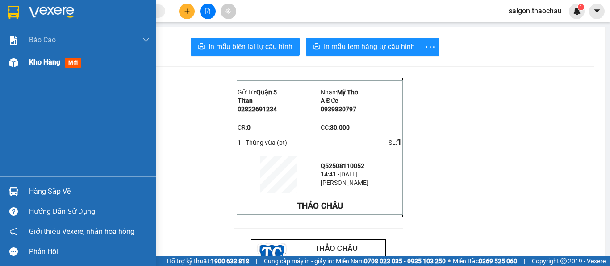
click at [35, 58] on span "Kho hàng" at bounding box center [44, 62] width 31 height 8
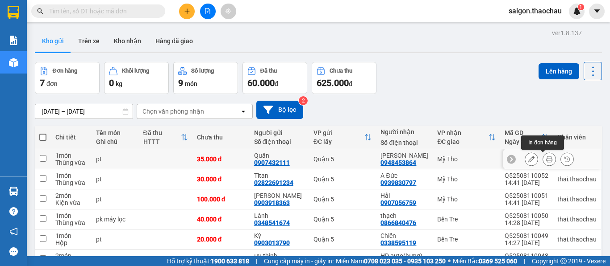
click at [543, 159] on button at bounding box center [549, 160] width 12 height 16
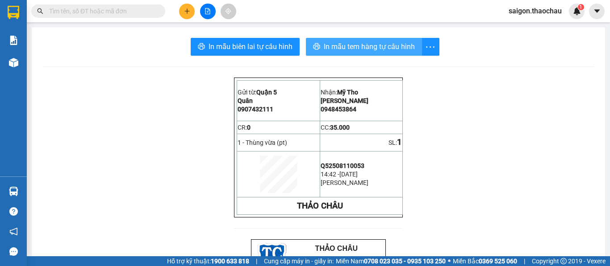
click at [346, 47] on span "In mẫu tem hàng tự cấu hình" at bounding box center [369, 46] width 91 height 11
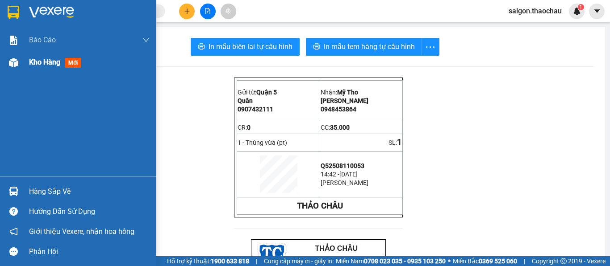
click at [51, 67] on div "Kho hàng mới" at bounding box center [57, 62] width 56 height 11
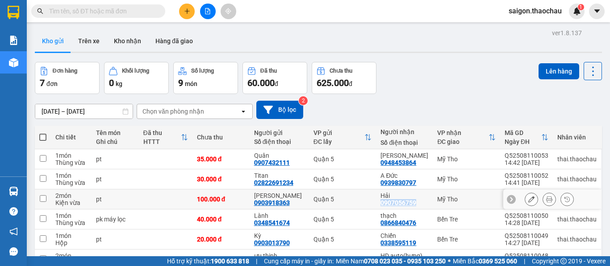
drag, startPoint x: 418, startPoint y: 203, endPoint x: 379, endPoint y: 205, distance: 38.9
click at [379, 205] on td "Hải 0907056759" at bounding box center [404, 200] width 57 height 20
checkbox input "true"
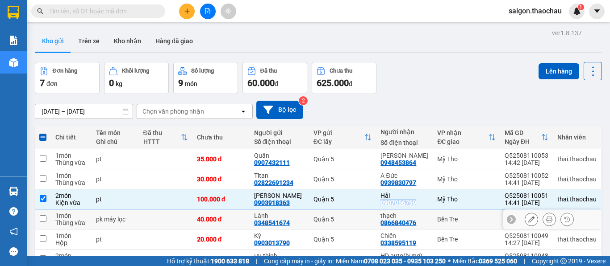
copy div "0907056759"
click at [84, 8] on input "text" at bounding box center [101, 11] width 105 height 10
paste input "0907056759"
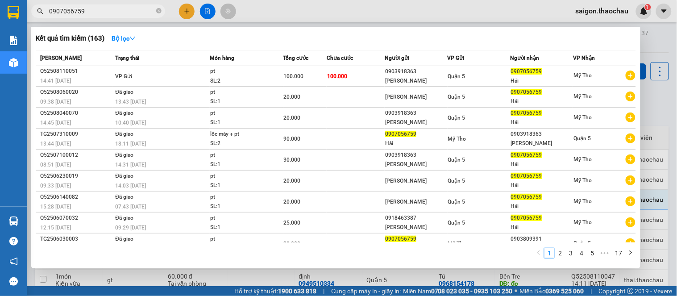
type input "0907056759"
click at [305, 11] on div at bounding box center [338, 148] width 677 height 296
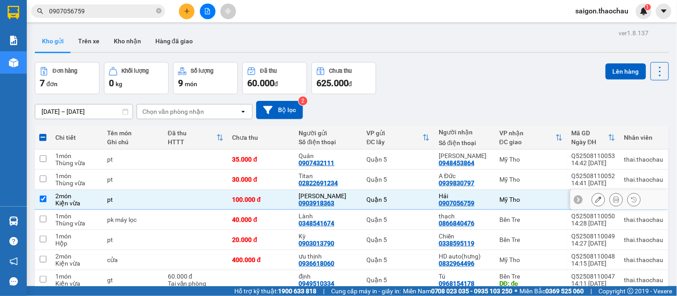
click at [45, 200] on input "checkbox" at bounding box center [43, 198] width 7 height 7
checkbox input "false"
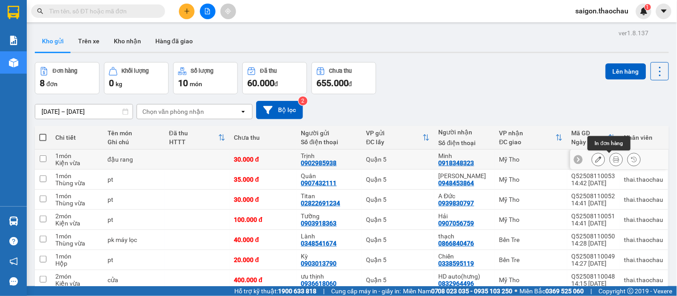
click at [613, 158] on icon at bounding box center [616, 159] width 6 height 6
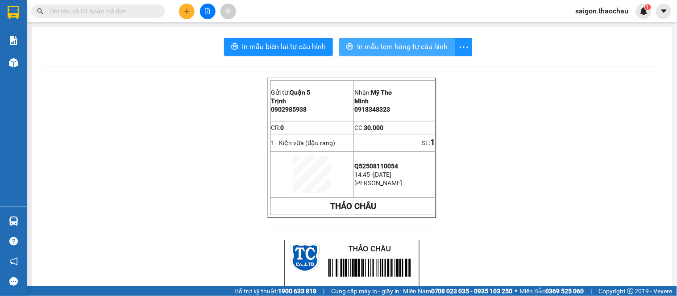
click at [399, 48] on span "In mẫu tem hàng tự cấu hình" at bounding box center [402, 46] width 91 height 11
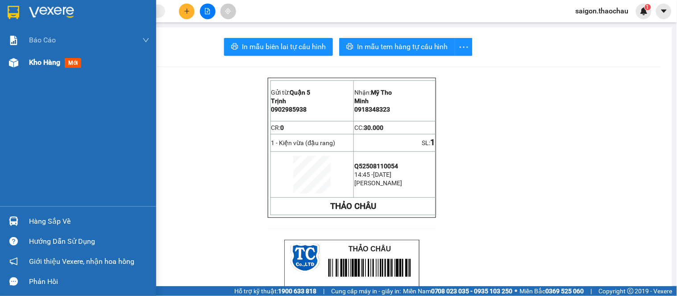
click at [34, 63] on span "Kho hàng" at bounding box center [44, 62] width 31 height 8
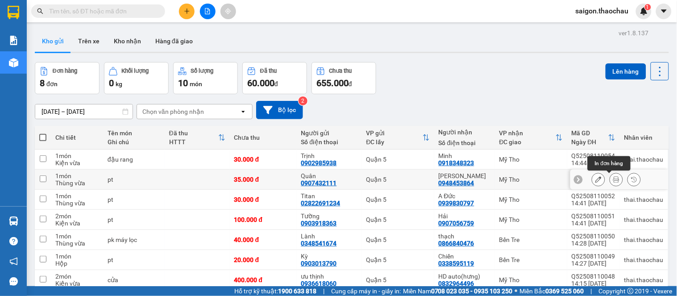
click at [613, 181] on icon at bounding box center [616, 179] width 6 height 6
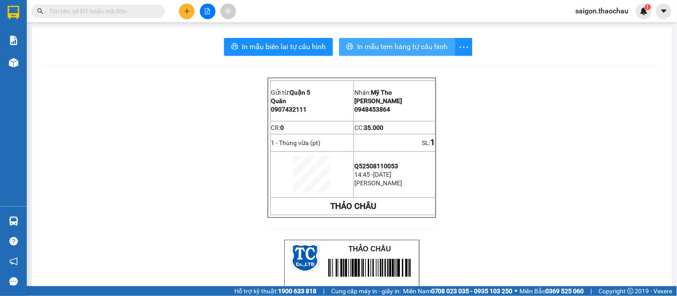
click at [365, 50] on span "In mẫu tem hàng tự cấu hình" at bounding box center [402, 46] width 91 height 11
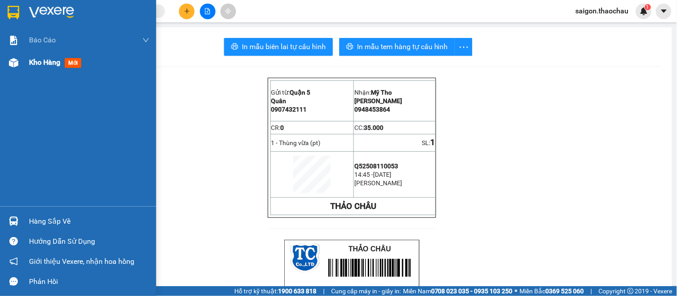
click at [38, 70] on div "Kho hàng mới" at bounding box center [89, 62] width 120 height 22
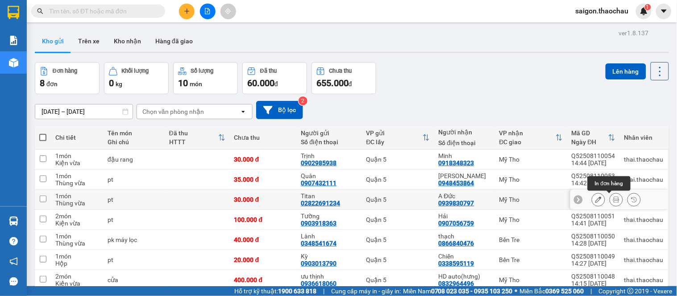
click at [613, 199] on icon at bounding box center [616, 199] width 6 height 6
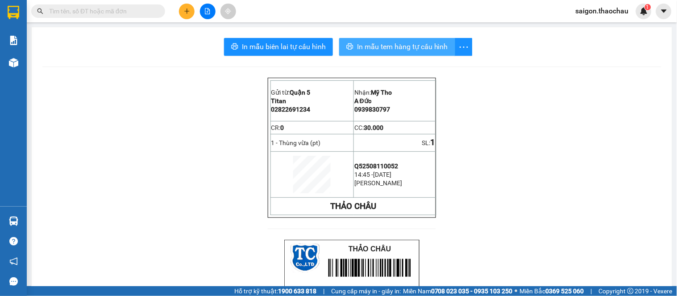
click at [376, 46] on span "In mẫu tem hàng tự cấu hình" at bounding box center [402, 46] width 91 height 11
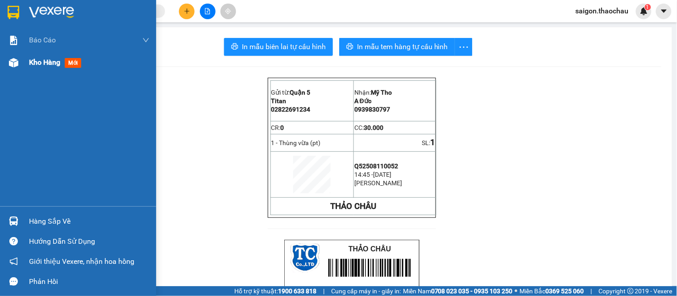
click at [54, 61] on span "Kho hàng" at bounding box center [44, 62] width 31 height 8
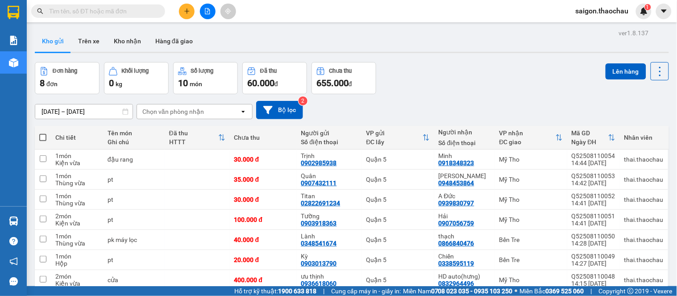
click at [42, 134] on span at bounding box center [42, 137] width 7 height 7
click at [43, 133] on input "checkbox" at bounding box center [43, 133] width 0 height 0
checkbox input "true"
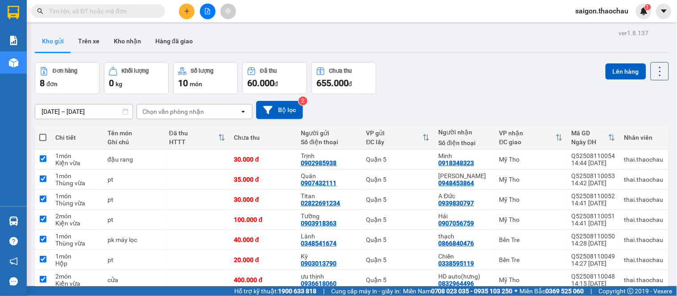
checkbox input "true"
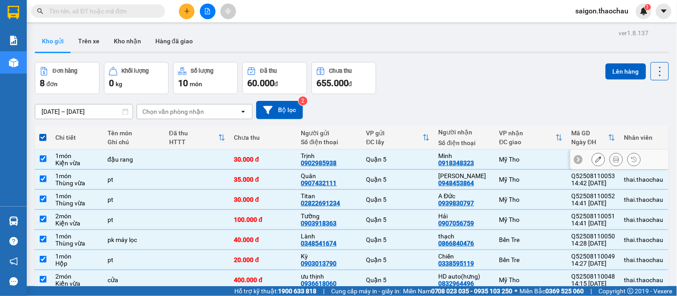
click at [41, 155] on input "checkbox" at bounding box center [43, 158] width 7 height 7
checkbox input "false"
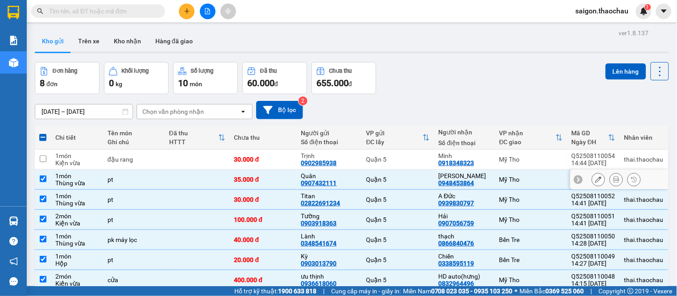
click at [42, 175] on input "checkbox" at bounding box center [43, 178] width 7 height 7
checkbox input "false"
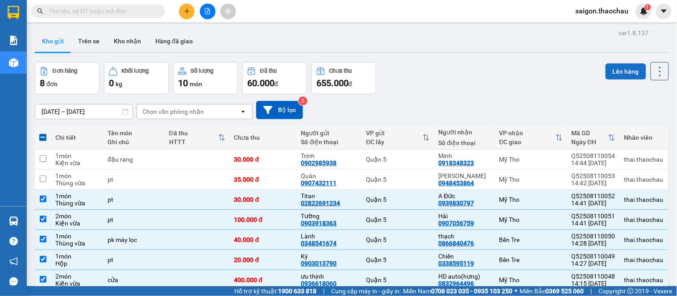
click at [617, 63] on button "Lên hàng" at bounding box center [626, 71] width 41 height 16
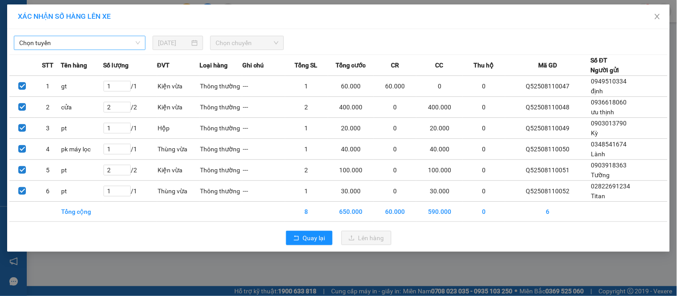
click at [58, 43] on span "Chọn tuyến" at bounding box center [79, 42] width 121 height 13
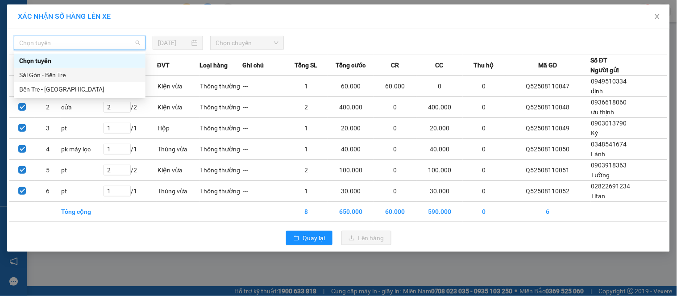
click at [42, 77] on div "Sài Gòn - Bến Tre" at bounding box center [79, 75] width 121 height 10
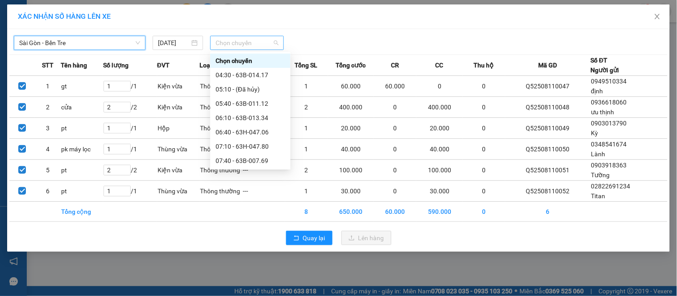
click at [246, 47] on span "Chọn chuyến" at bounding box center [247, 42] width 63 height 13
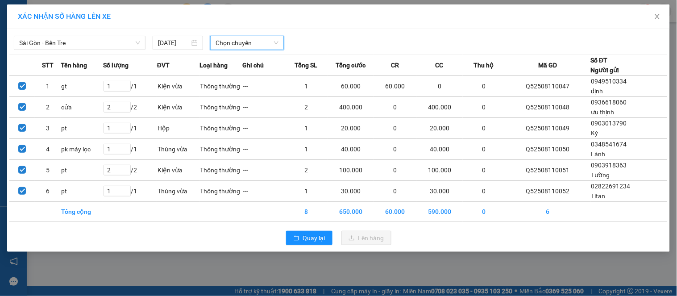
click at [318, 37] on div at bounding box center [422, 43] width 272 height 14
click at [243, 42] on span "Chọn chuyến" at bounding box center [247, 42] width 63 height 13
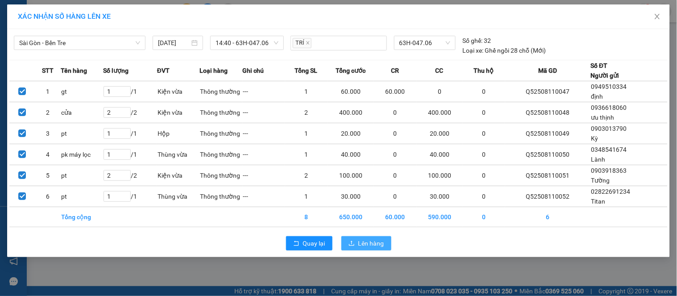
click at [369, 246] on span "Lên hàng" at bounding box center [371, 243] width 26 height 10
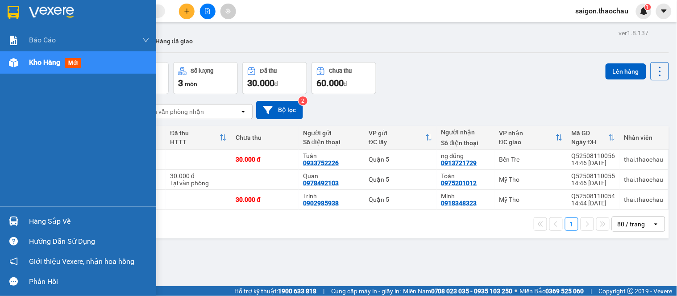
click at [14, 222] on img at bounding box center [13, 220] width 9 height 9
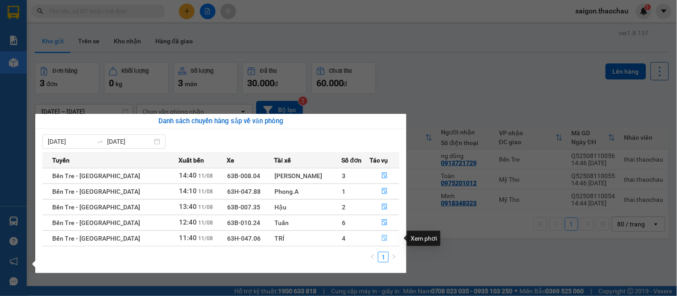
click at [382, 237] on icon "file-done" at bounding box center [385, 238] width 6 height 6
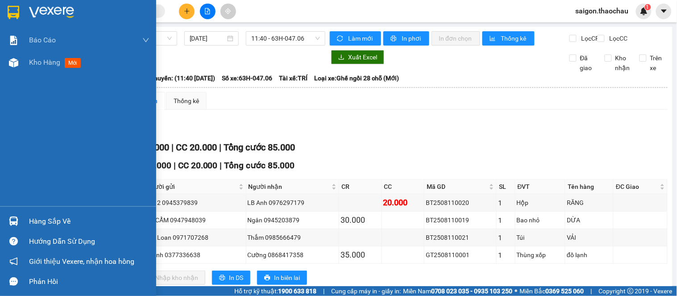
click at [14, 224] on img at bounding box center [13, 220] width 9 height 9
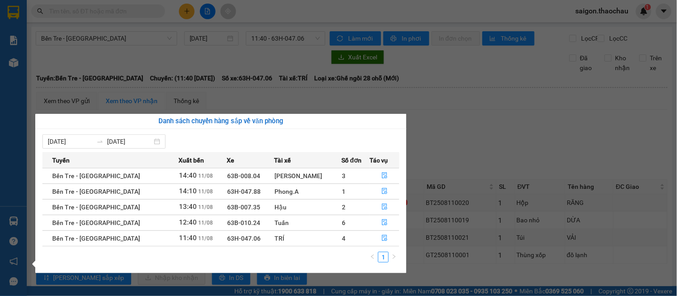
click at [25, 154] on div "Báo cáo Báo cáo dòng tiền (nhân viên) Kho hàng mới Hàng sắp về Hướng dẫn sử dụn…" at bounding box center [13, 148] width 27 height 296
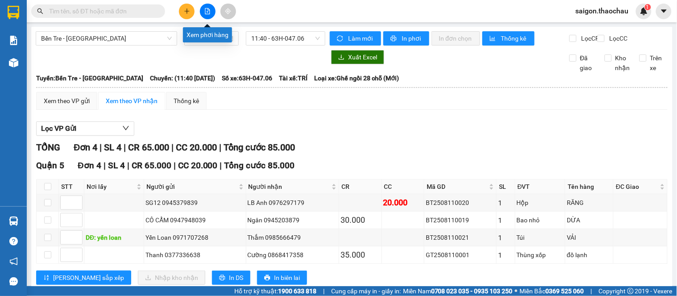
click at [211, 16] on button at bounding box center [208, 12] width 16 height 16
click at [204, 14] on button at bounding box center [208, 12] width 16 height 16
click at [207, 12] on icon "file-add" at bounding box center [207, 11] width 6 height 6
click at [120, 40] on span "Bến Tre - [GEOGRAPHIC_DATA]" at bounding box center [106, 38] width 131 height 13
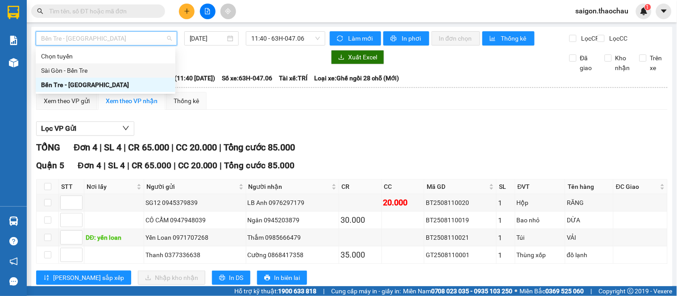
click at [79, 70] on div "Sài Gòn - Bến Tre" at bounding box center [105, 71] width 129 height 10
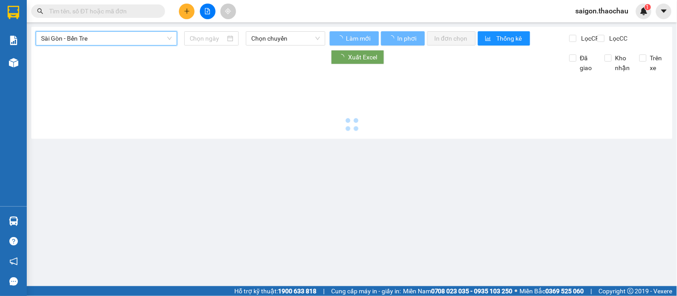
type input "[DATE]"
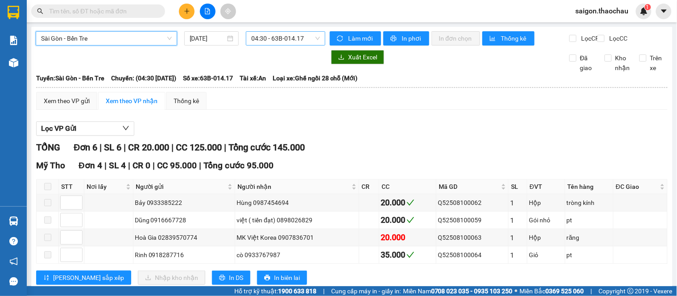
click at [256, 37] on span "04:30 - 63B-014.17" at bounding box center [285, 38] width 69 height 13
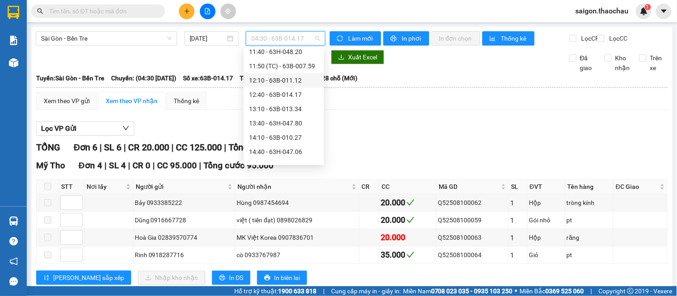
scroll to position [248, 0]
click at [282, 125] on div "14:40 - 63H-047.06" at bounding box center [284, 123] width 70 height 10
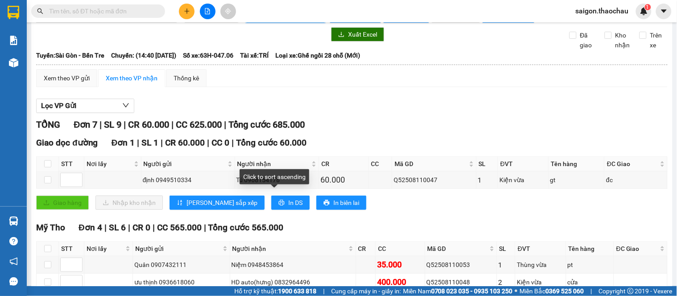
scroll to position [21, 0]
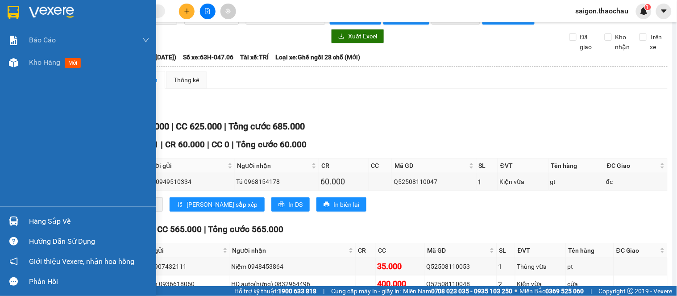
click at [17, 221] on img at bounding box center [13, 220] width 9 height 9
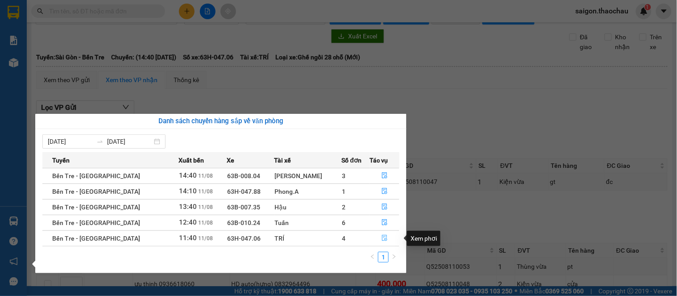
click at [382, 242] on span "file-done" at bounding box center [385, 238] width 6 height 7
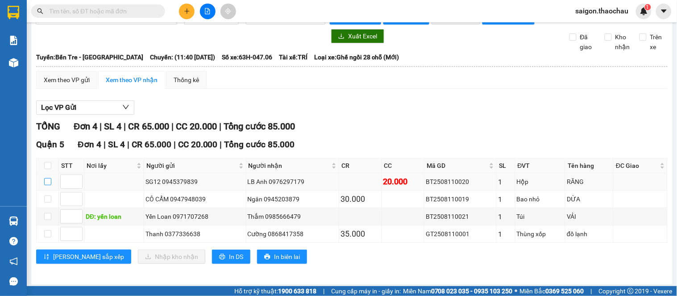
click at [47, 185] on input "checkbox" at bounding box center [47, 181] width 7 height 7
checkbox input "true"
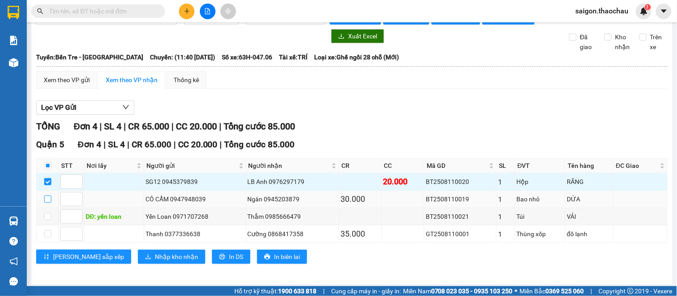
click at [50, 203] on input "checkbox" at bounding box center [47, 198] width 7 height 7
checkbox input "true"
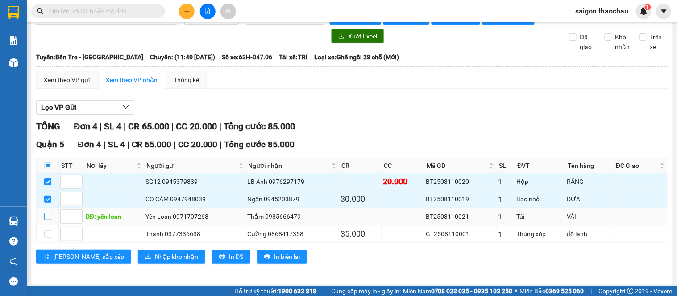
click at [47, 220] on input "checkbox" at bounding box center [47, 216] width 7 height 7
checkbox input "true"
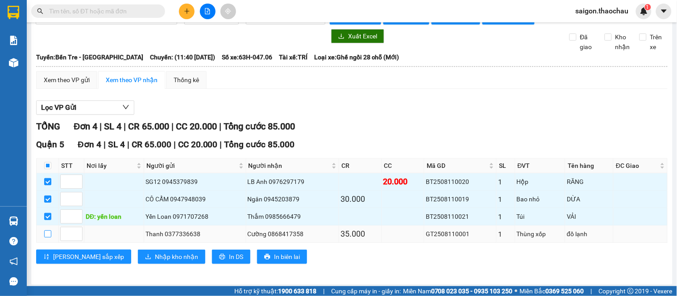
click at [48, 237] on input "checkbox" at bounding box center [47, 233] width 7 height 7
checkbox input "true"
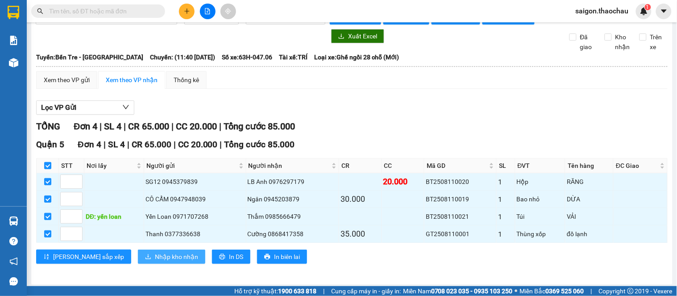
click at [155, 262] on span "Nhập kho nhận" at bounding box center [176, 257] width 43 height 10
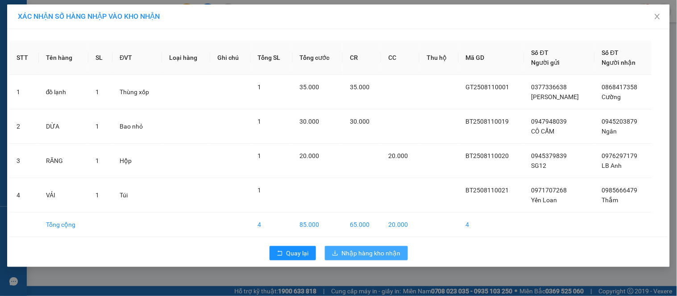
click at [378, 258] on button "Nhập hàng kho nhận" at bounding box center [366, 253] width 83 height 14
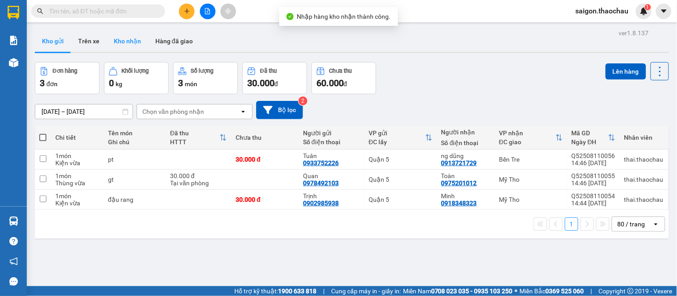
click at [125, 40] on button "Kho nhận" at bounding box center [128, 40] width 42 height 21
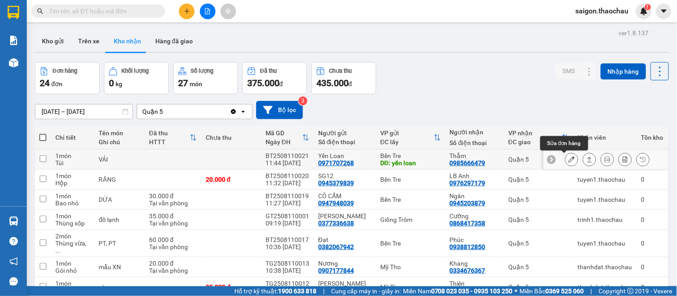
click at [569, 162] on icon at bounding box center [572, 159] width 6 height 6
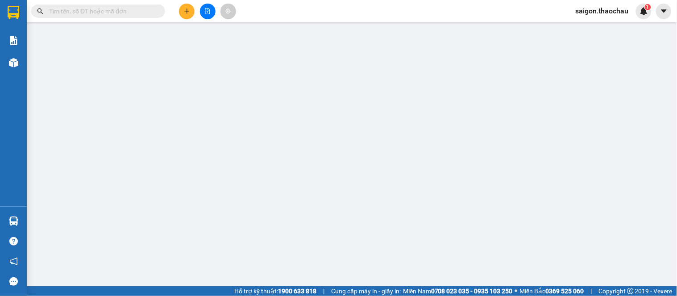
type input "0971707268"
type input "Yến Loan"
type input "yến loan"
type input "0985666479"
type input "Thắm"
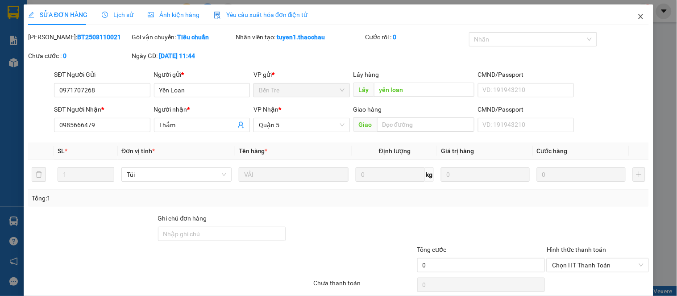
click at [637, 15] on icon "close" at bounding box center [640, 16] width 7 height 7
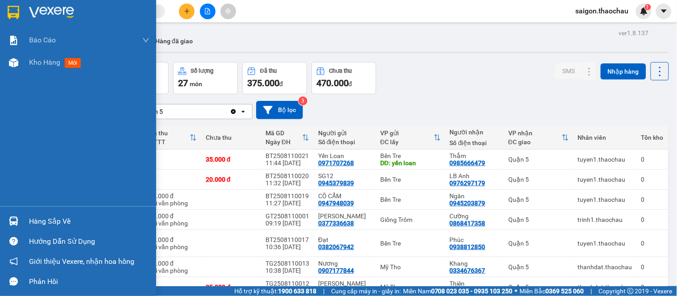
click at [13, 221] on img at bounding box center [13, 220] width 9 height 9
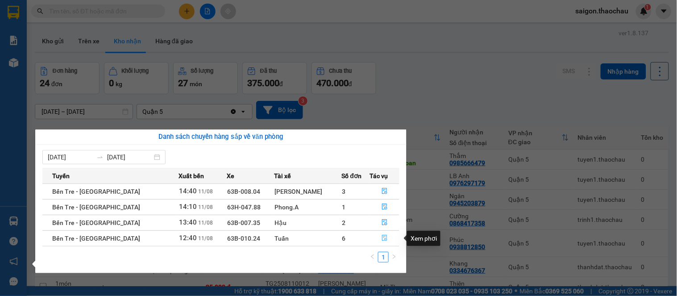
click at [378, 234] on button "button" at bounding box center [384, 238] width 29 height 14
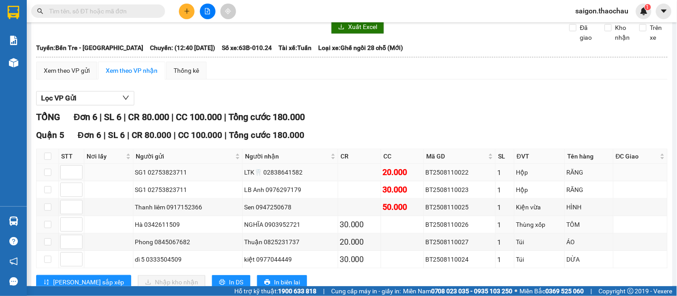
scroll to position [67, 0]
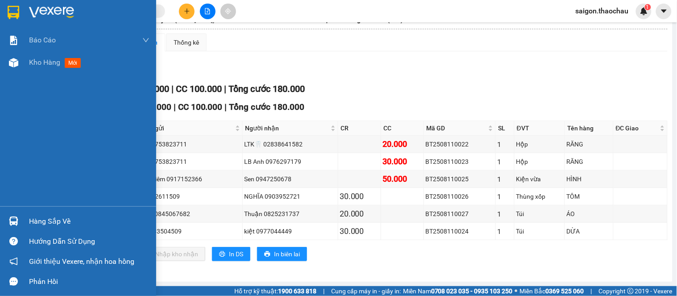
click at [13, 227] on div at bounding box center [14, 221] width 16 height 16
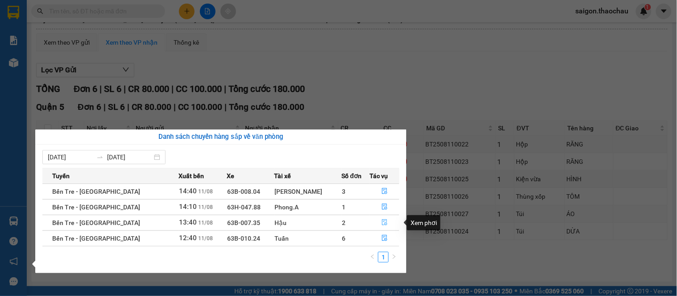
click at [382, 222] on icon "file-done" at bounding box center [385, 222] width 6 height 6
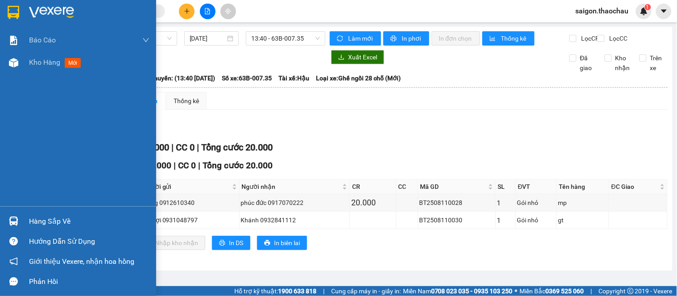
click at [13, 219] on img at bounding box center [13, 220] width 9 height 9
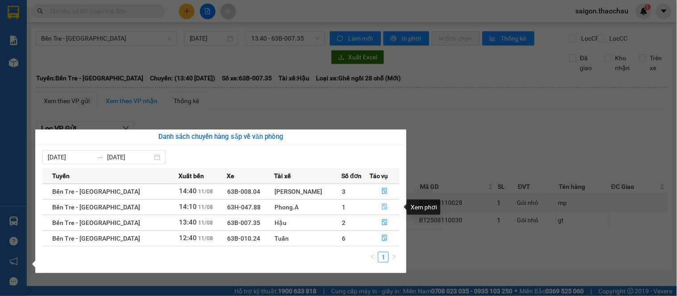
click at [382, 203] on icon "file-done" at bounding box center [385, 206] width 6 height 6
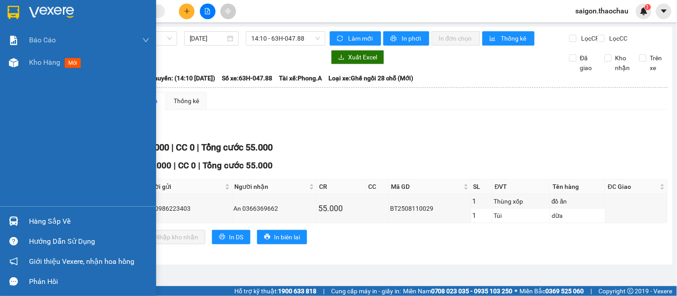
click at [15, 221] on img at bounding box center [13, 220] width 9 height 9
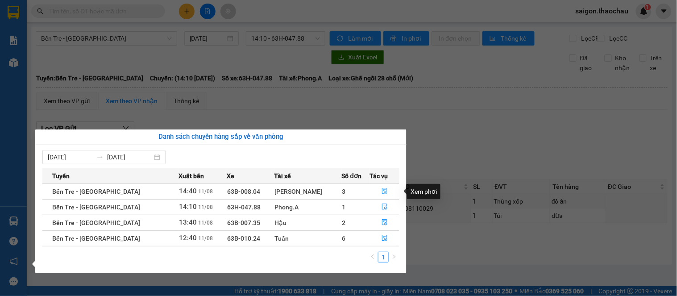
click at [382, 193] on icon "file-done" at bounding box center [384, 191] width 5 height 6
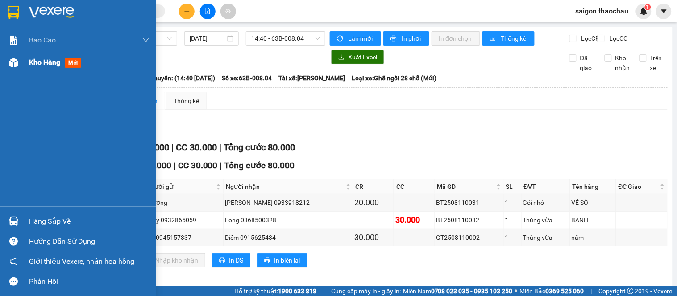
click at [50, 65] on span "Kho hàng" at bounding box center [44, 62] width 31 height 8
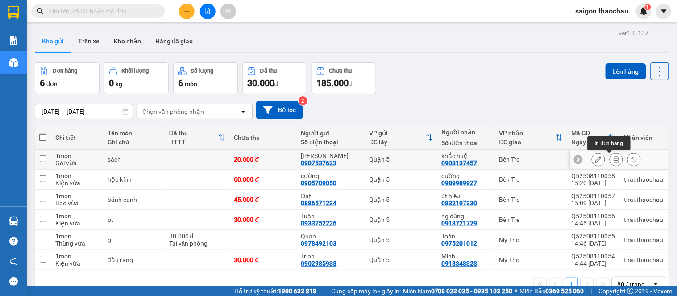
click at [613, 161] on icon at bounding box center [616, 159] width 6 height 6
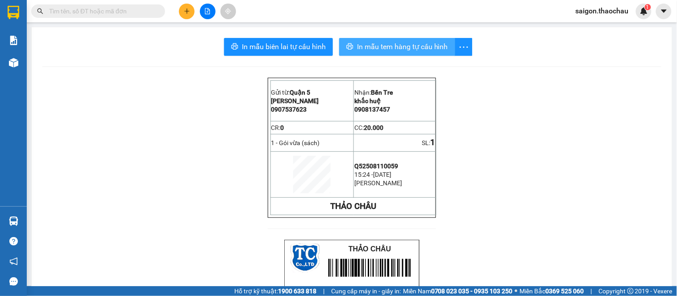
click at [365, 50] on span "In mẫu tem hàng tự cấu hình" at bounding box center [402, 46] width 91 height 11
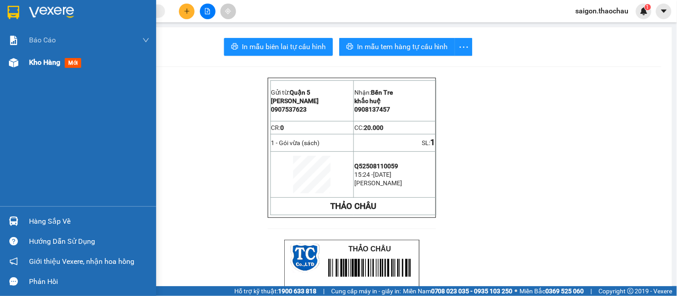
click at [58, 61] on span "Kho hàng" at bounding box center [44, 62] width 31 height 8
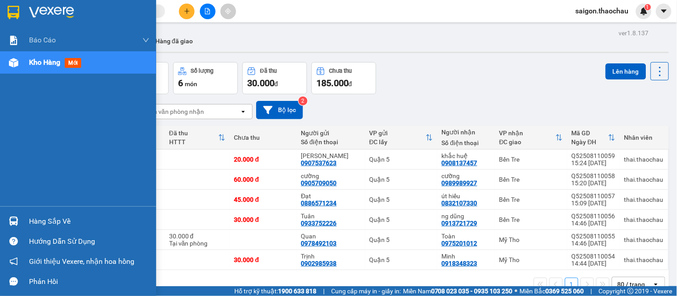
click at [12, 222] on img at bounding box center [13, 220] width 9 height 9
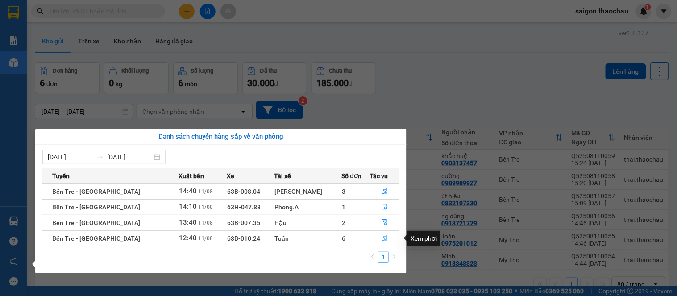
click at [382, 240] on icon "file-done" at bounding box center [385, 238] width 6 height 6
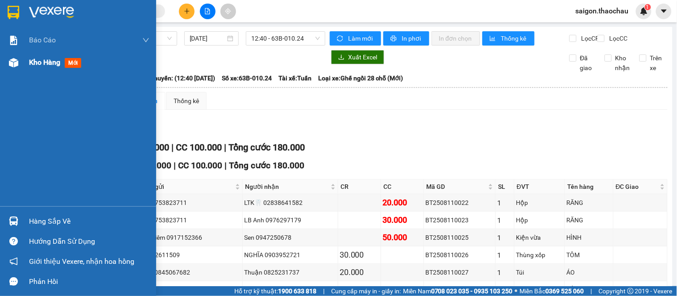
click at [39, 63] on span "Kho hàng" at bounding box center [44, 62] width 31 height 8
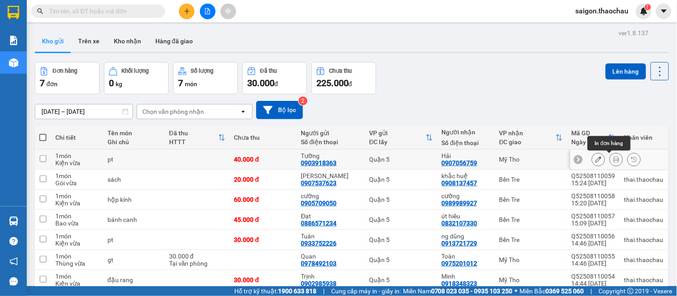
click at [613, 161] on icon at bounding box center [616, 159] width 6 height 6
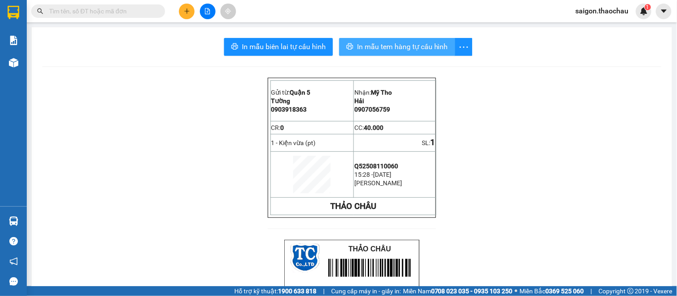
click at [382, 48] on span "In mẫu tem hàng tự cấu hình" at bounding box center [402, 46] width 91 height 11
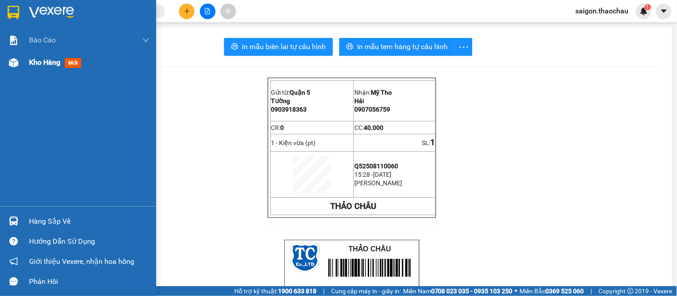
click at [50, 61] on span "Kho hàng" at bounding box center [44, 62] width 31 height 8
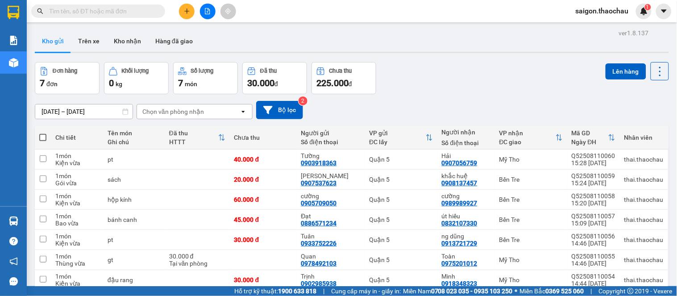
click at [54, 47] on button "Kho gửi" at bounding box center [53, 40] width 36 height 21
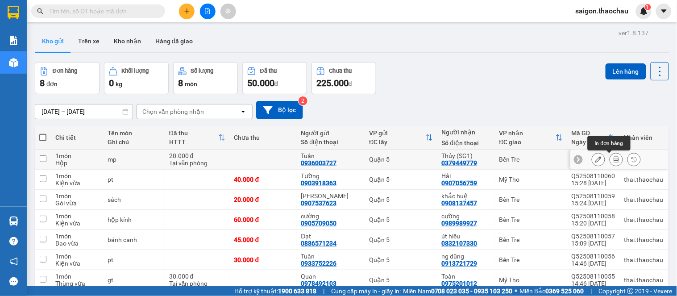
click at [613, 161] on icon at bounding box center [616, 159] width 6 height 6
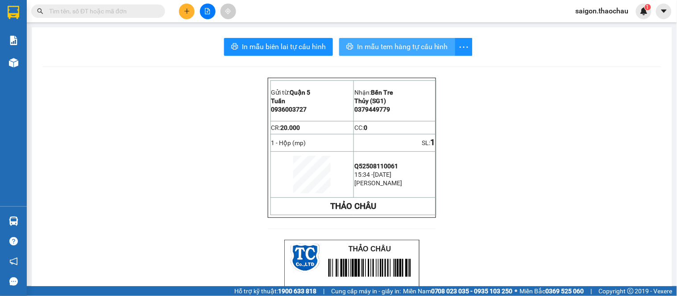
click at [368, 49] on span "In mẫu tem hàng tự cấu hình" at bounding box center [402, 46] width 91 height 11
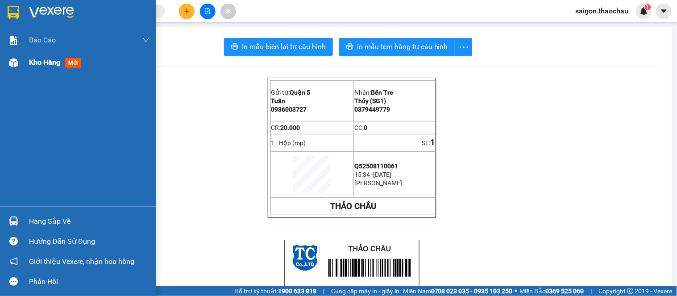
click at [37, 61] on span "Kho hàng" at bounding box center [44, 62] width 31 height 8
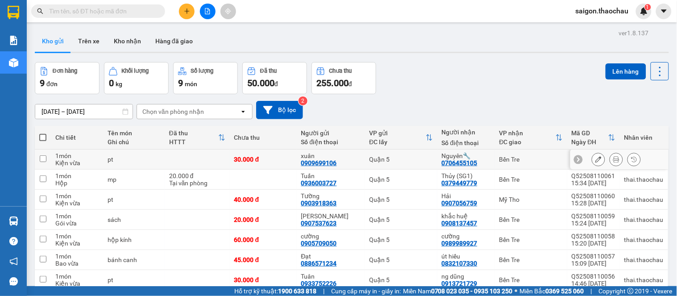
click at [613, 162] on icon at bounding box center [616, 159] width 6 height 6
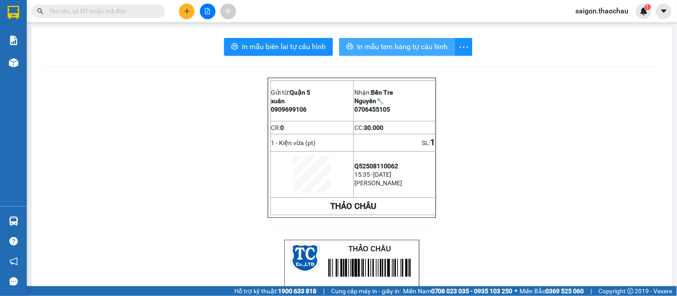
click at [396, 47] on span "In mẫu tem hàng tự cấu hình" at bounding box center [402, 46] width 91 height 11
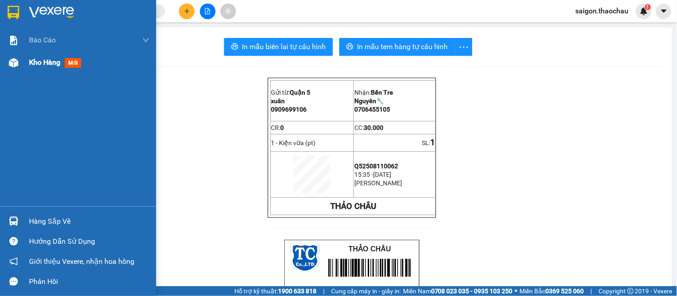
click at [51, 60] on span "Kho hàng" at bounding box center [44, 62] width 31 height 8
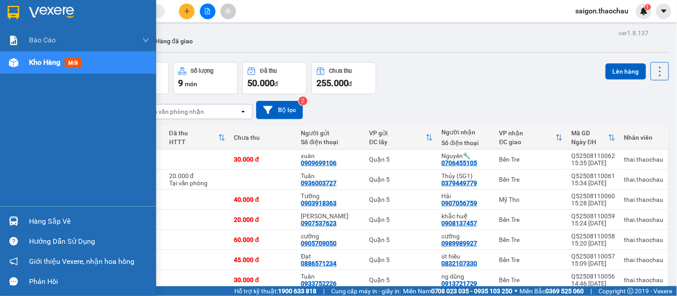
click at [16, 220] on img at bounding box center [13, 220] width 9 height 9
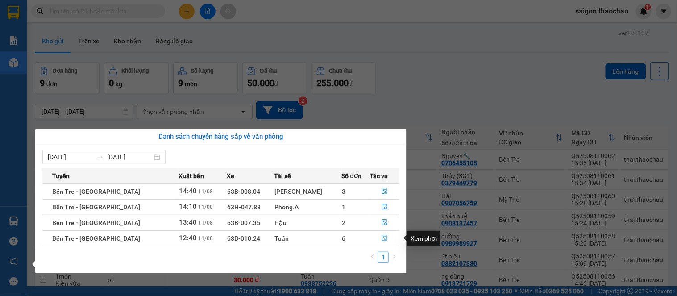
click at [382, 235] on button "button" at bounding box center [384, 238] width 29 height 14
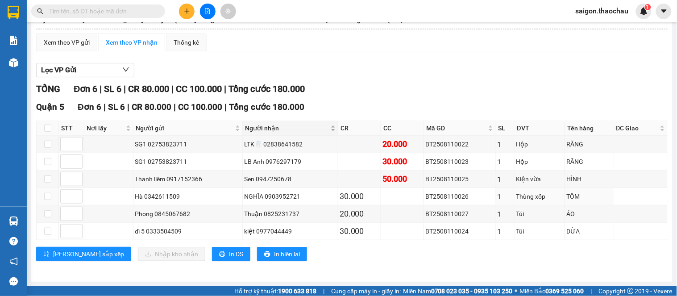
scroll to position [67, 0]
click at [46, 180] on input "checkbox" at bounding box center [47, 178] width 7 height 7
checkbox input "true"
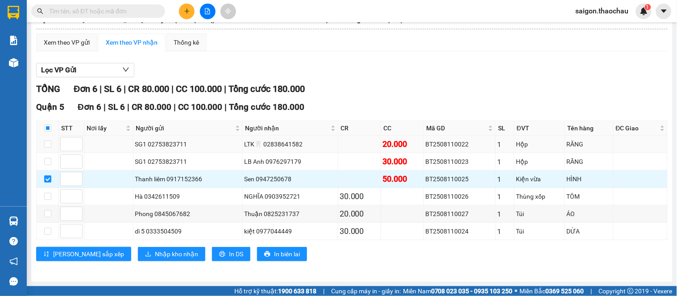
click at [48, 137] on td at bounding box center [48, 144] width 22 height 17
click at [48, 141] on input "checkbox" at bounding box center [47, 144] width 7 height 7
checkbox input "true"
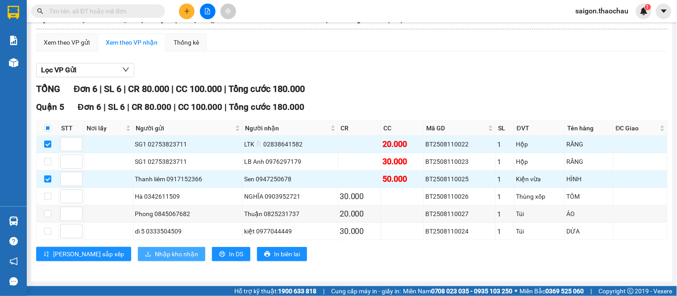
click at [155, 257] on span "Nhập kho nhận" at bounding box center [176, 254] width 43 height 10
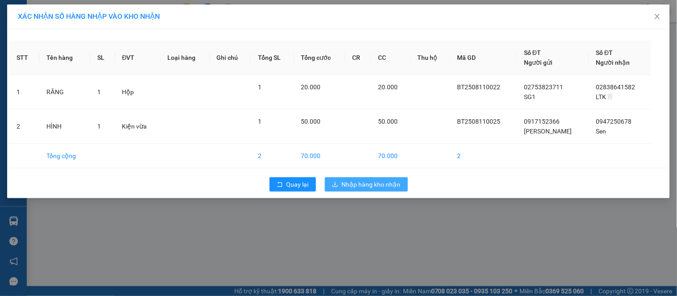
click at [382, 187] on span "Nhập hàng kho nhận" at bounding box center [371, 184] width 59 height 10
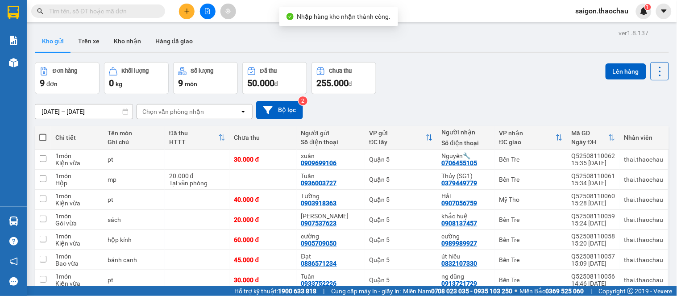
click at [95, 12] on input "text" at bounding box center [101, 11] width 105 height 10
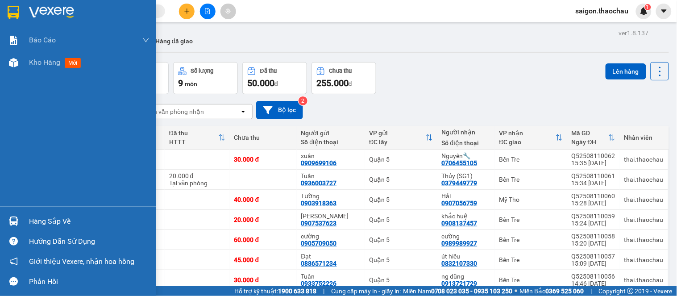
click at [17, 221] on img at bounding box center [13, 220] width 9 height 9
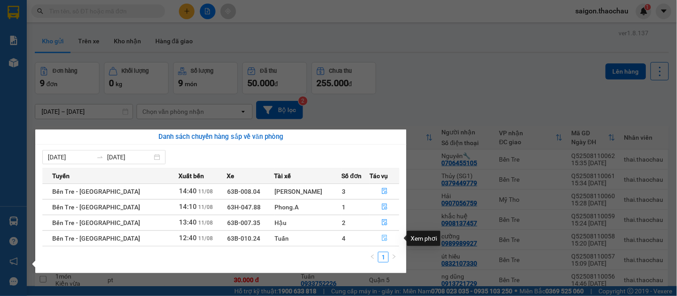
click at [382, 238] on button "button" at bounding box center [384, 238] width 29 height 14
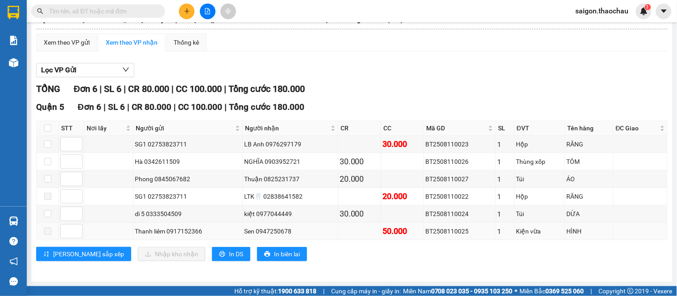
scroll to position [67, 0]
click at [46, 180] on input "checkbox" at bounding box center [47, 178] width 7 height 7
checkbox input "true"
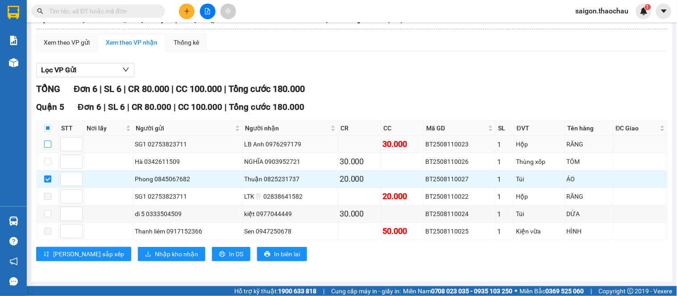
click at [46, 144] on input "checkbox" at bounding box center [47, 144] width 7 height 7
checkbox input "true"
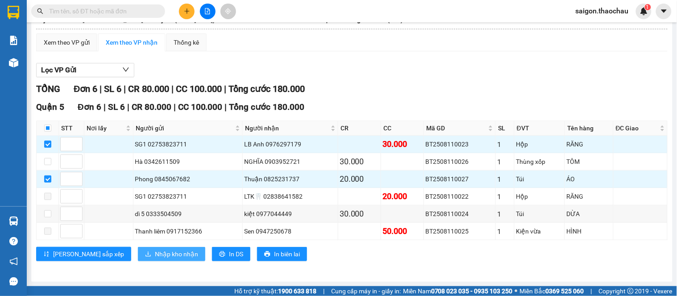
click at [155, 257] on span "Nhập kho nhận" at bounding box center [176, 254] width 43 height 10
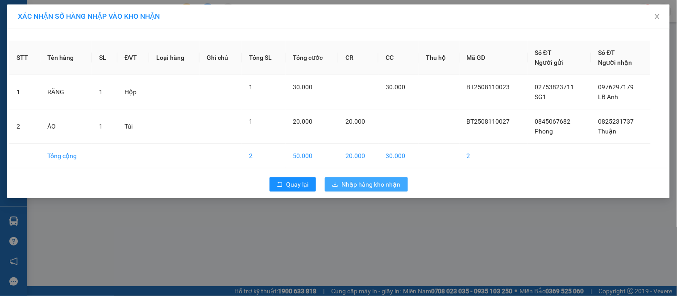
click at [372, 184] on span "Nhập hàng kho nhận" at bounding box center [371, 184] width 59 height 10
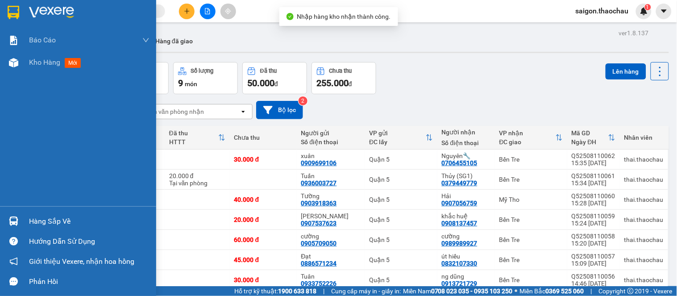
click at [19, 212] on div "Hàng sắp về" at bounding box center [78, 221] width 156 height 20
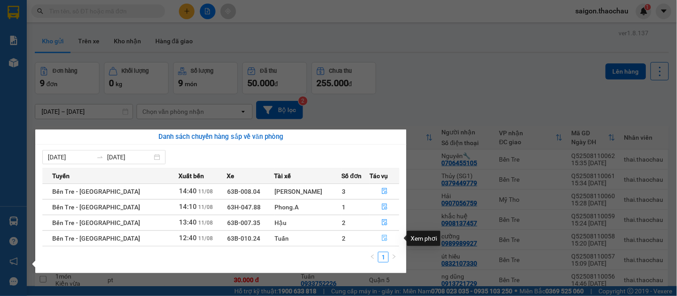
click at [382, 237] on icon "file-done" at bounding box center [385, 238] width 6 height 6
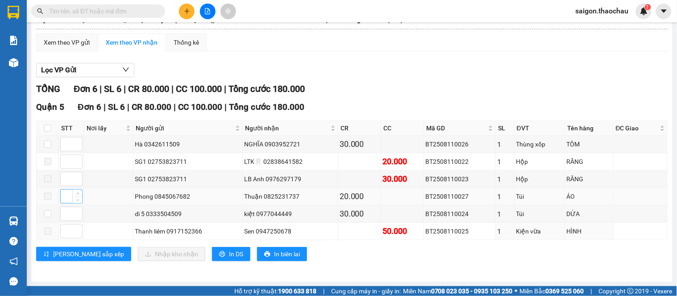
scroll to position [67, 0]
click at [44, 126] on input "checkbox" at bounding box center [47, 128] width 7 height 7
checkbox input "true"
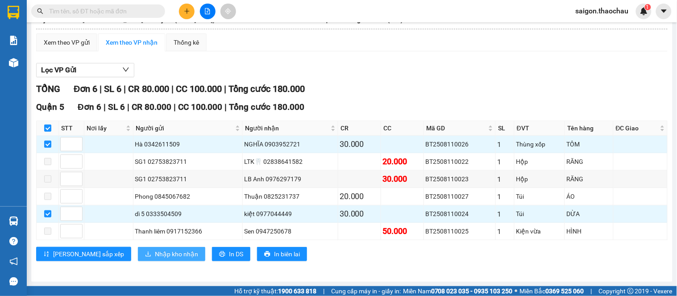
click at [155, 253] on span "Nhập kho nhận" at bounding box center [176, 254] width 43 height 10
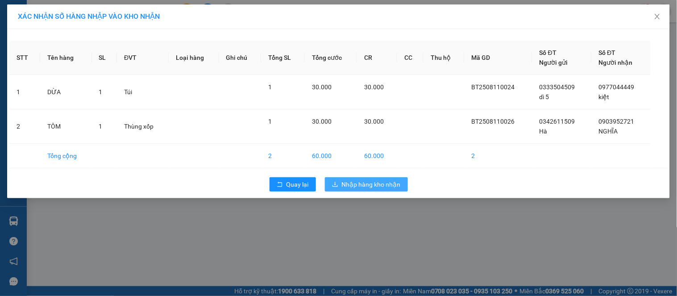
click at [368, 188] on span "Nhập hàng kho nhận" at bounding box center [371, 184] width 59 height 10
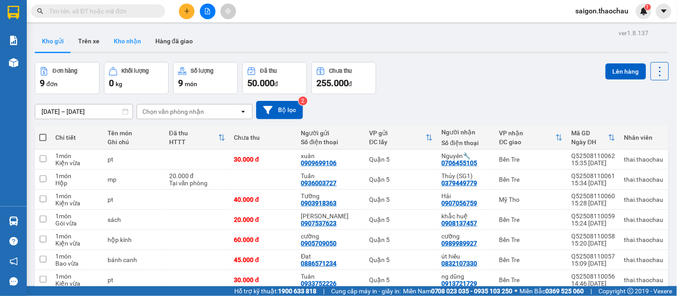
click at [127, 42] on button "Kho nhận" at bounding box center [128, 40] width 42 height 21
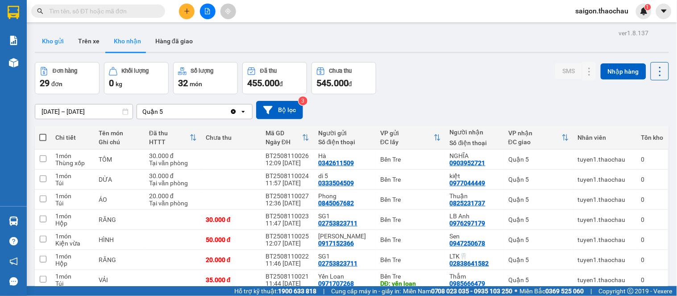
click at [52, 41] on button "Kho gửi" at bounding box center [53, 40] width 36 height 21
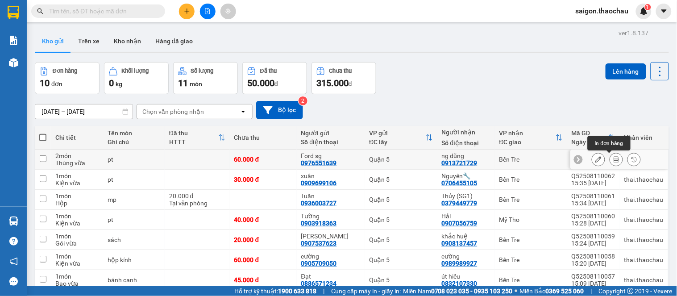
click at [610, 163] on button at bounding box center [616, 160] width 12 height 16
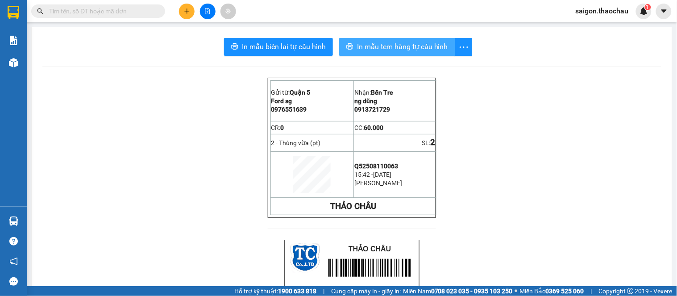
click at [381, 48] on span "In mẫu tem hàng tự cấu hình" at bounding box center [402, 46] width 91 height 11
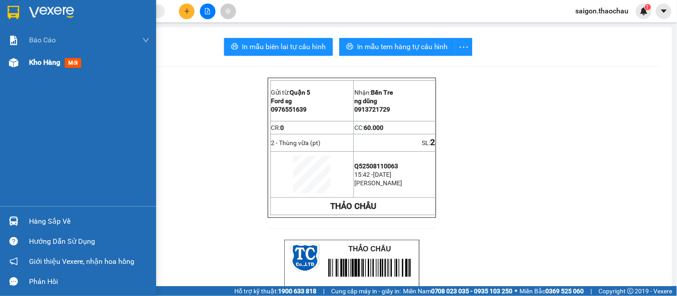
click at [44, 66] on span "Kho hàng" at bounding box center [44, 62] width 31 height 8
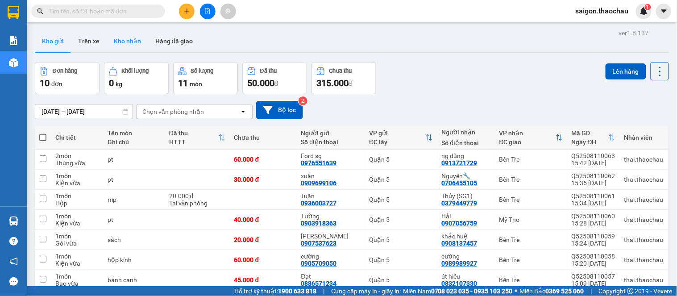
click at [132, 45] on button "Kho nhận" at bounding box center [128, 40] width 42 height 21
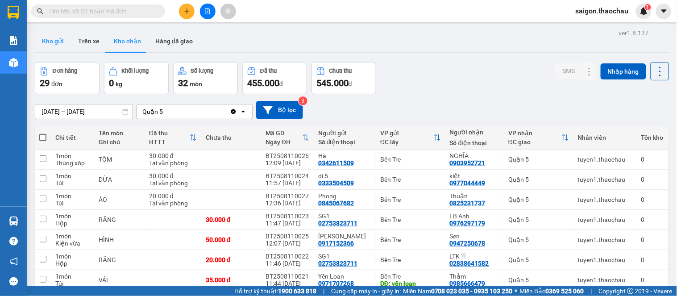
click at [52, 33] on button "Kho gửi" at bounding box center [53, 40] width 36 height 21
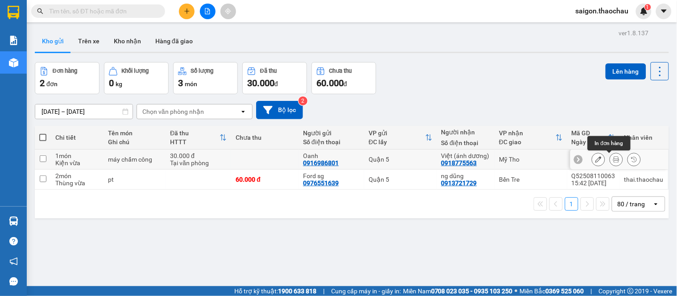
click at [613, 157] on icon at bounding box center [616, 159] width 6 height 6
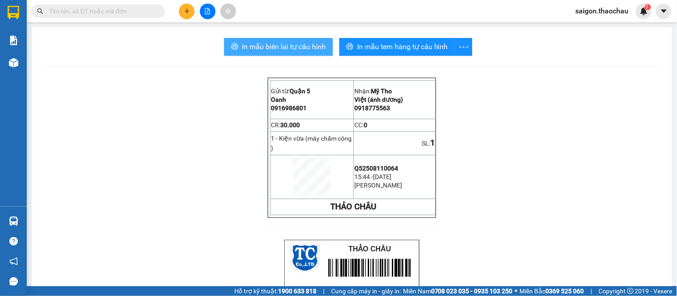
click at [308, 49] on span "In mẫu biên lai tự cấu hình" at bounding box center [284, 46] width 84 height 11
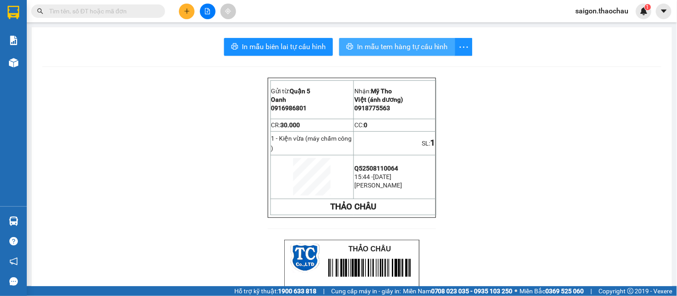
click at [393, 48] on span "In mẫu tem hàng tự cấu hình" at bounding box center [402, 46] width 91 height 11
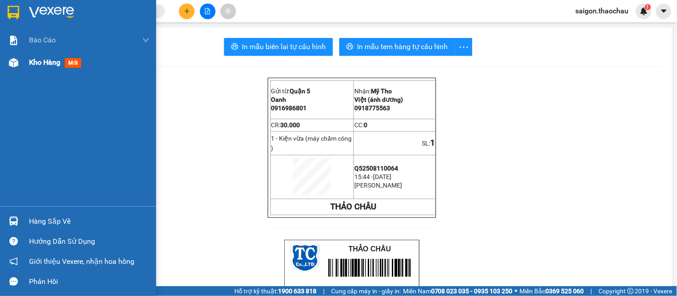
click at [45, 64] on span "Kho hàng" at bounding box center [44, 62] width 31 height 8
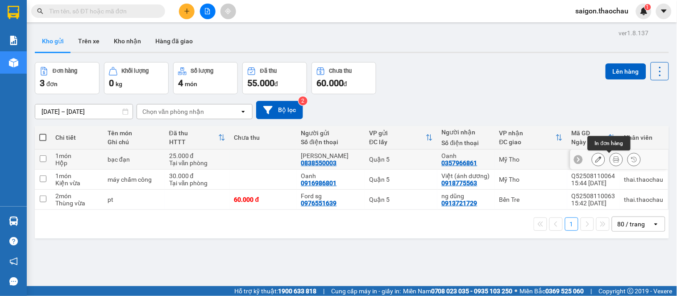
click at [612, 163] on button at bounding box center [616, 160] width 12 height 16
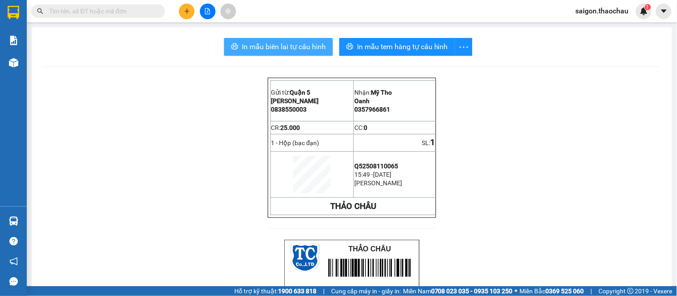
click at [291, 45] on span "In mẫu biên lai tự cấu hình" at bounding box center [284, 46] width 84 height 11
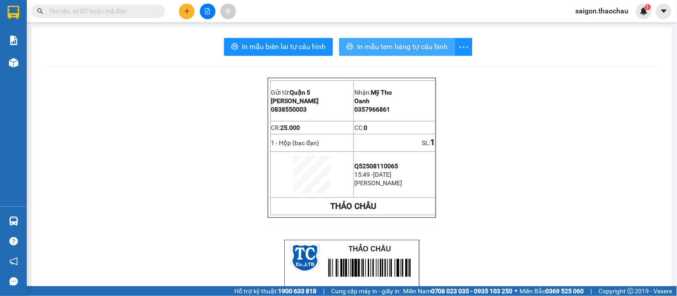
click at [407, 43] on span "In mẫu tem hàng tự cấu hình" at bounding box center [402, 46] width 91 height 11
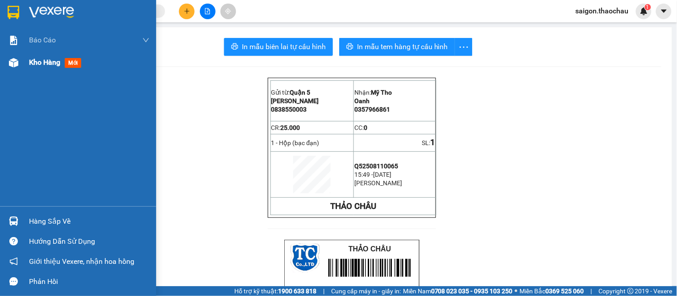
click at [42, 60] on span "Kho hàng" at bounding box center [44, 62] width 31 height 8
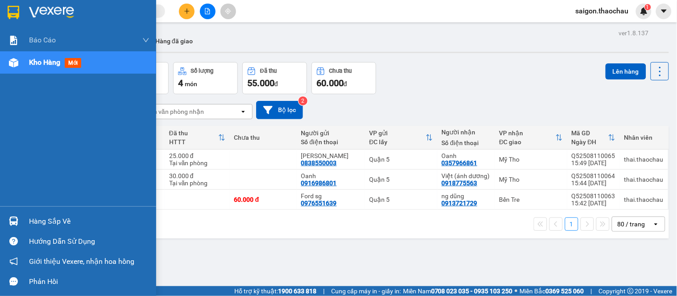
click at [43, 62] on span "Kho hàng" at bounding box center [44, 62] width 31 height 8
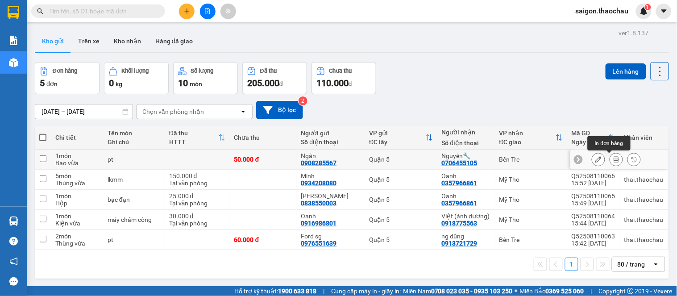
click at [613, 160] on icon at bounding box center [616, 159] width 6 height 6
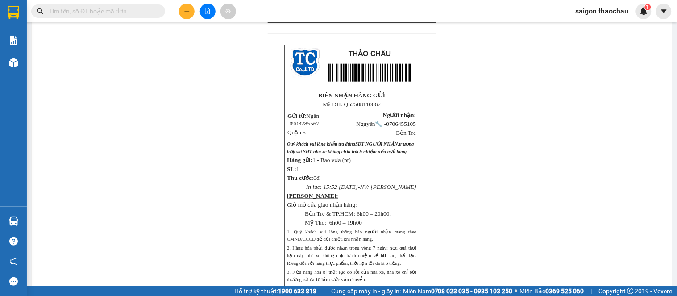
scroll to position [198, 0]
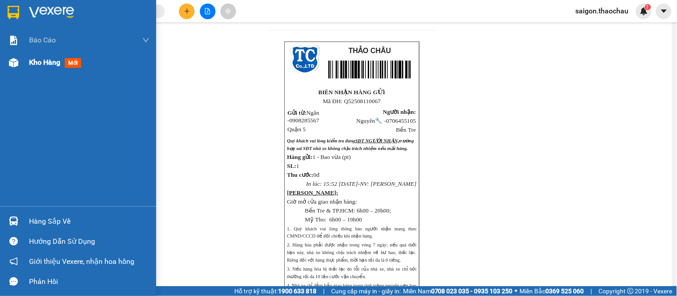
click at [42, 60] on span "Kho hàng" at bounding box center [44, 62] width 31 height 8
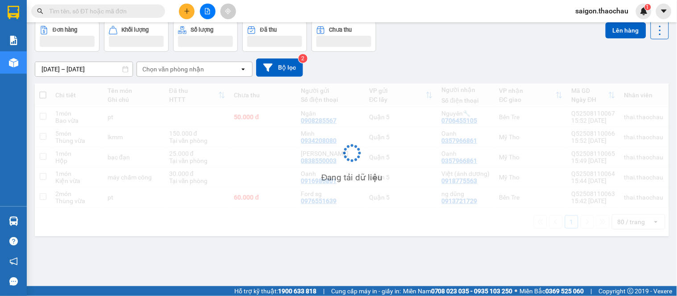
scroll to position [41, 0]
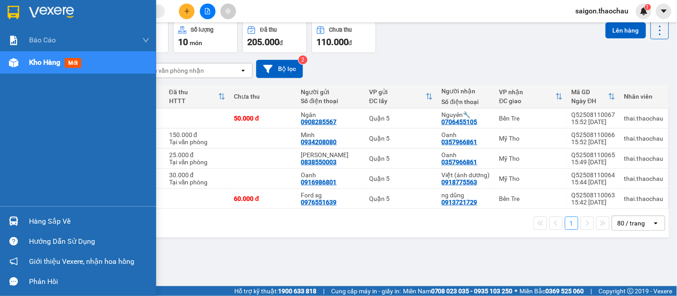
click at [36, 58] on span "Kho hàng" at bounding box center [44, 62] width 31 height 8
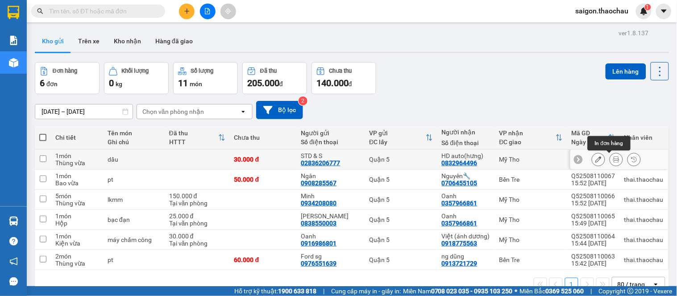
click at [613, 159] on icon at bounding box center [616, 159] width 6 height 6
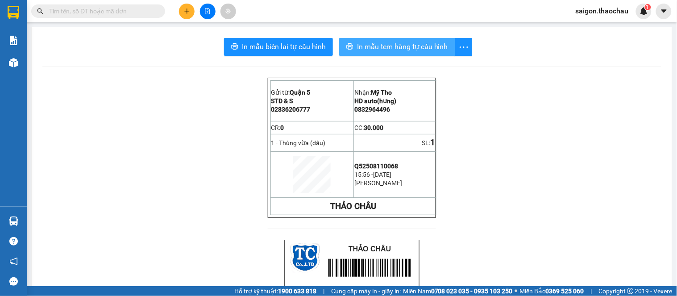
click at [383, 48] on span "In mẫu tem hàng tự cấu hình" at bounding box center [402, 46] width 91 height 11
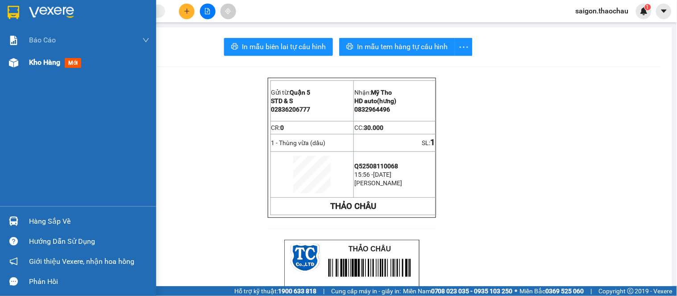
click at [59, 65] on span "Kho hàng" at bounding box center [44, 62] width 31 height 8
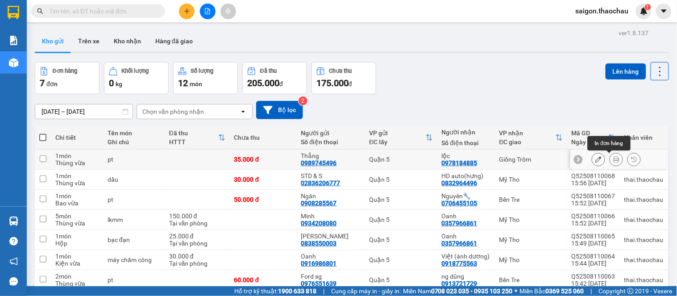
click at [613, 161] on icon at bounding box center [616, 159] width 6 height 6
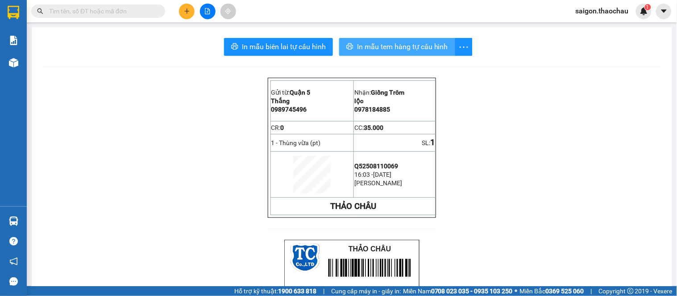
click at [386, 46] on span "In mẫu tem hàng tự cấu hình" at bounding box center [402, 46] width 91 height 11
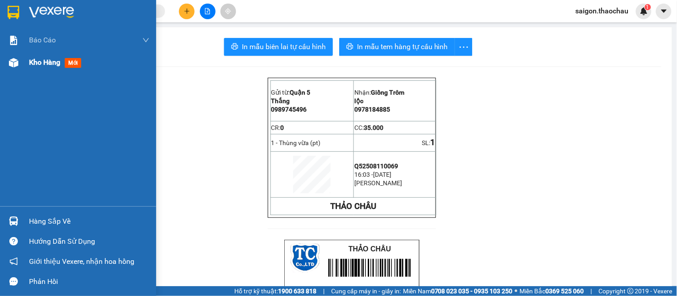
click at [38, 64] on span "Kho hàng" at bounding box center [44, 62] width 31 height 8
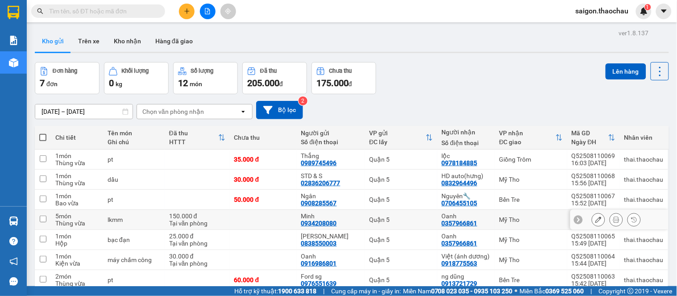
scroll to position [41, 0]
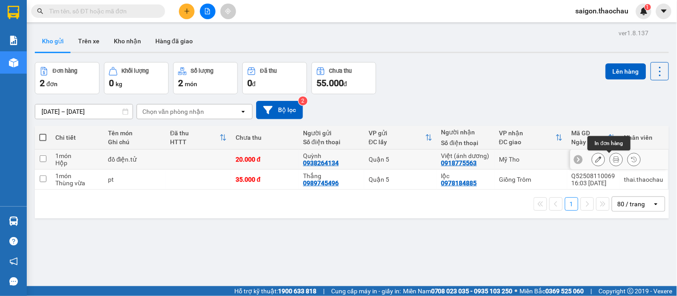
click at [613, 154] on button at bounding box center [616, 160] width 12 height 16
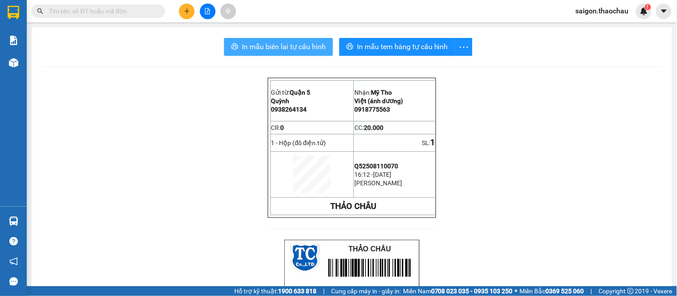
click at [299, 42] on span "In mẫu biên lai tự cấu hình" at bounding box center [284, 46] width 84 height 11
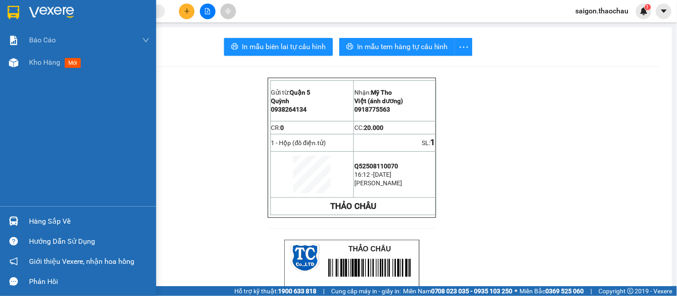
click at [12, 221] on img at bounding box center [13, 220] width 9 height 9
click at [20, 143] on div "Báo cáo Báo cáo dòng tiền (nhân viên) Kho hàng mới Hàng sắp về Hướng dẫn sử dụn…" at bounding box center [78, 148] width 156 height 296
drag, startPoint x: 33, startPoint y: 62, endPoint x: 85, endPoint y: 75, distance: 53.4
click at [34, 62] on span "Kho hàng" at bounding box center [44, 62] width 31 height 8
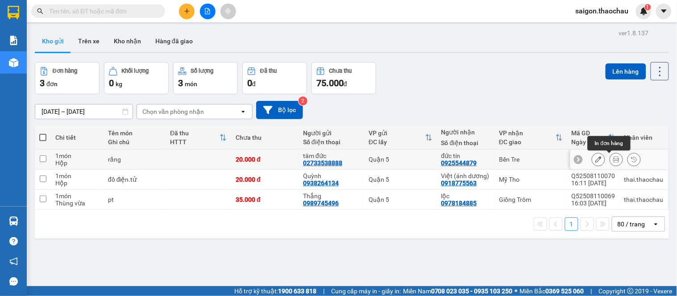
click at [612, 159] on button at bounding box center [616, 160] width 12 height 16
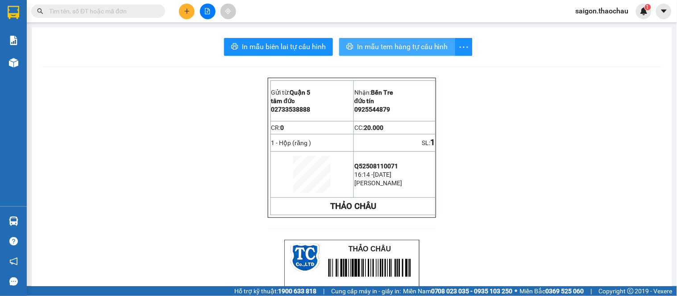
click at [375, 49] on span "In mẫu tem hàng tự cấu hình" at bounding box center [402, 46] width 91 height 11
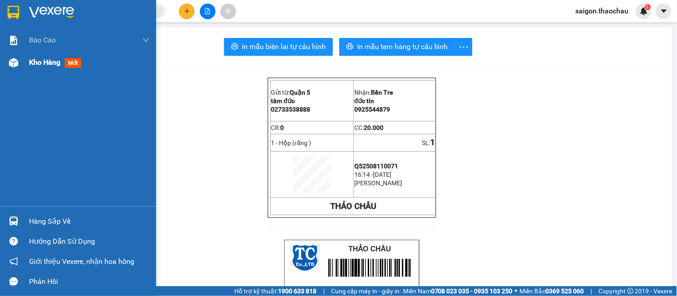
click at [45, 67] on div "Kho hàng mới" at bounding box center [57, 62] width 56 height 11
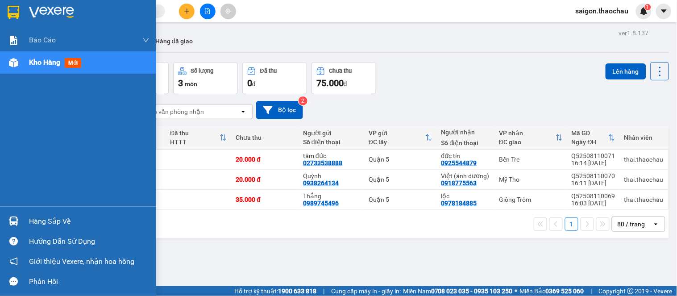
click at [15, 221] on img at bounding box center [13, 220] width 9 height 9
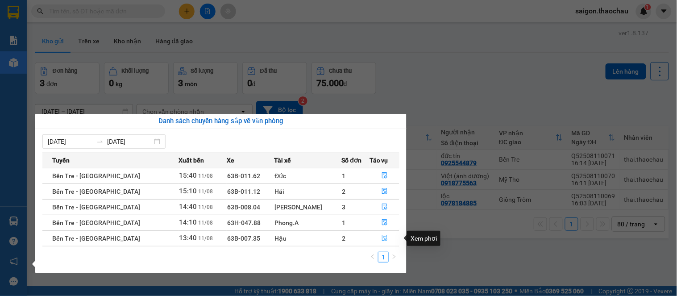
click at [382, 240] on icon "file-done" at bounding box center [385, 238] width 6 height 6
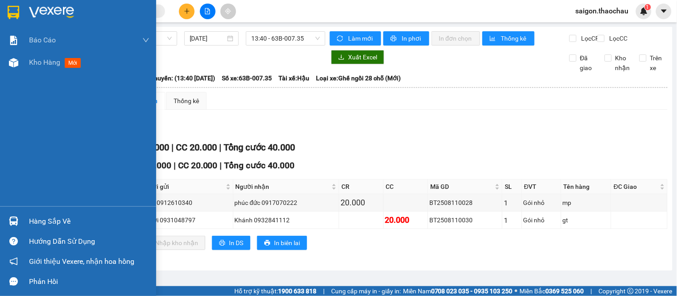
click at [10, 224] on img at bounding box center [13, 220] width 9 height 9
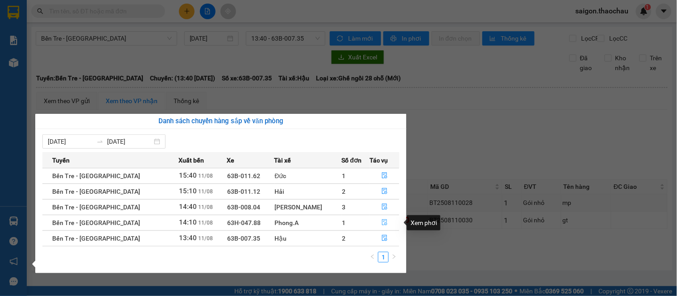
click at [382, 220] on icon "file-done" at bounding box center [385, 222] width 6 height 6
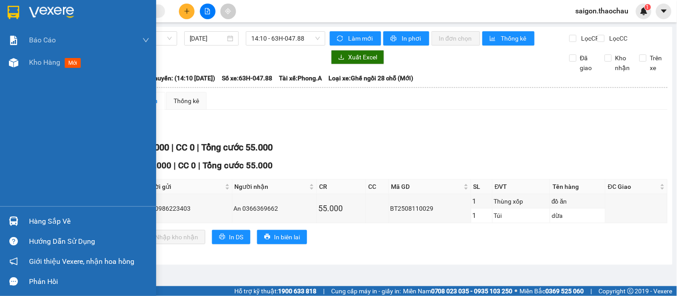
click at [7, 222] on div at bounding box center [14, 221] width 16 height 16
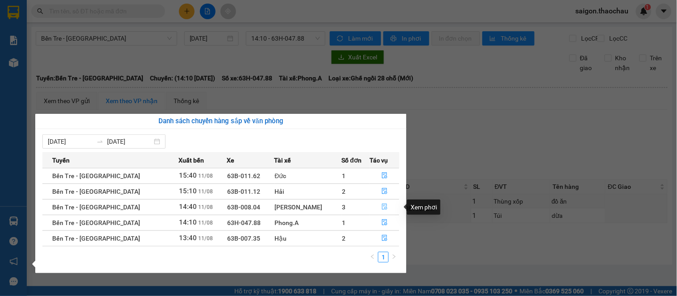
click at [382, 207] on button "button" at bounding box center [384, 207] width 29 height 14
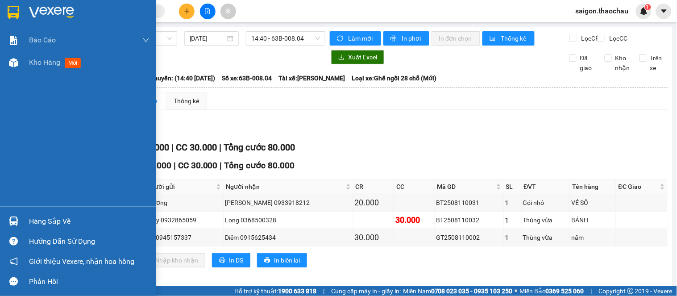
click at [9, 224] on img at bounding box center [13, 220] width 9 height 9
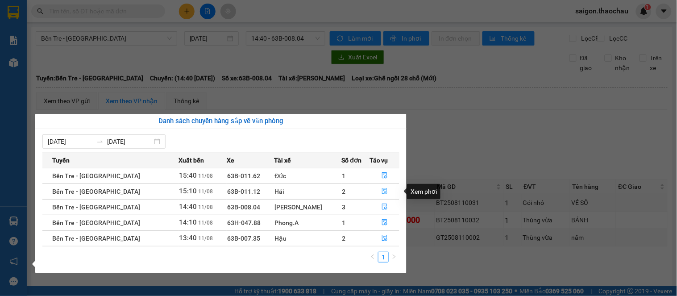
click at [384, 193] on button "button" at bounding box center [384, 191] width 29 height 14
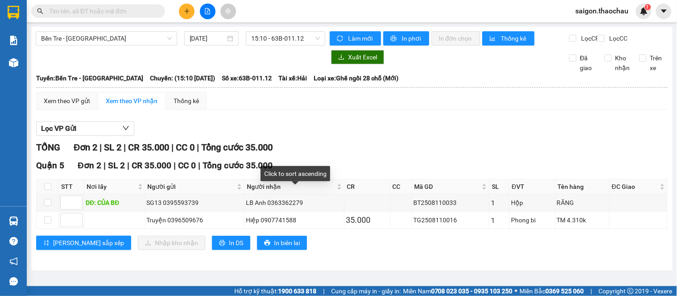
click at [417, 212] on tr "DĐ: CỦA BĐ SG13 0395593739 LB Anh 0363362279 BT2508110033 1 Hộp RĂNG" at bounding box center [352, 202] width 631 height 17
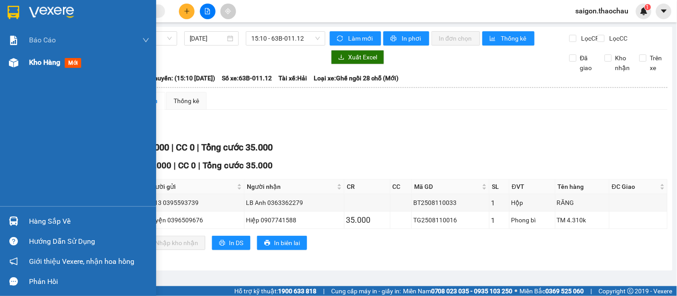
click at [25, 65] on div "Kho hàng mới" at bounding box center [78, 62] width 156 height 22
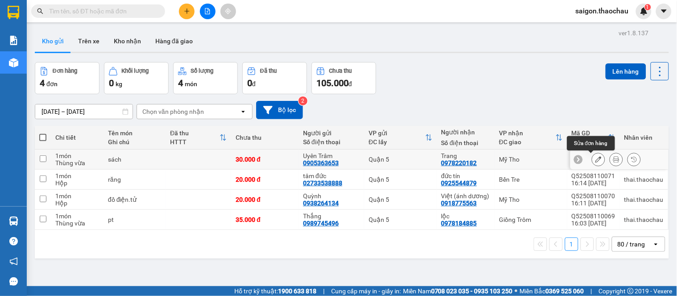
click at [613, 161] on icon at bounding box center [616, 159] width 6 height 6
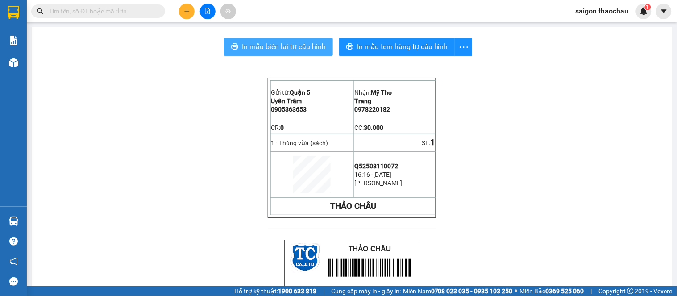
click at [261, 51] on span "In mẫu biên lai tự cấu hình" at bounding box center [284, 46] width 84 height 11
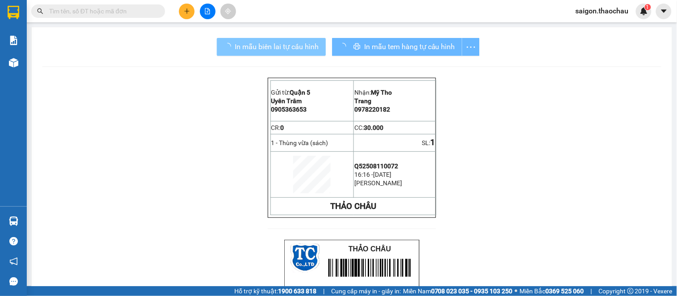
click at [268, 46] on span "In mẫu biên lai tự cấu hình" at bounding box center [277, 46] width 84 height 11
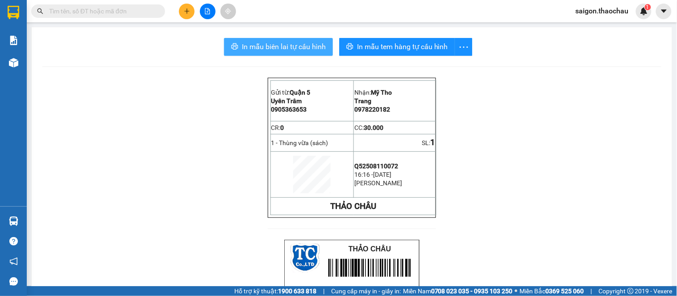
click at [262, 42] on span "In mẫu biên lai tự cấu hình" at bounding box center [284, 46] width 84 height 11
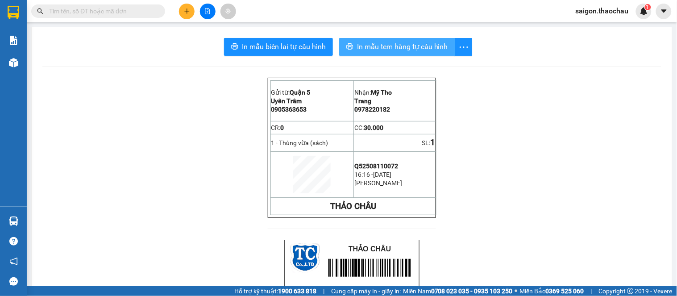
click at [390, 47] on span "In mẫu tem hàng tự cấu hình" at bounding box center [402, 46] width 91 height 11
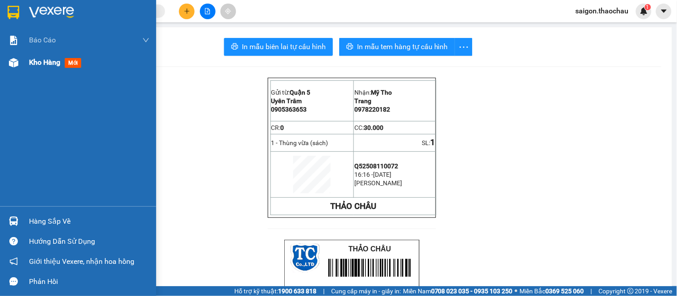
click at [39, 64] on span "Kho hàng" at bounding box center [44, 62] width 31 height 8
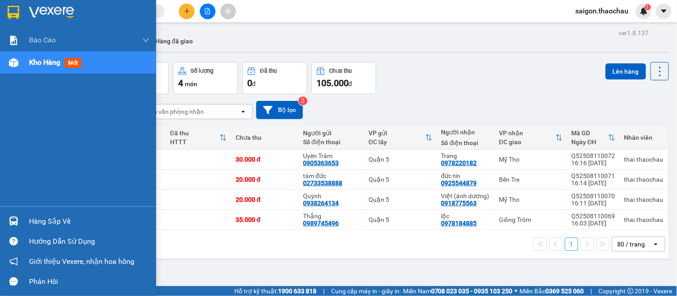
click at [12, 220] on img at bounding box center [13, 220] width 9 height 9
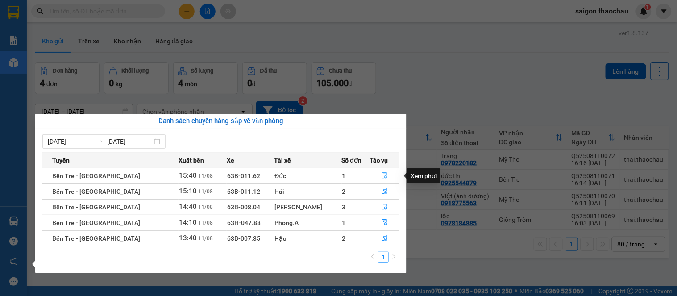
click at [382, 173] on button "button" at bounding box center [384, 176] width 29 height 14
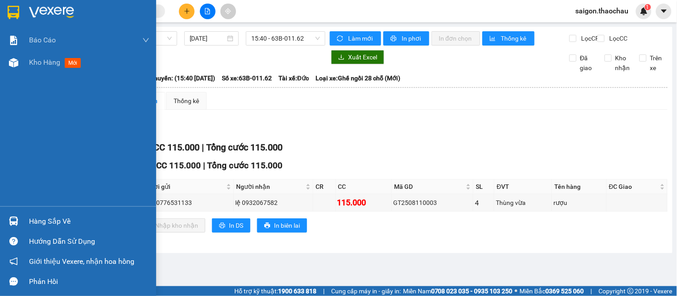
click at [18, 220] on div at bounding box center [14, 221] width 16 height 16
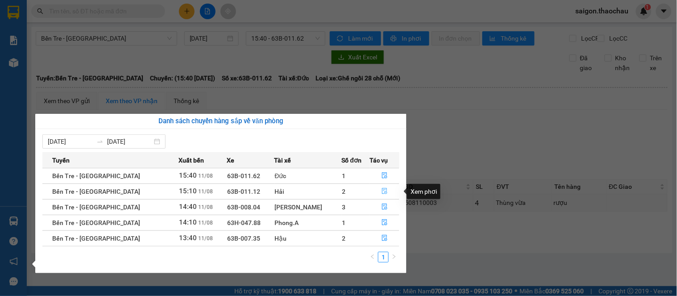
click at [385, 194] on button "button" at bounding box center [384, 191] width 29 height 14
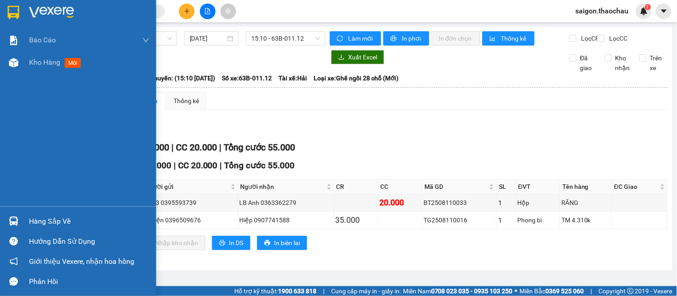
click at [14, 221] on img at bounding box center [13, 220] width 9 height 9
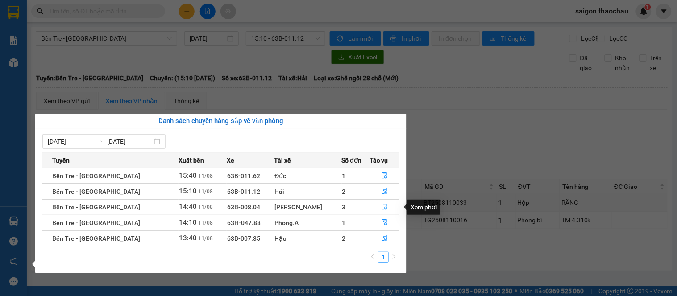
click at [382, 205] on icon "file-done" at bounding box center [385, 206] width 6 height 6
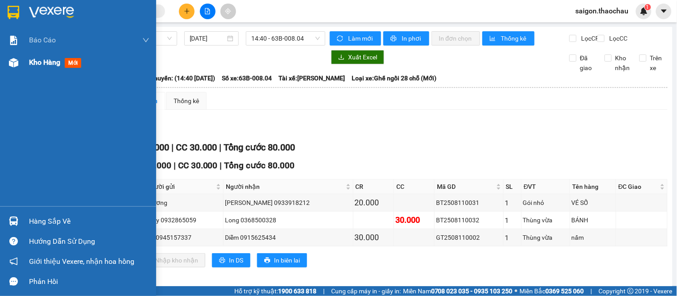
click at [33, 70] on div "Kho hàng mới" at bounding box center [89, 62] width 120 height 22
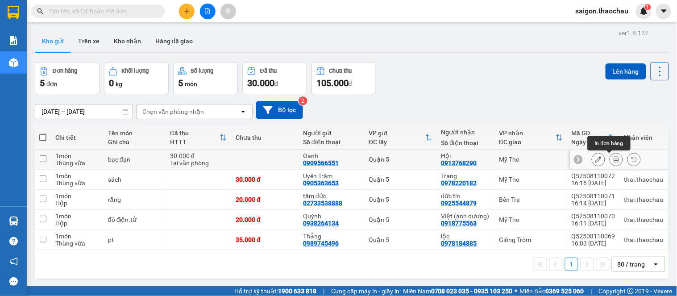
click at [613, 161] on icon at bounding box center [616, 159] width 6 height 6
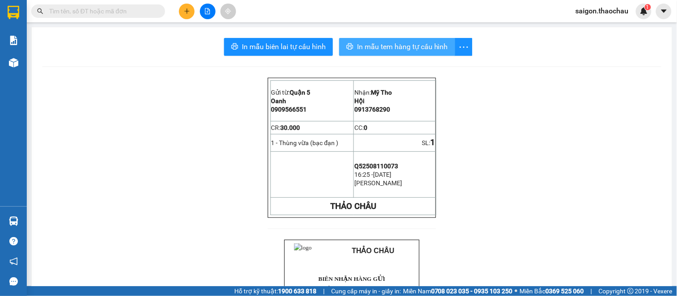
click at [402, 45] on span "In mẫu tem hàng tự cấu hình" at bounding box center [402, 46] width 91 height 11
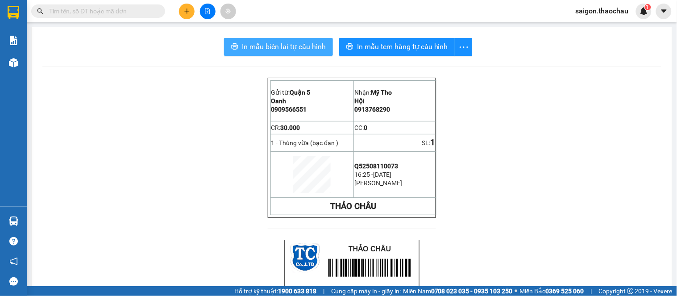
click at [251, 50] on span "In mẫu biên lai tự cấu hình" at bounding box center [284, 46] width 84 height 11
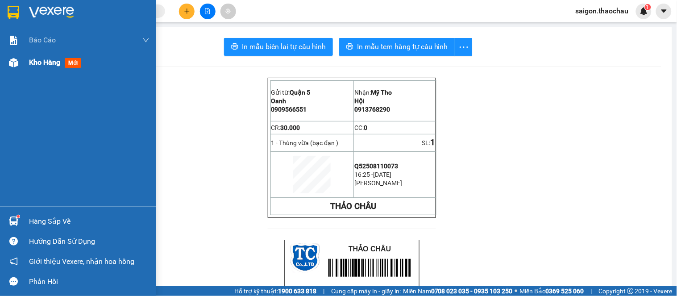
click at [23, 66] on div "Kho hàng mới" at bounding box center [78, 62] width 156 height 22
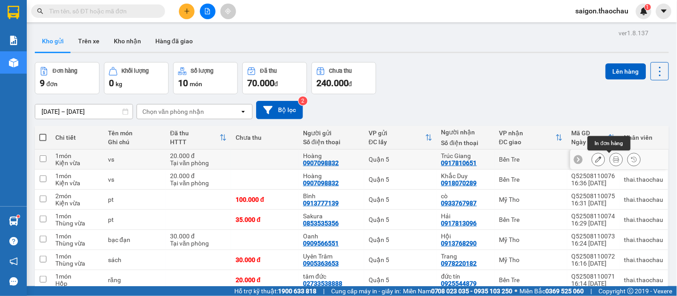
click at [612, 157] on button at bounding box center [616, 160] width 12 height 16
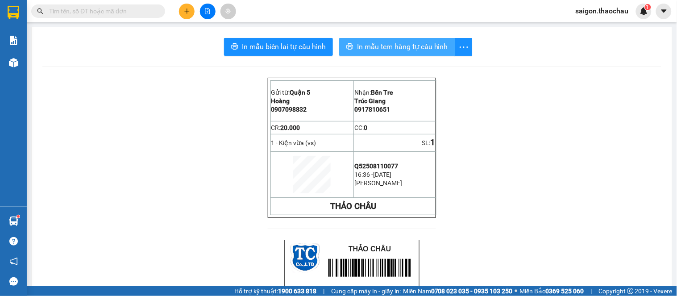
click at [411, 45] on span "In mẫu tem hàng tự cấu hình" at bounding box center [402, 46] width 91 height 11
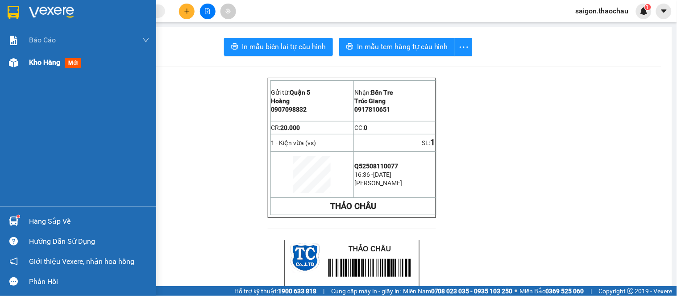
click at [15, 55] on div at bounding box center [14, 63] width 16 height 16
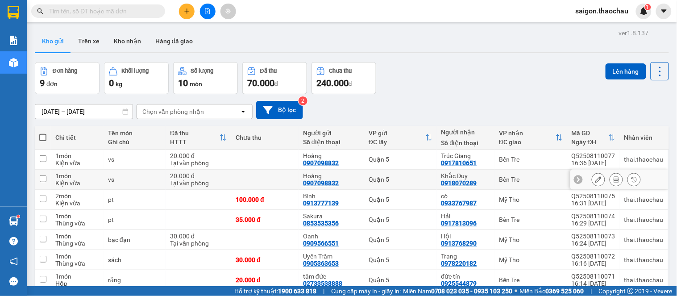
click at [610, 176] on button at bounding box center [616, 180] width 12 height 16
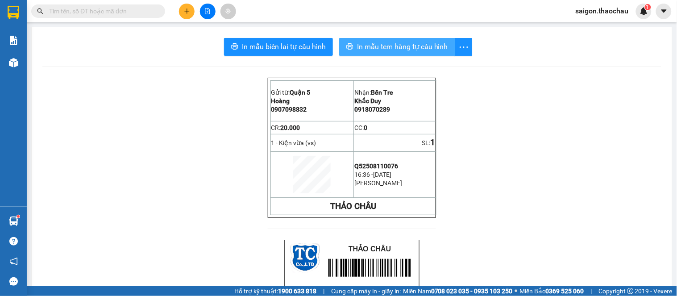
click at [382, 42] on span "In mẫu tem hàng tự cấu hình" at bounding box center [402, 46] width 91 height 11
click at [6, 69] on div at bounding box center [14, 63] width 16 height 16
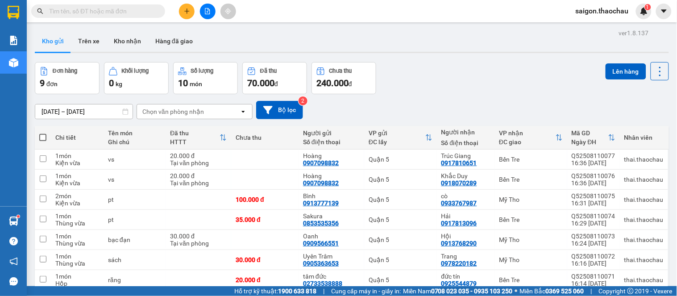
click at [38, 137] on th at bounding box center [43, 138] width 16 height 24
click at [101, 166] on td "1 món Kiện vừa" at bounding box center [77, 159] width 53 height 20
checkbox input "true"
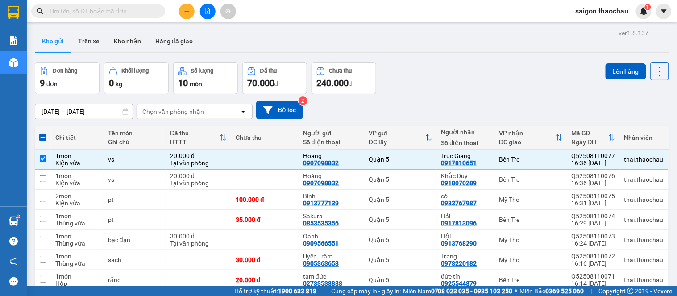
click at [40, 135] on span at bounding box center [42, 137] width 7 height 7
click at [43, 133] on input "checkbox" at bounding box center [43, 133] width 0 height 0
checkbox input "true"
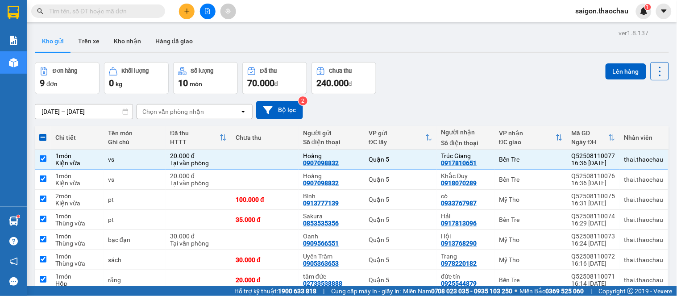
checkbox input "true"
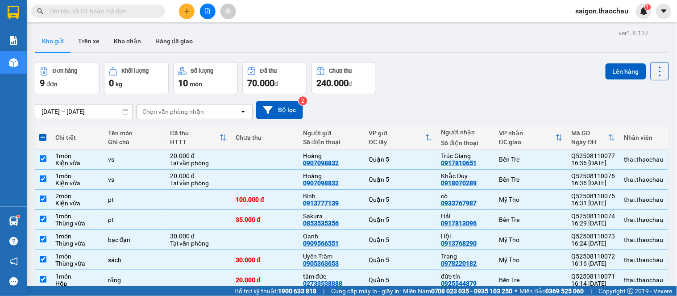
click at [40, 135] on span at bounding box center [42, 137] width 7 height 7
click at [43, 133] on input "checkbox" at bounding box center [43, 133] width 0 height 0
click at [40, 135] on span at bounding box center [42, 137] width 7 height 7
click at [43, 133] on input "checkbox" at bounding box center [43, 133] width 0 height 0
checkbox input "false"
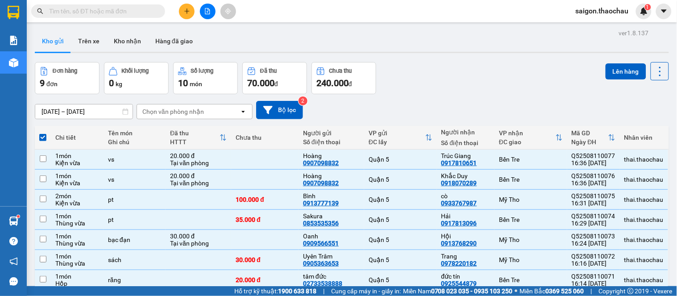
checkbox input "false"
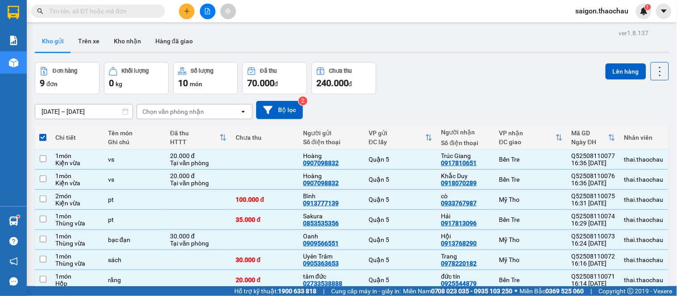
checkbox input "false"
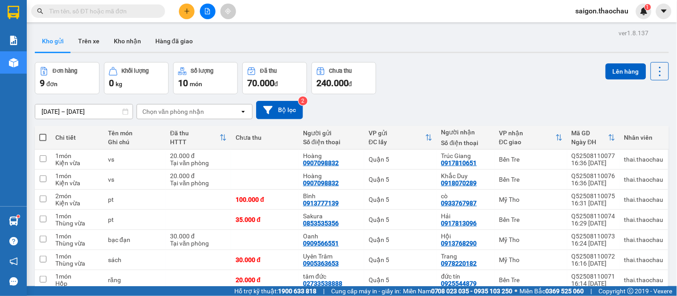
click at [40, 135] on span at bounding box center [42, 137] width 7 height 7
click at [43, 133] on input "checkbox" at bounding box center [43, 133] width 0 height 0
checkbox input "true"
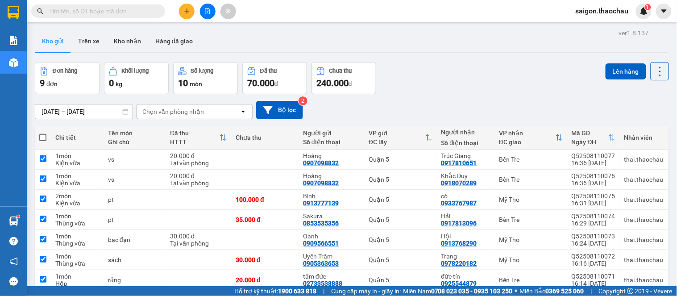
checkbox input "true"
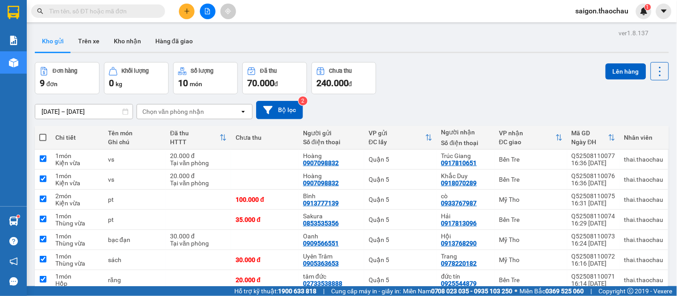
checkbox input "true"
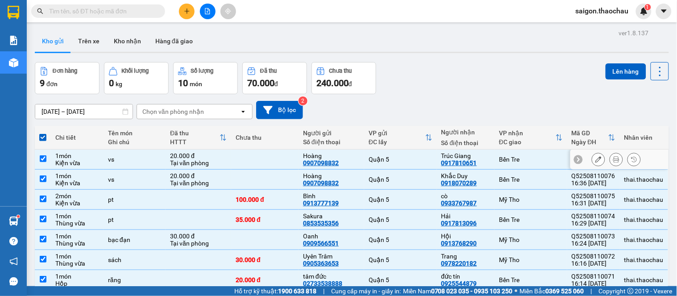
click at [123, 166] on td "vs" at bounding box center [135, 159] width 62 height 20
checkbox input "false"
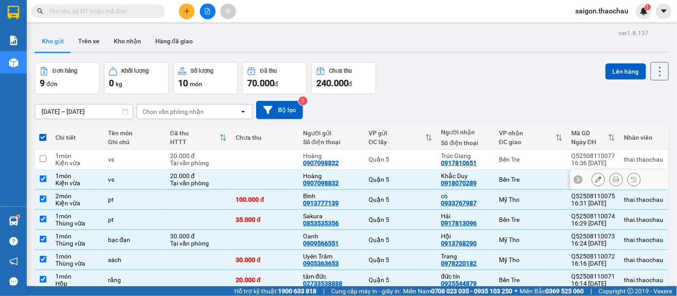
click at [127, 184] on td "vs" at bounding box center [135, 180] width 62 height 20
checkbox input "false"
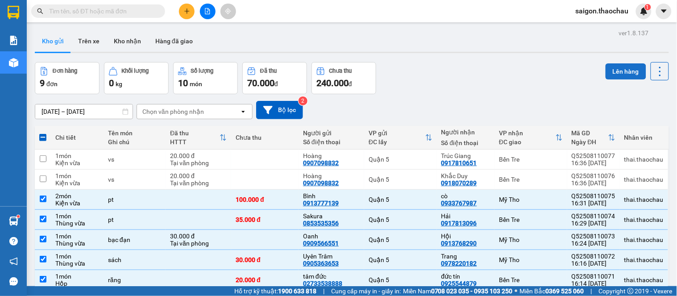
click at [618, 70] on button "Lên hàng" at bounding box center [626, 71] width 41 height 16
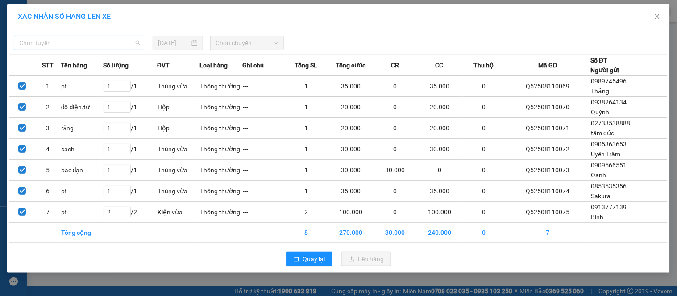
click at [95, 45] on span "Chọn tuyến" at bounding box center [79, 42] width 121 height 13
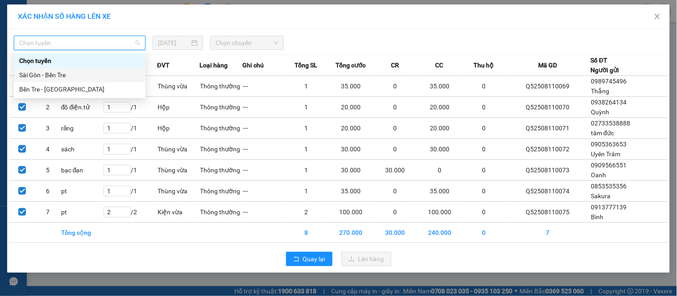
click at [66, 76] on div "Sài Gòn - Bến Tre" at bounding box center [79, 75] width 121 height 10
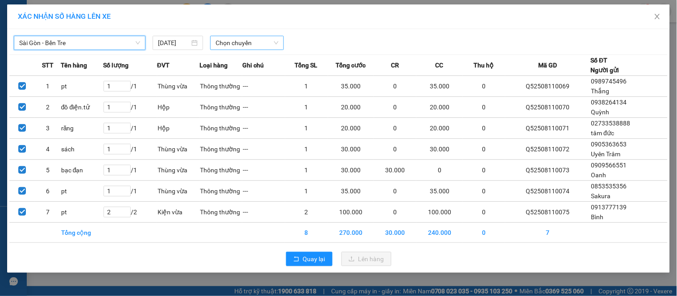
click at [223, 41] on span "Chọn chuyến" at bounding box center [247, 42] width 63 height 13
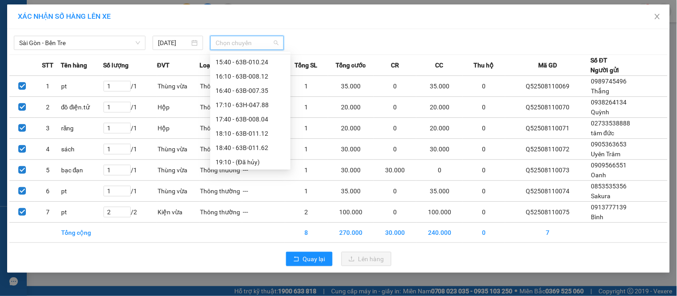
scroll to position [342, 0]
click at [257, 91] on div "16:40 - 63B-007.35" at bounding box center [251, 90] width 70 height 10
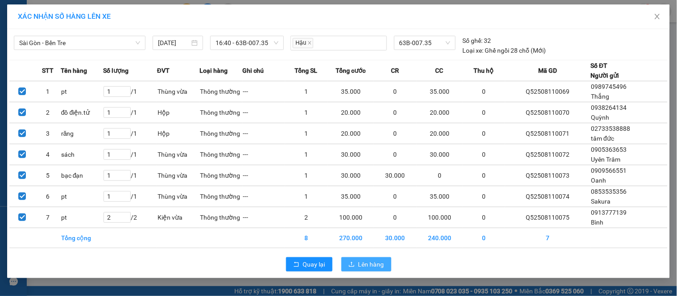
click at [376, 269] on span "Lên hàng" at bounding box center [371, 264] width 26 height 10
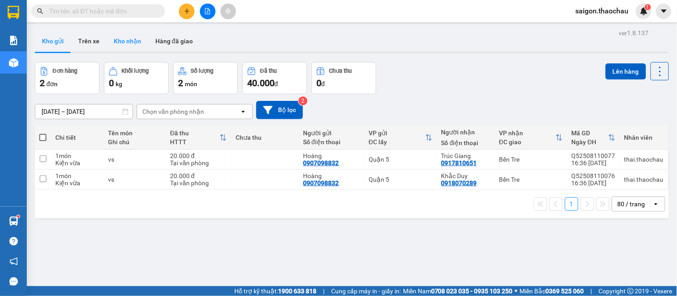
click at [131, 41] on button "Kho nhận" at bounding box center [128, 40] width 42 height 21
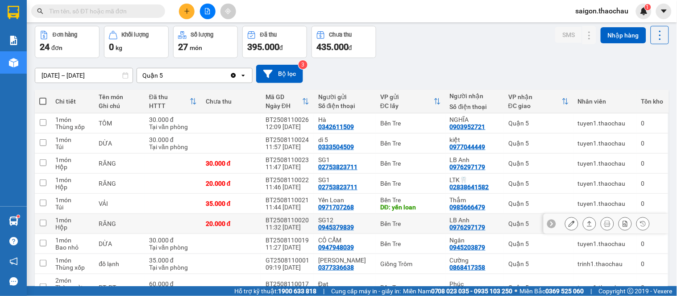
scroll to position [50, 0]
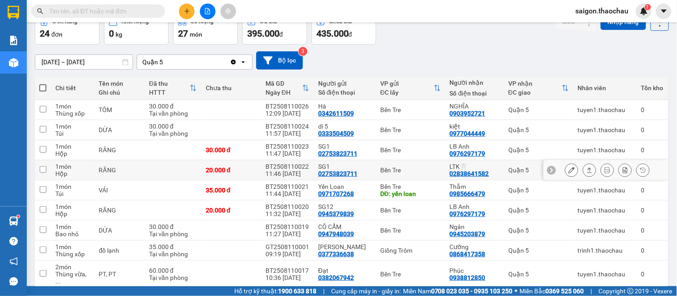
click at [565, 164] on div at bounding box center [571, 169] width 13 height 13
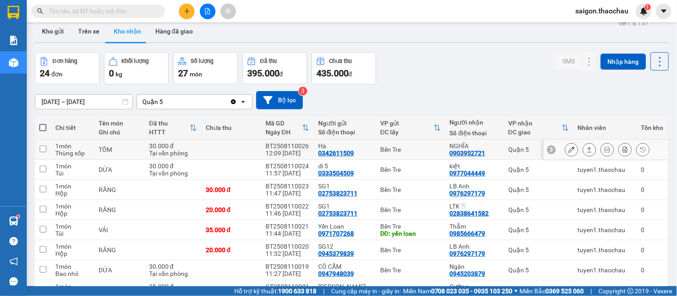
scroll to position [0, 0]
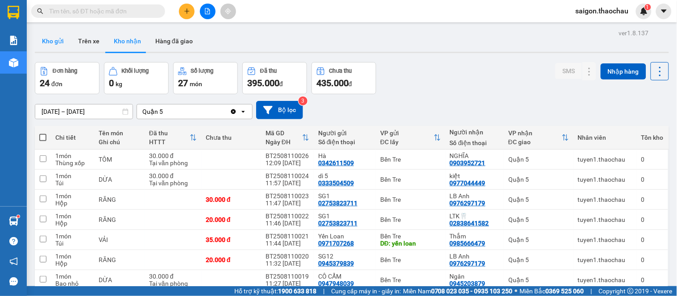
click at [65, 39] on button "Kho gửi" at bounding box center [53, 40] width 36 height 21
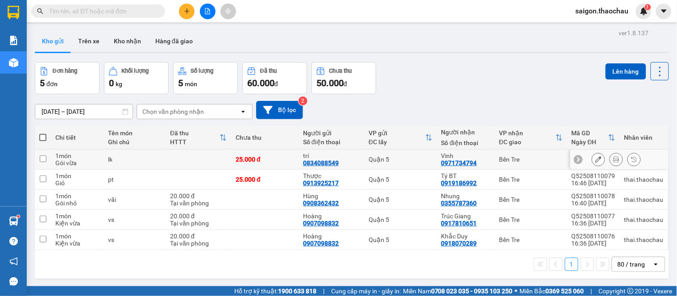
click at [613, 158] on icon at bounding box center [616, 159] width 6 height 6
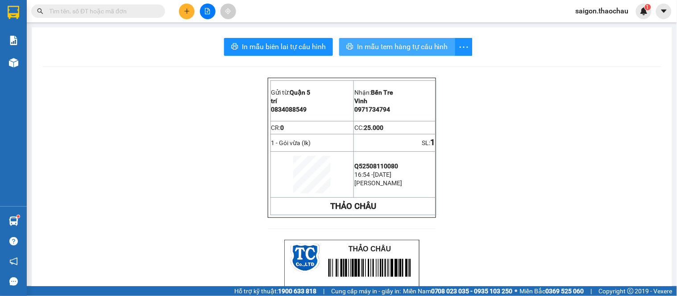
click at [388, 42] on span "In mẫu tem hàng tự cấu hình" at bounding box center [402, 46] width 91 height 11
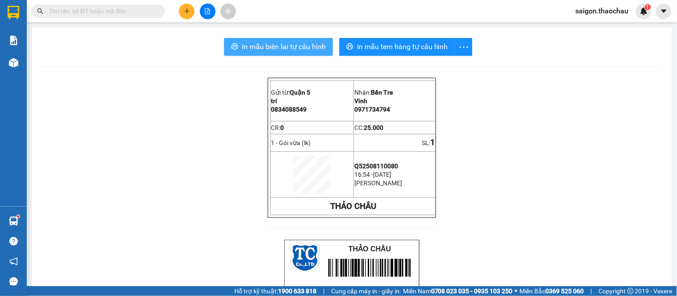
drag, startPoint x: 296, startPoint y: 39, endPoint x: 304, endPoint y: 46, distance: 11.1
click at [296, 39] on button "In mẫu biên lai tự cấu hình" at bounding box center [278, 47] width 109 height 18
